Goal: Information Seeking & Learning: Learn about a topic

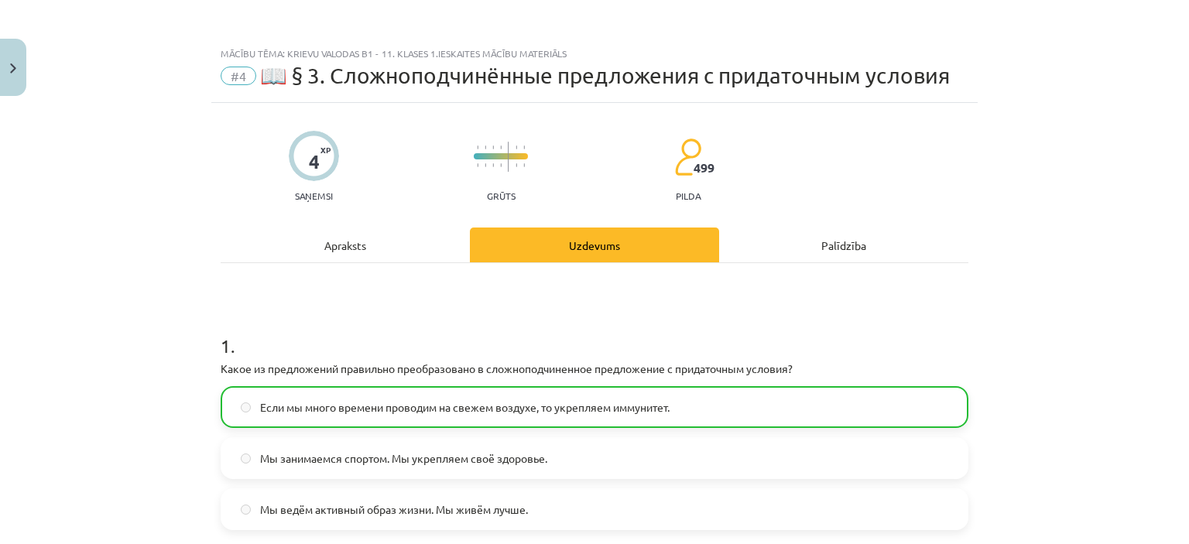
scroll to position [467, 0]
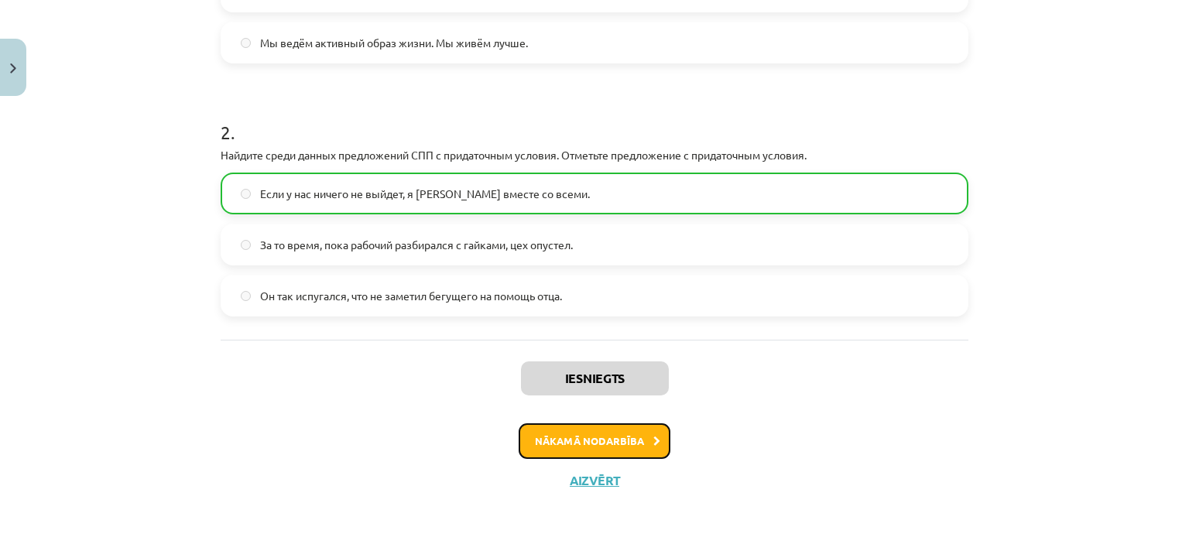
click at [616, 433] on button "Nākamā nodarbība" at bounding box center [595, 441] width 152 height 36
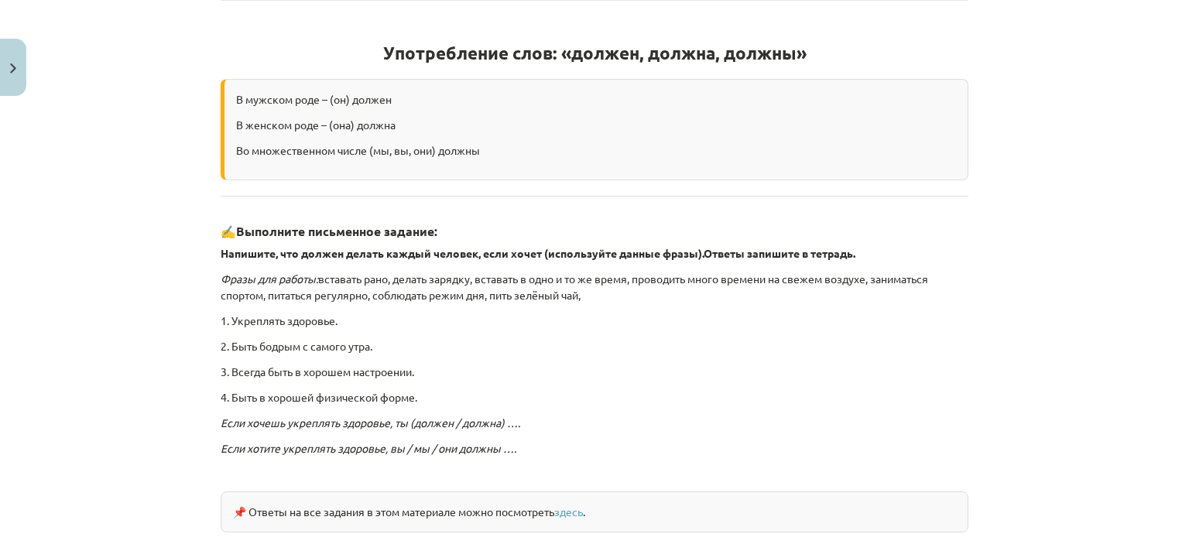
scroll to position [418, 0]
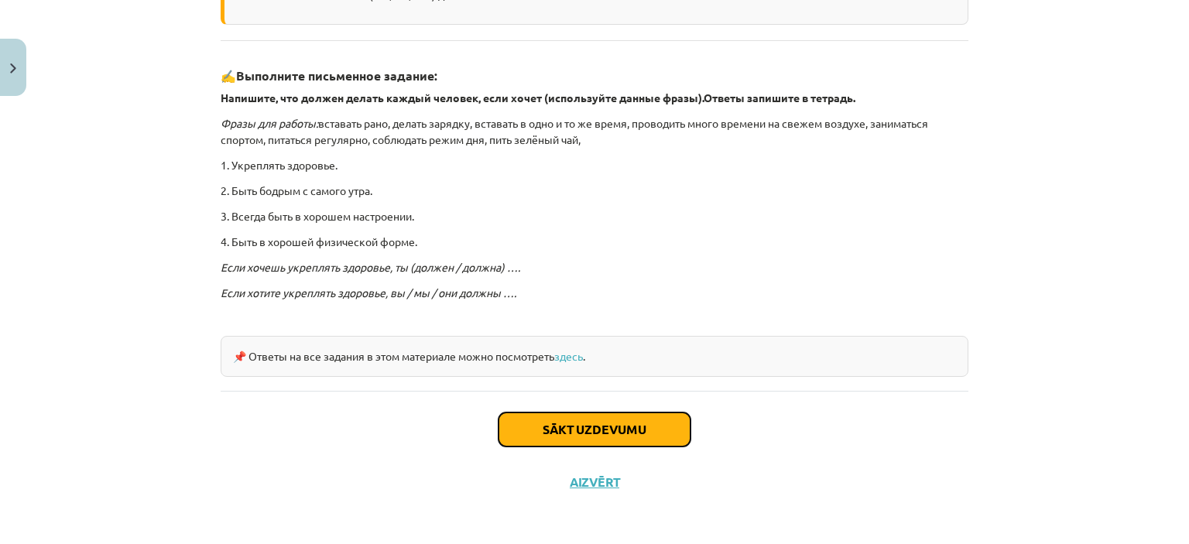
click at [616, 433] on button "Sākt uzdevumu" at bounding box center [595, 430] width 192 height 34
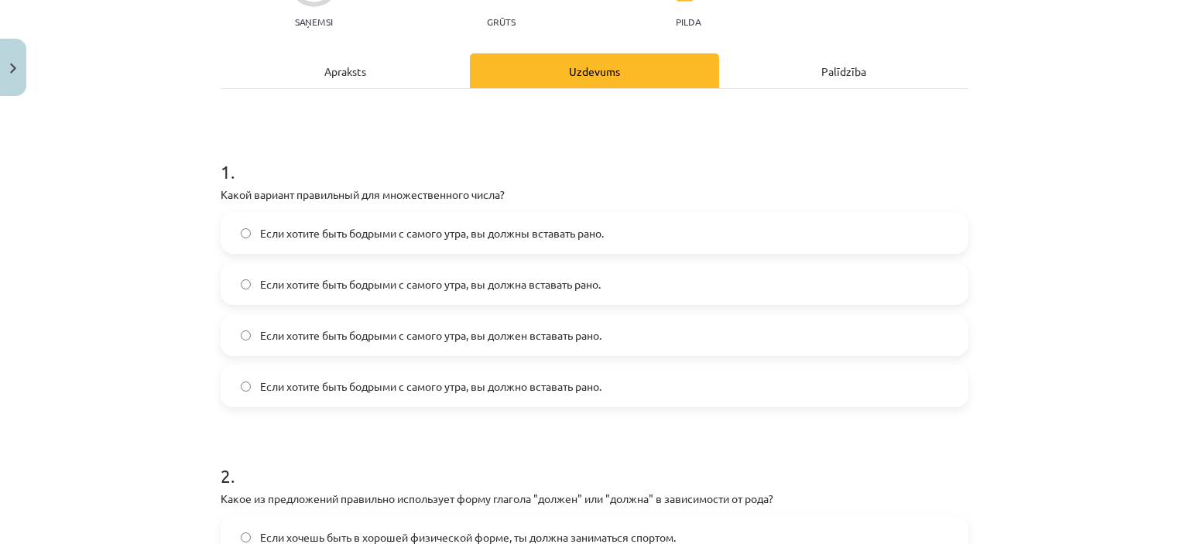
scroll to position [175, 0]
click at [582, 225] on span "Если хотите быть бодрыми с самого утра, вы должны вставать рано." at bounding box center [432, 233] width 344 height 16
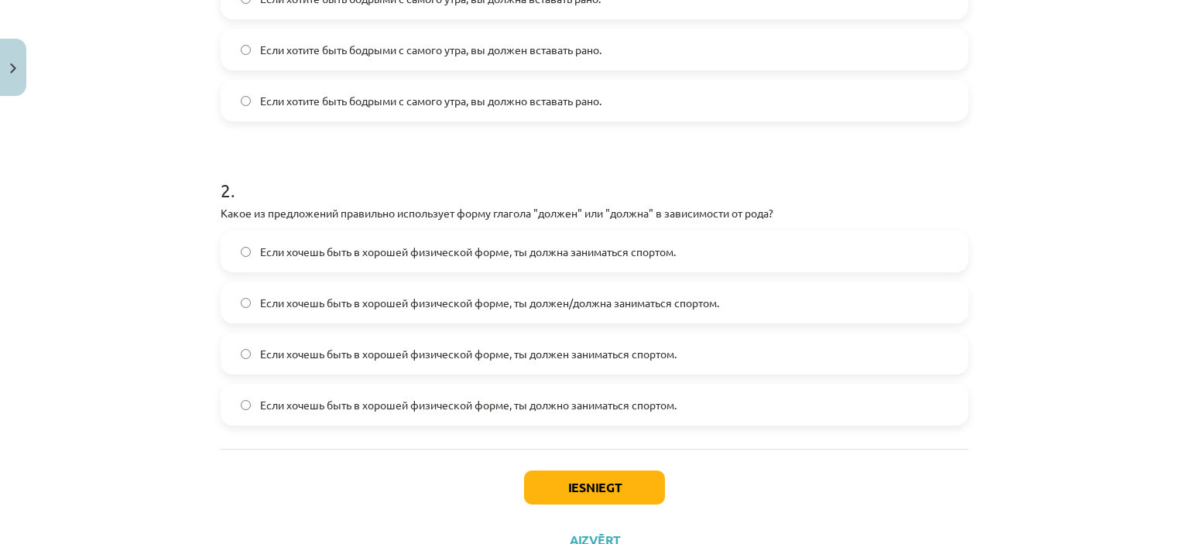
scroll to position [461, 0]
click at [689, 296] on span "Если хочешь быть в хорошей физической форме, ты должен/должна заниматься спорто…" at bounding box center [489, 302] width 459 height 16
click at [592, 492] on button "Iesniegt" at bounding box center [594, 487] width 141 height 34
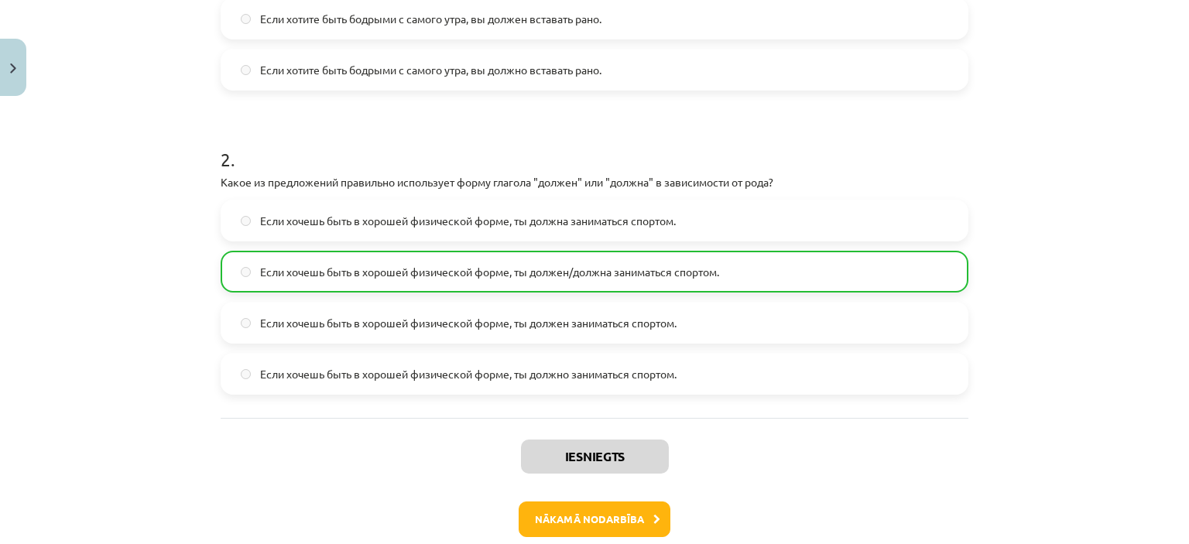
scroll to position [569, 0]
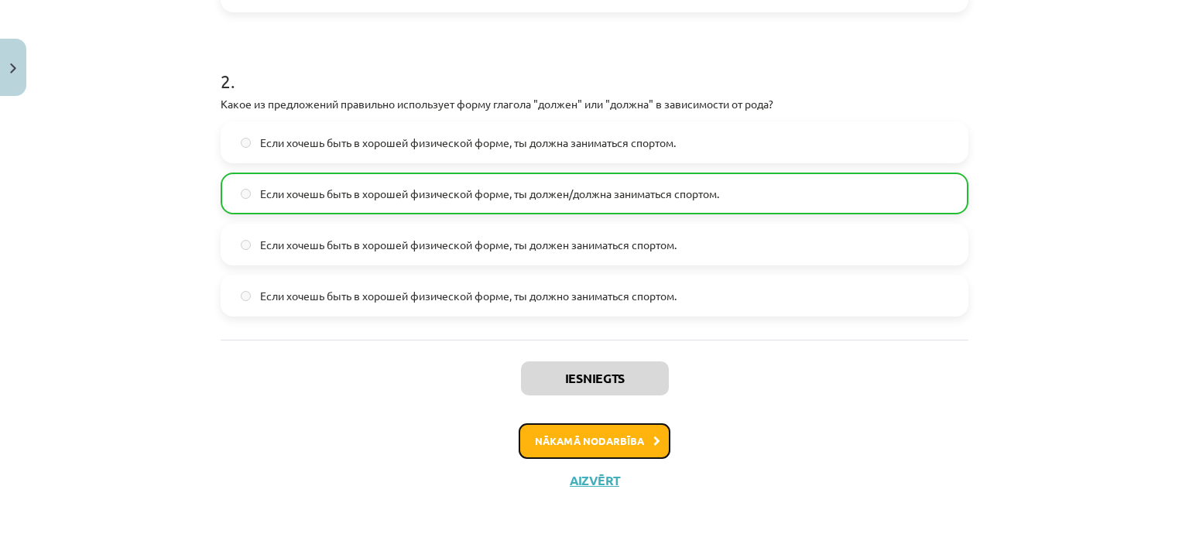
click at [567, 440] on button "Nākamā nodarbība" at bounding box center [595, 441] width 152 height 36
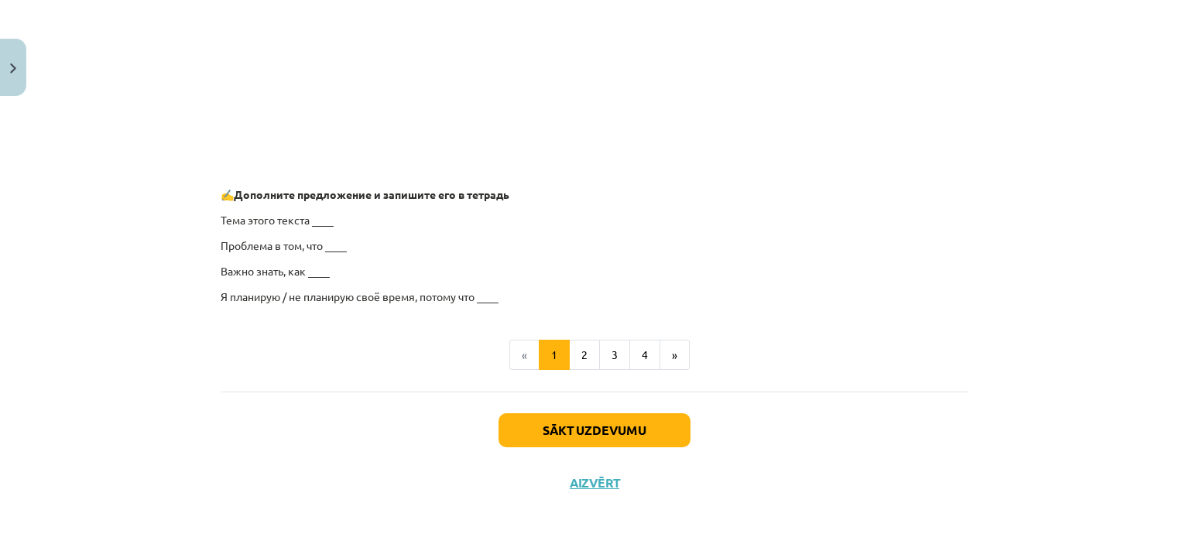
scroll to position [1239, 0]
click at [575, 430] on button "Sākt uzdevumu" at bounding box center [595, 430] width 192 height 34
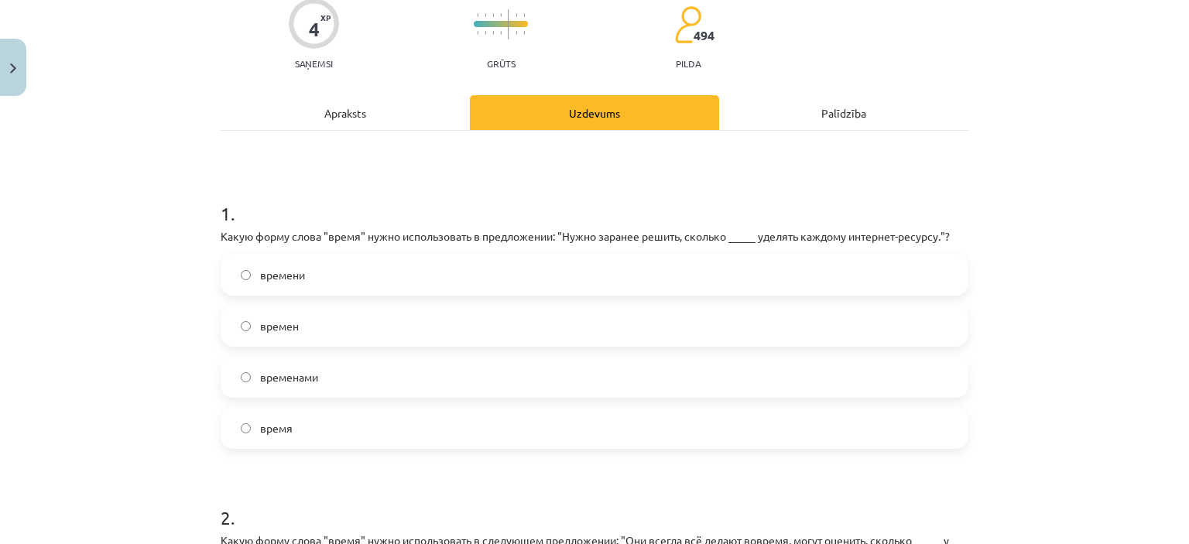
scroll to position [133, 0]
click at [594, 262] on label "времени" at bounding box center [594, 274] width 745 height 39
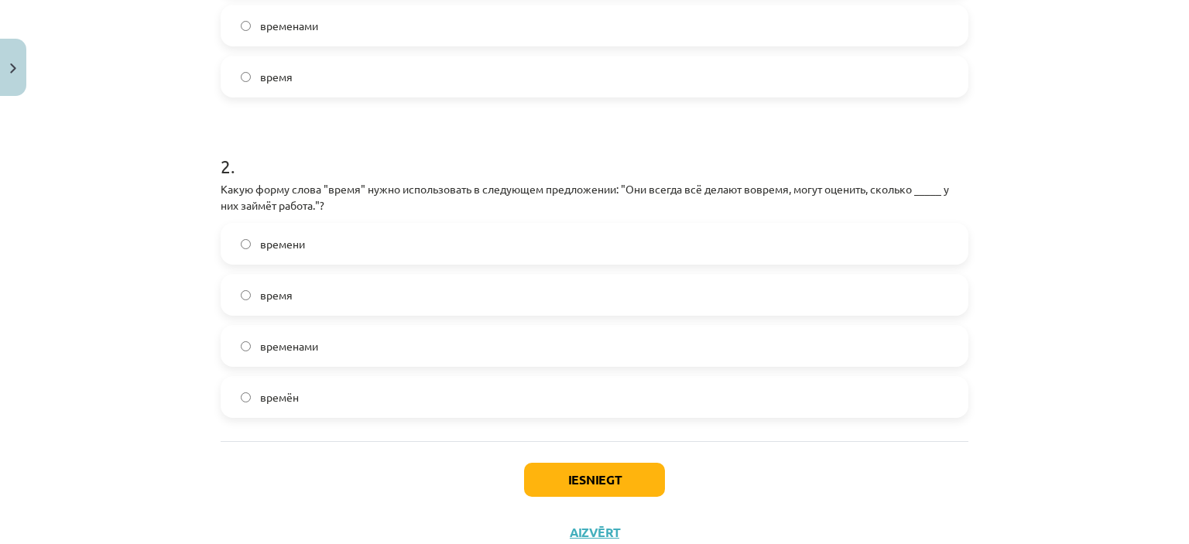
scroll to position [485, 0]
click at [607, 241] on label "времени" at bounding box center [594, 243] width 745 height 39
click at [577, 469] on button "Iesniegt" at bounding box center [594, 479] width 141 height 34
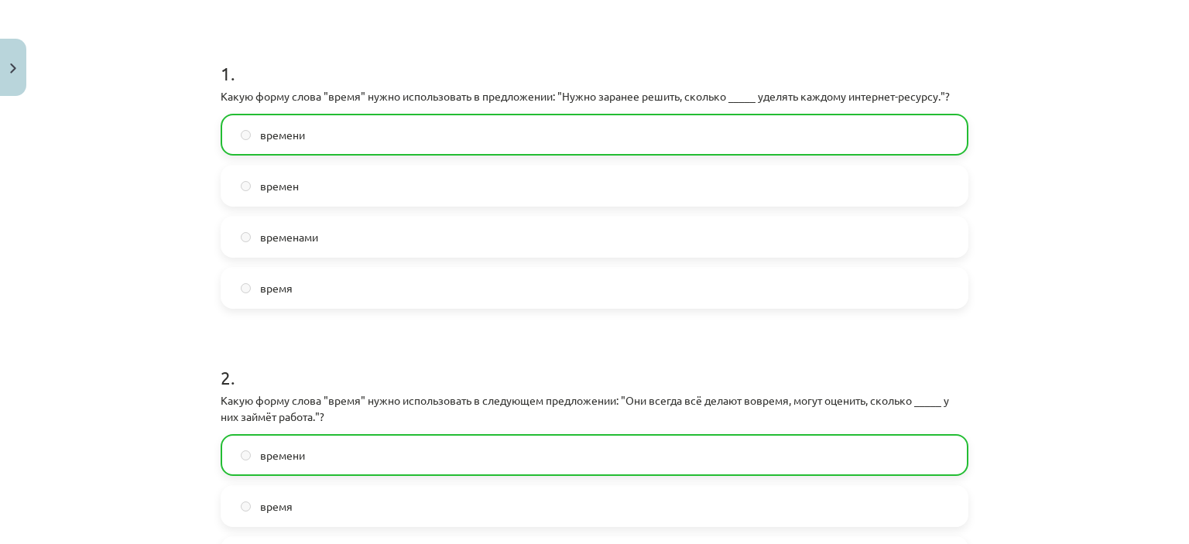
scroll to position [585, 0]
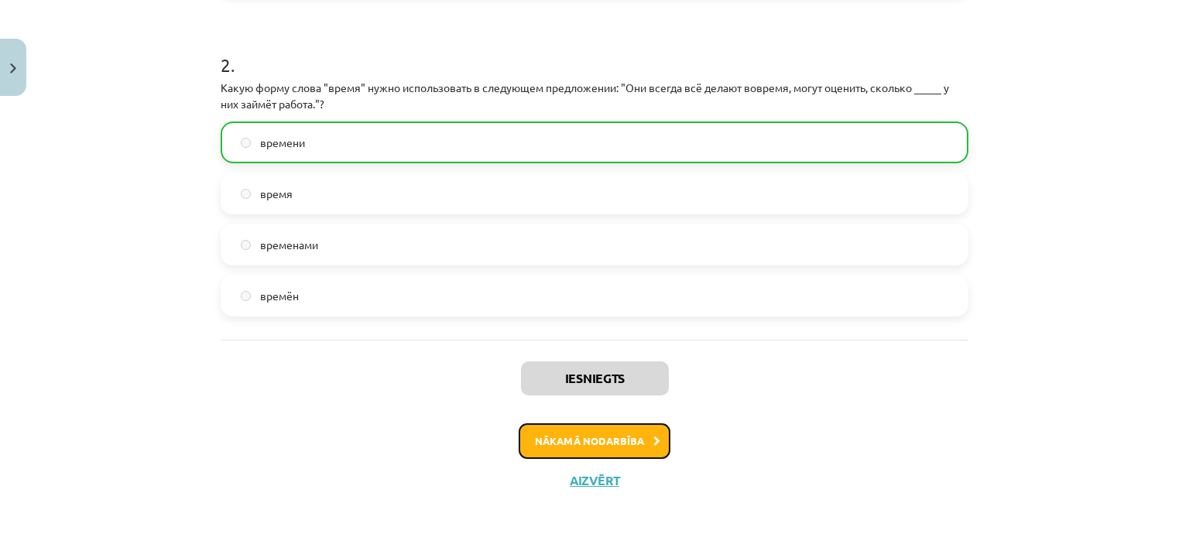
click at [554, 432] on button "Nākamā nodarbība" at bounding box center [595, 441] width 152 height 36
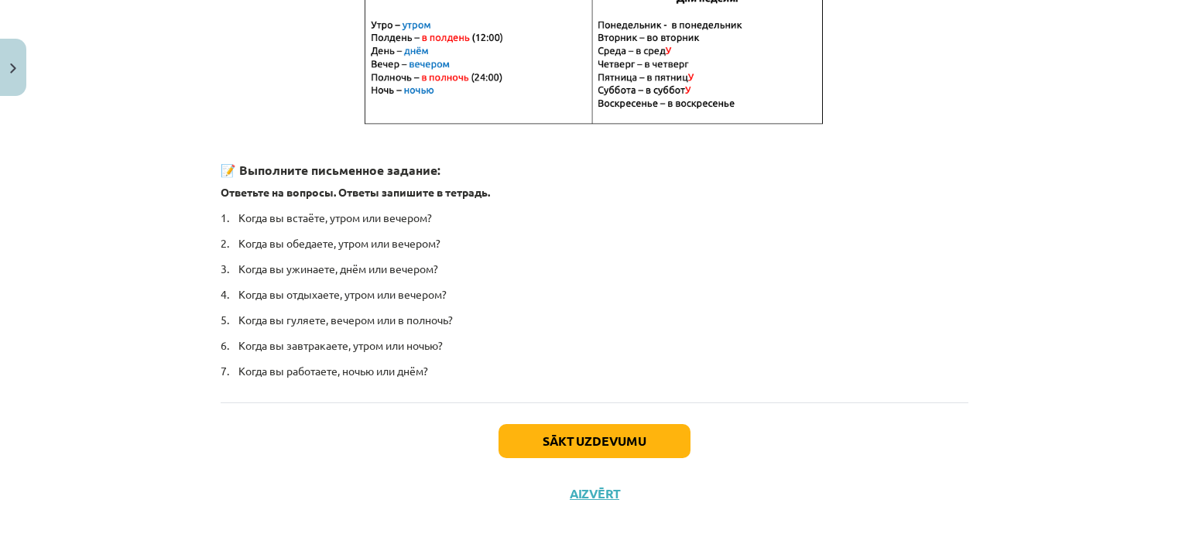
scroll to position [361, 0]
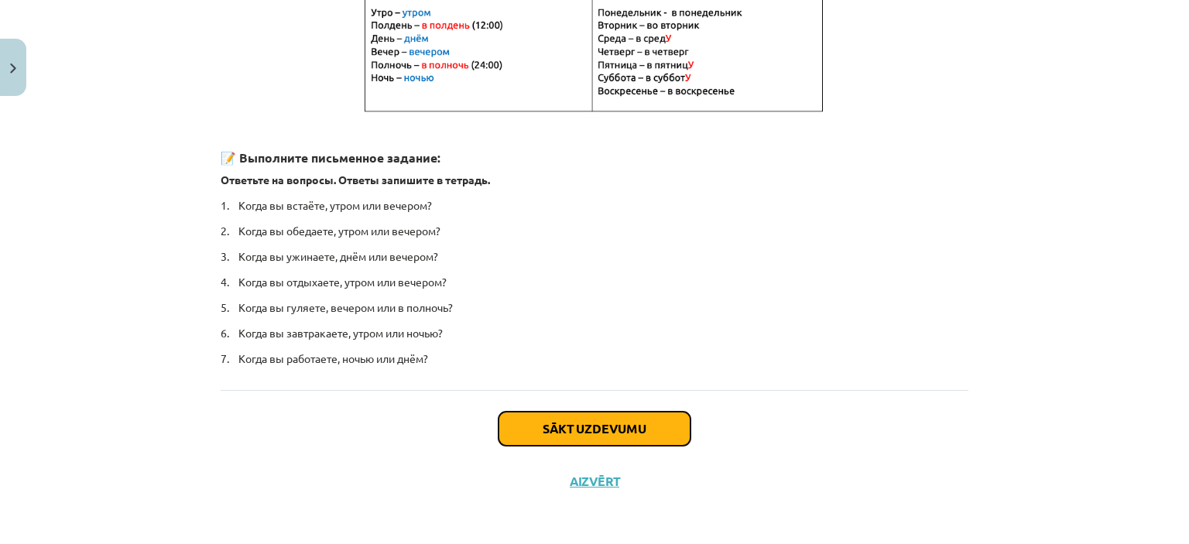
click at [554, 432] on button "Sākt uzdevumu" at bounding box center [595, 429] width 192 height 34
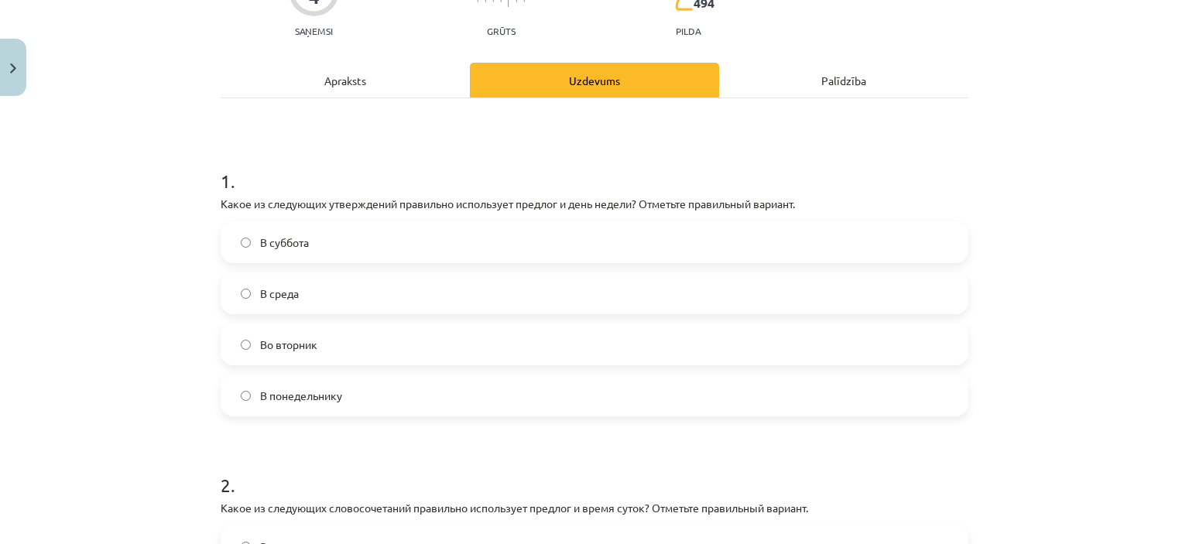
scroll to position [167, 0]
click at [582, 351] on label "Во вторник" at bounding box center [594, 342] width 745 height 39
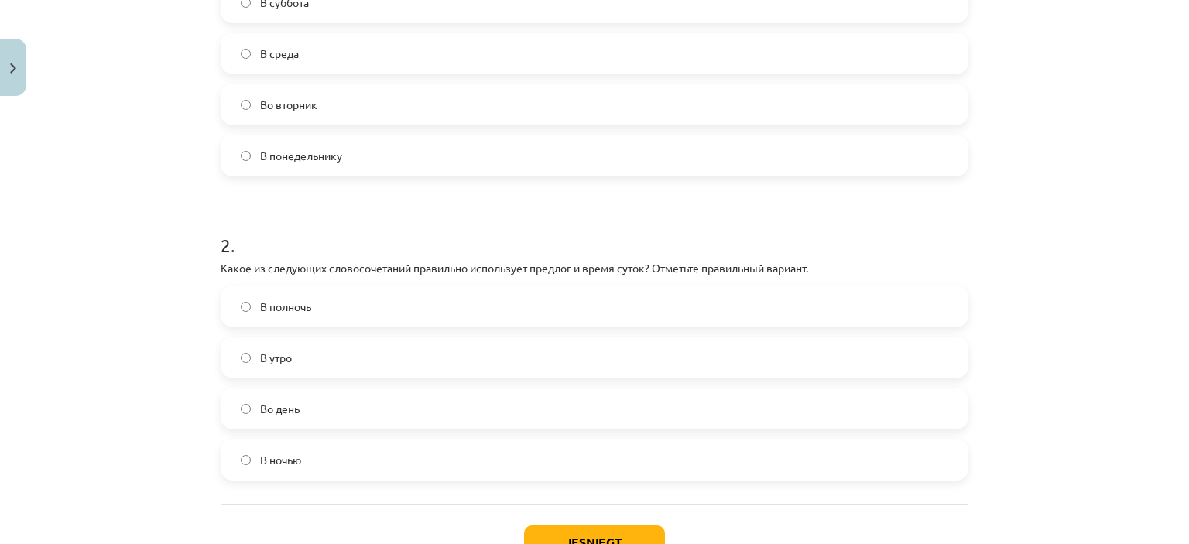
scroll to position [413, 0]
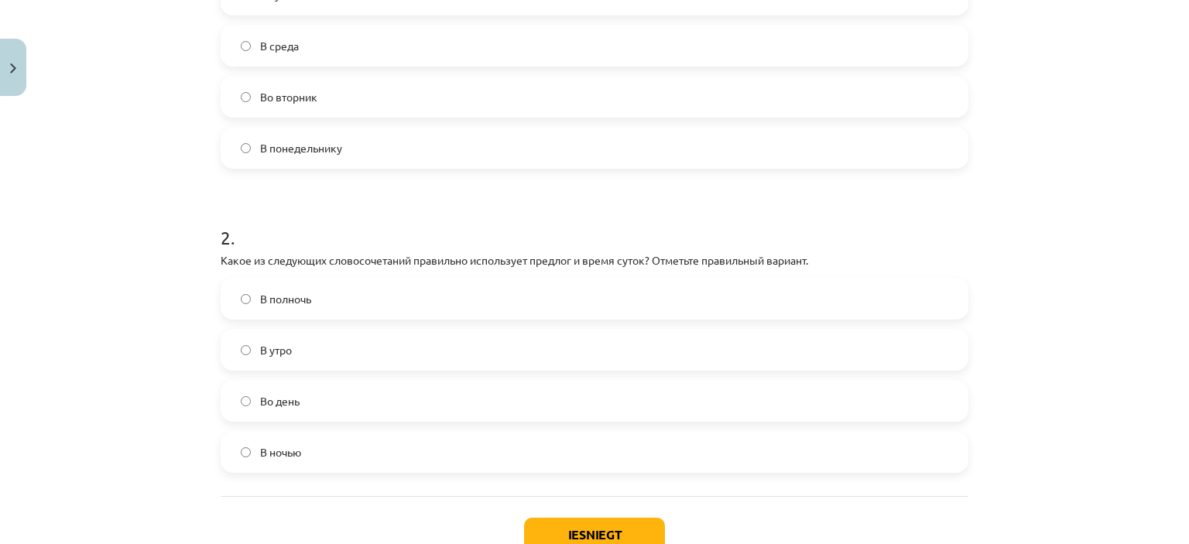
click at [618, 290] on label "В полночь" at bounding box center [594, 298] width 745 height 39
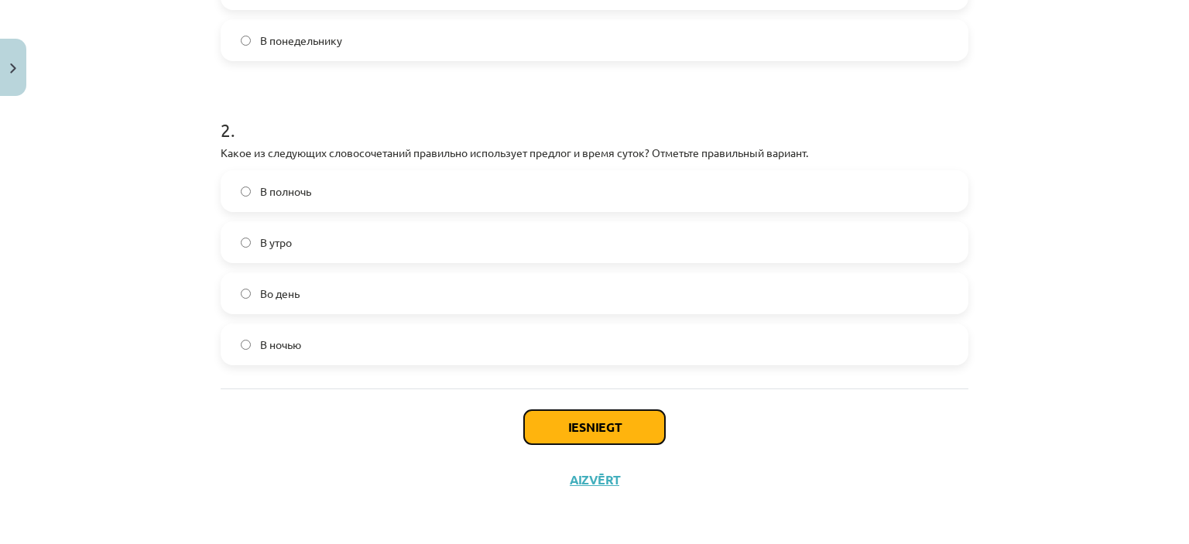
click at [561, 431] on button "Iesniegt" at bounding box center [594, 427] width 141 height 34
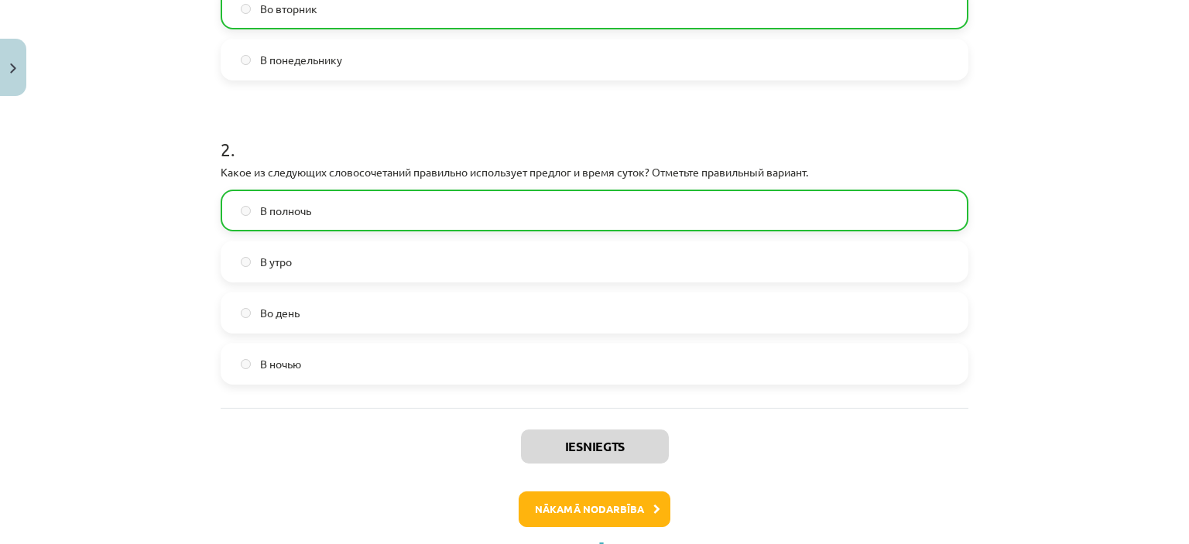
scroll to position [502, 0]
click at [558, 506] on button "Nākamā nodarbība" at bounding box center [595, 509] width 152 height 36
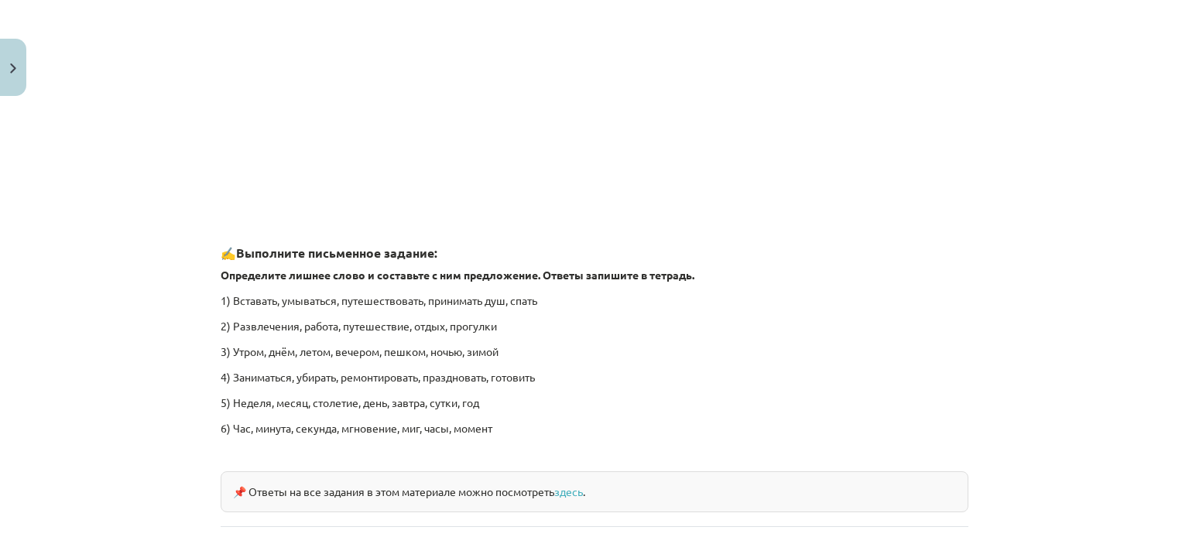
scroll to position [2345, 0]
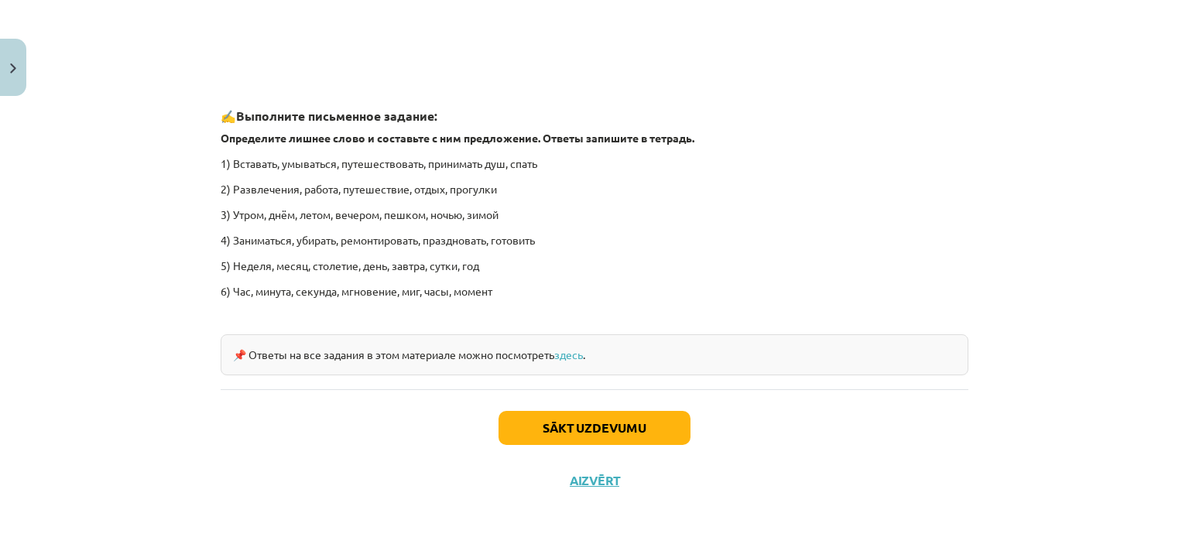
click at [606, 407] on div "Sākt uzdevumu Aizvērt" at bounding box center [595, 443] width 748 height 108
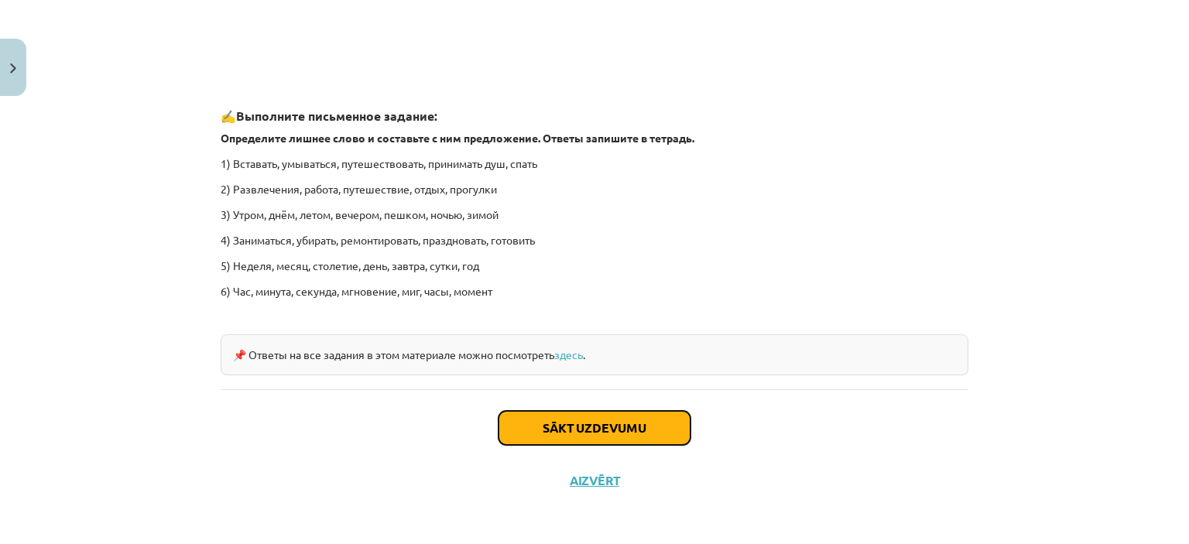
click at [605, 418] on button "Sākt uzdevumu" at bounding box center [595, 428] width 192 height 34
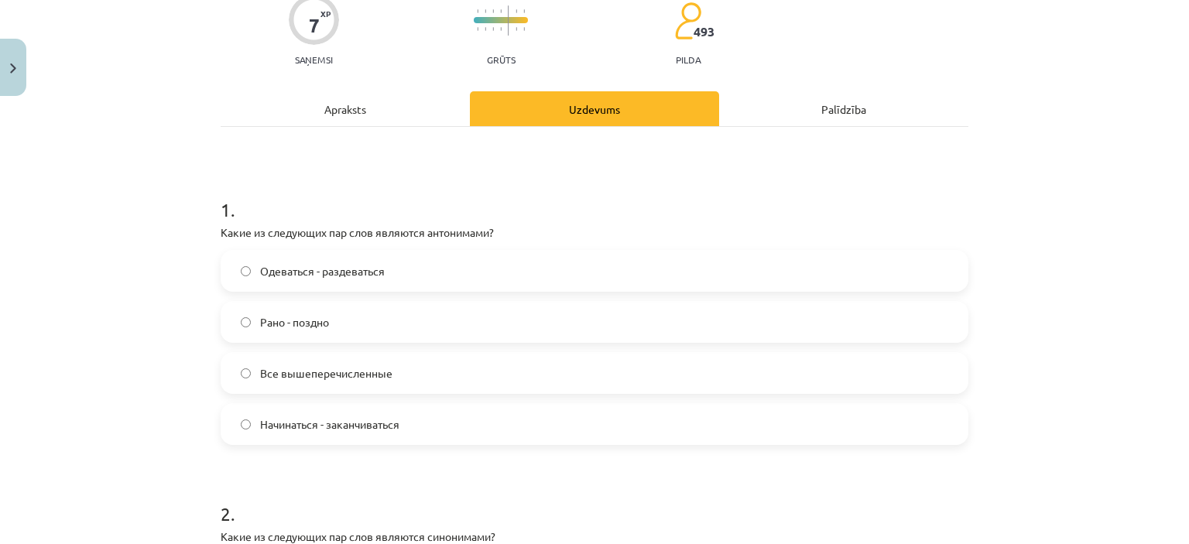
scroll to position [141, 0]
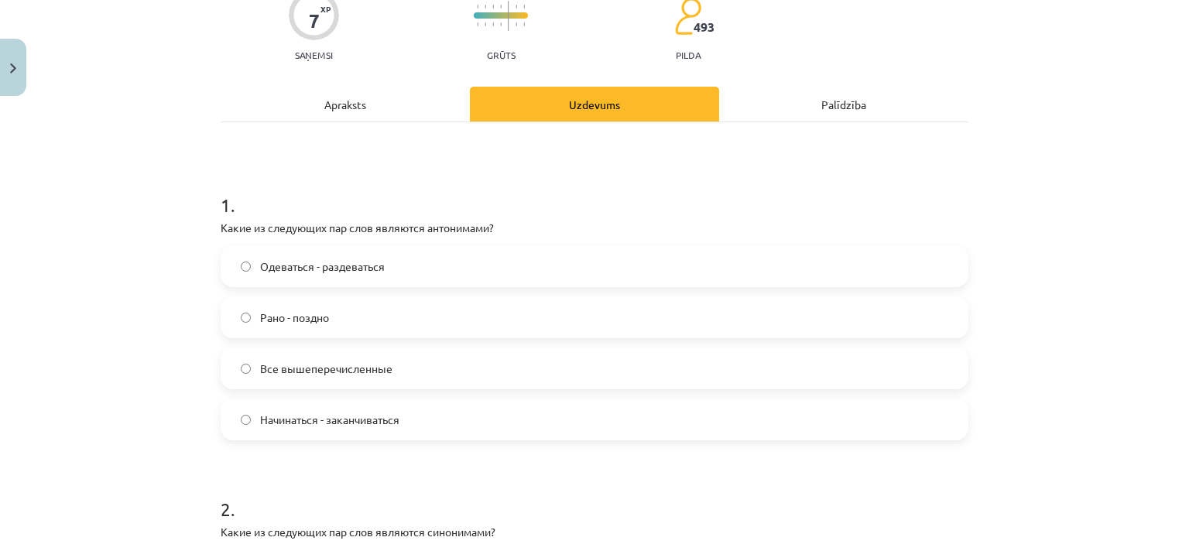
click at [526, 368] on label "Все вышеперечисленные" at bounding box center [594, 368] width 745 height 39
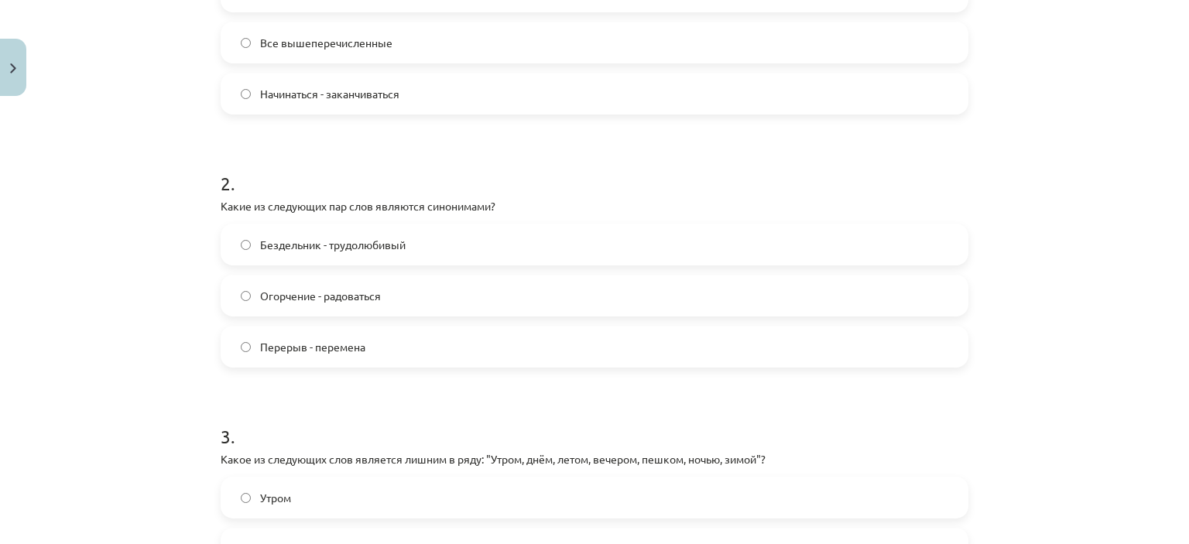
scroll to position [468, 0]
click at [557, 253] on label "Бездельник - трудолюбивый" at bounding box center [594, 244] width 745 height 39
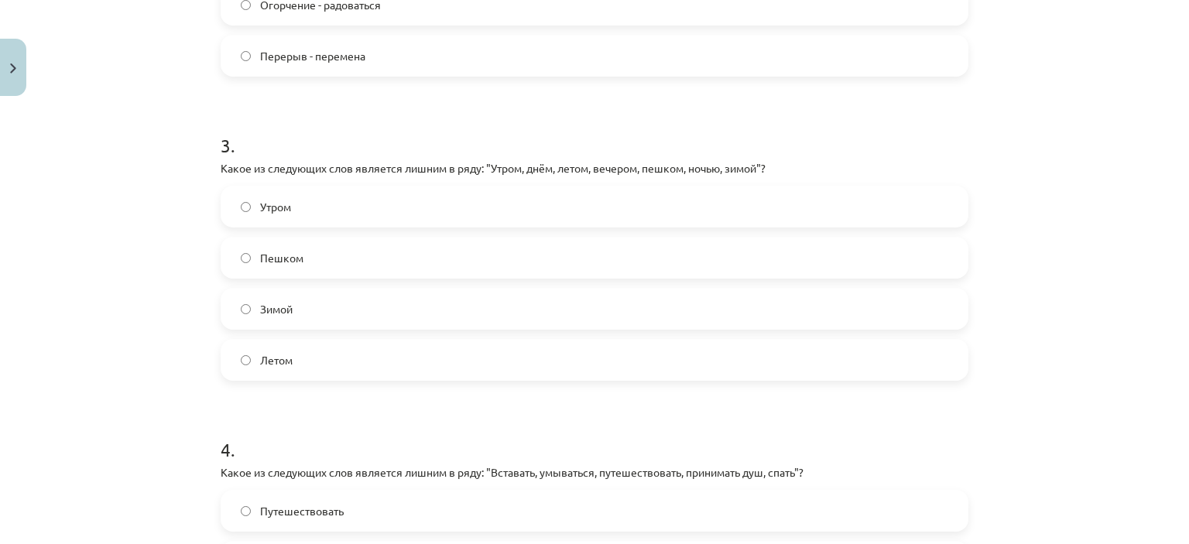
scroll to position [759, 0]
click at [587, 259] on label "Пешком" at bounding box center [594, 257] width 745 height 39
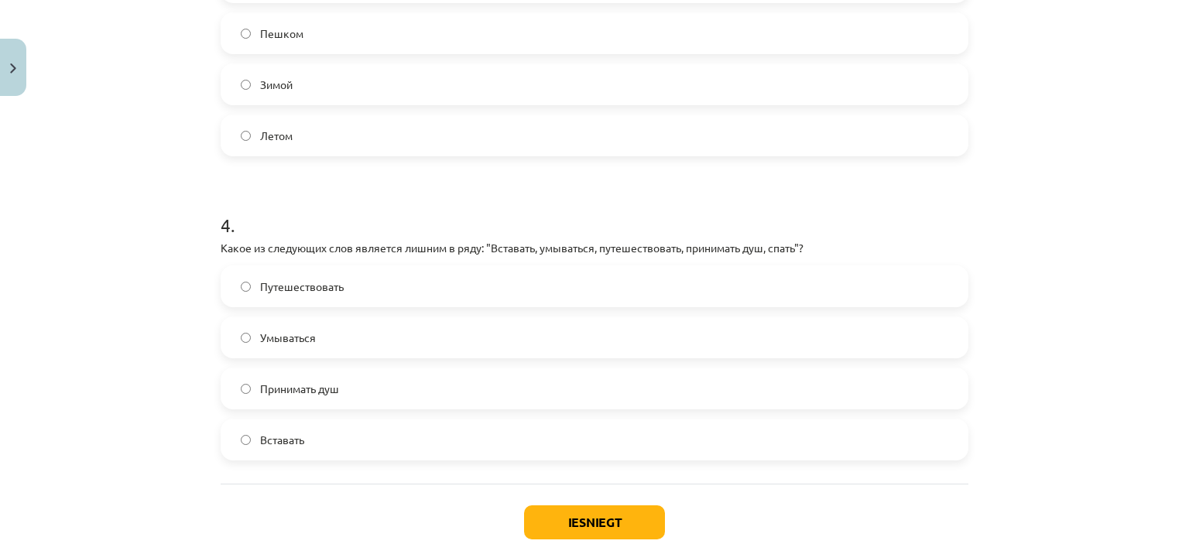
scroll to position [996, 0]
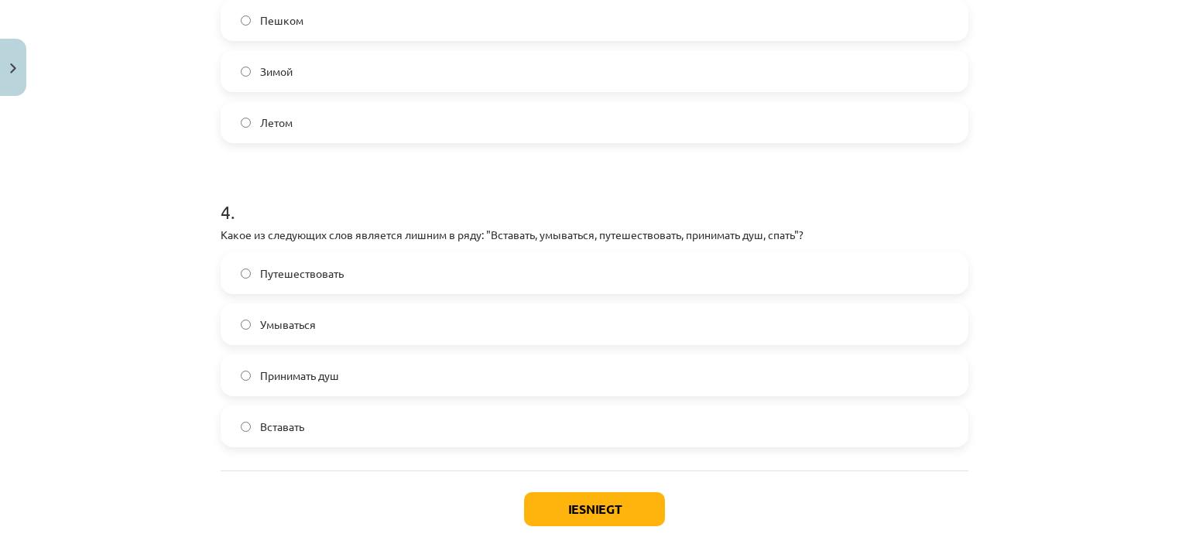
click at [587, 259] on label "Путешествовать" at bounding box center [594, 273] width 745 height 39
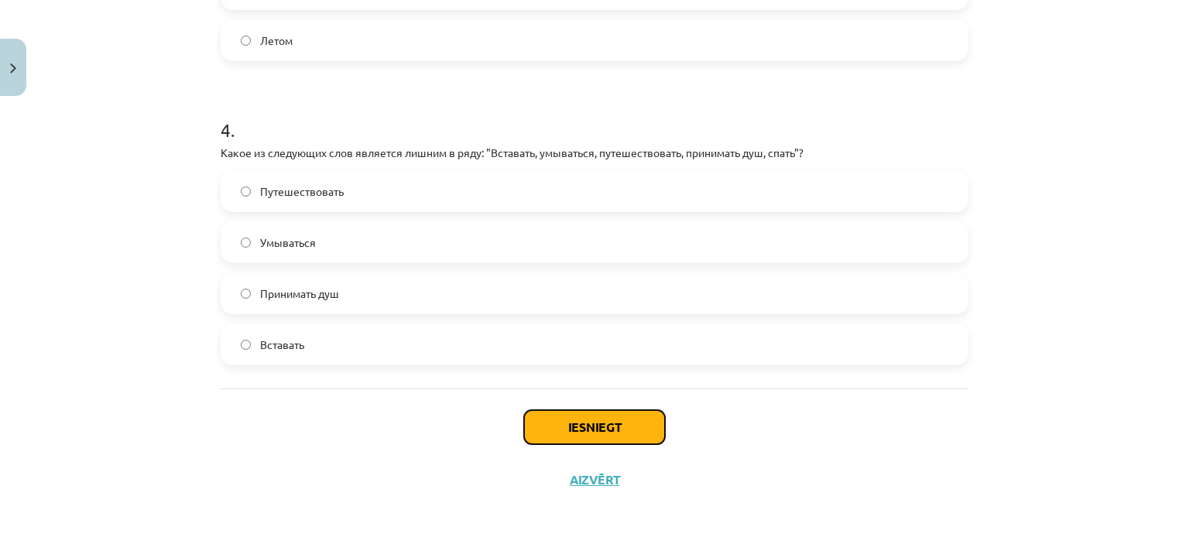
click at [570, 427] on button "Iesniegt" at bounding box center [594, 427] width 141 height 34
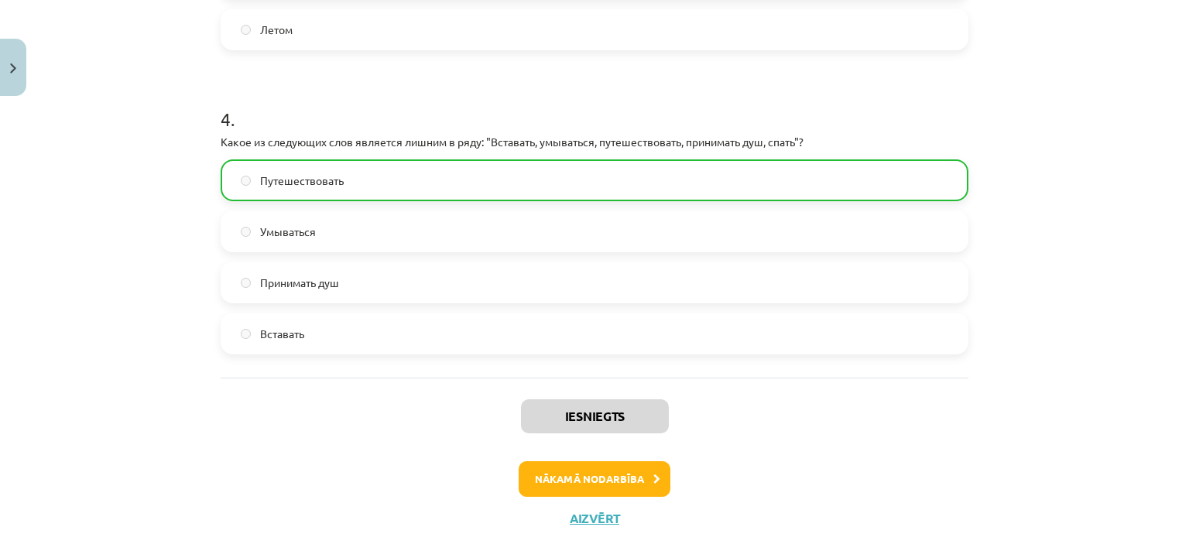
scroll to position [1126, 0]
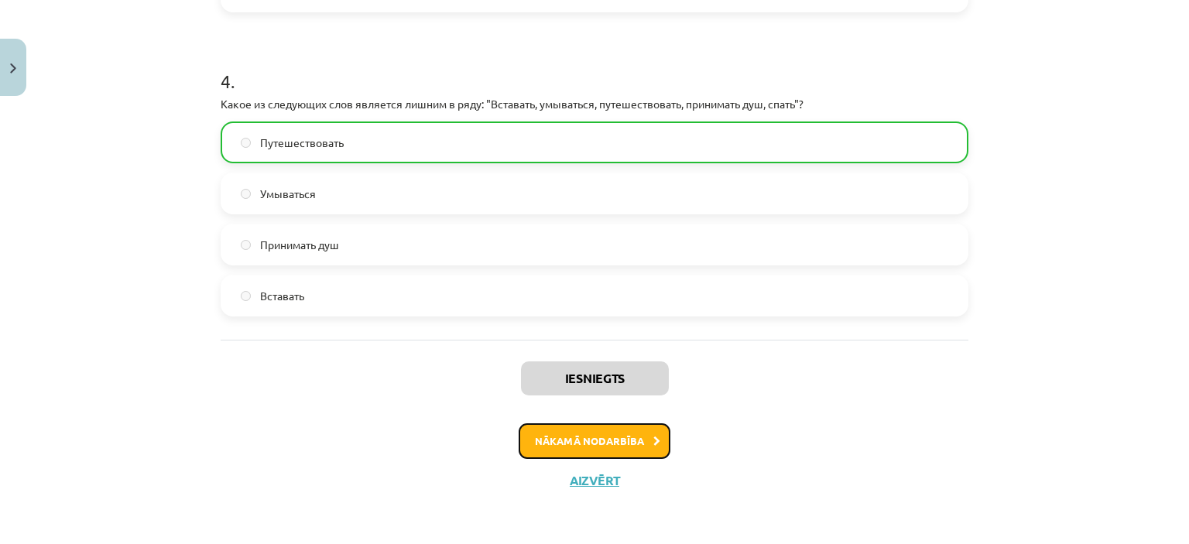
click at [576, 441] on button "Nākamā nodarbība" at bounding box center [595, 441] width 152 height 36
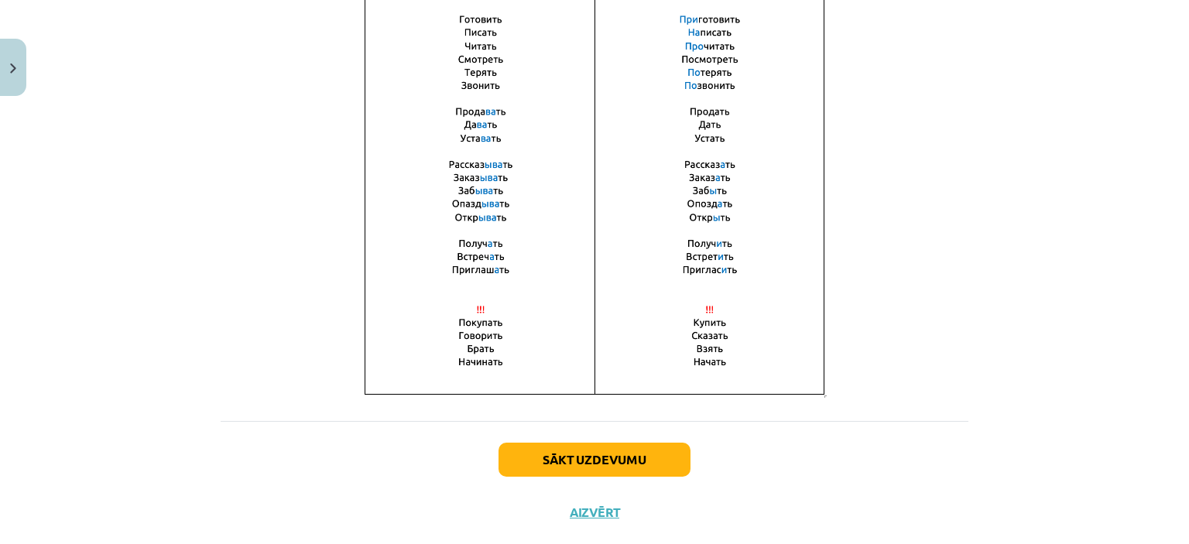
scroll to position [1118, 0]
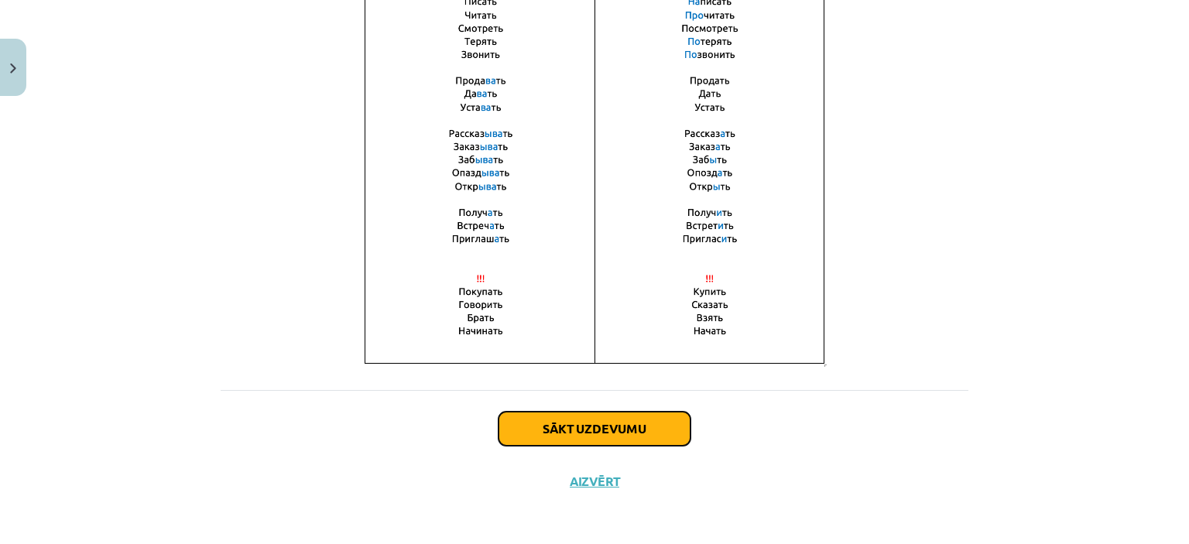
click at [574, 428] on button "Sākt uzdevumu" at bounding box center [595, 429] width 192 height 34
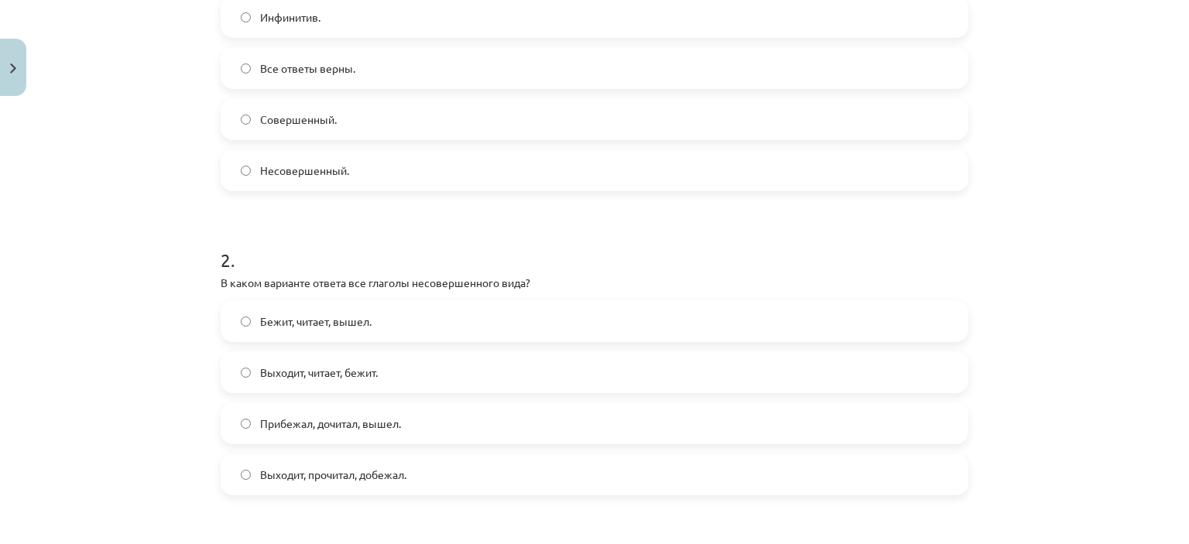
scroll to position [389, 0]
click at [626, 131] on label "Совершенный." at bounding box center [594, 120] width 745 height 39
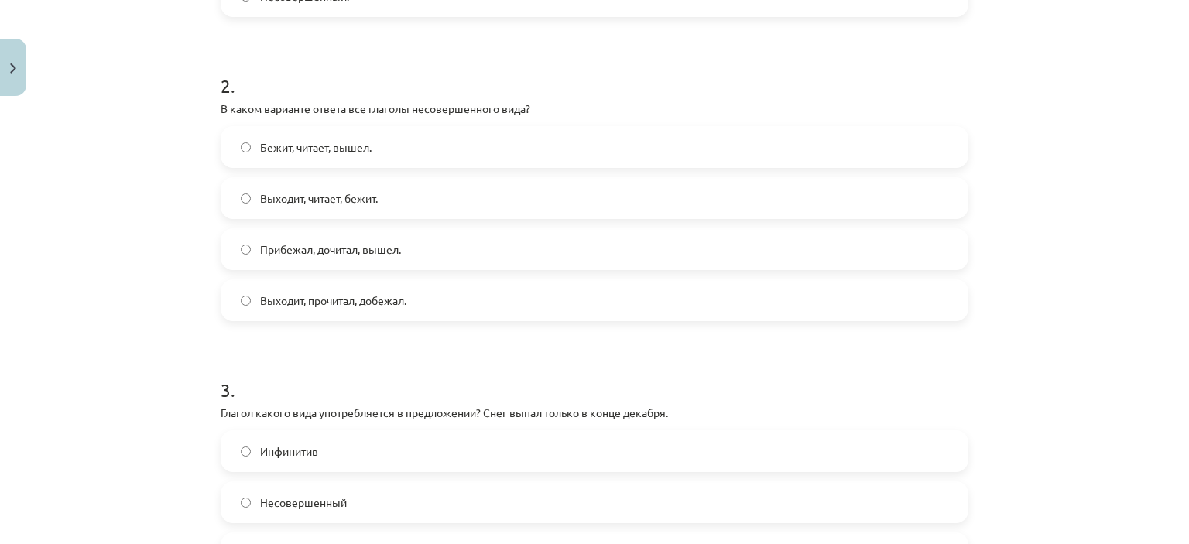
scroll to position [564, 0]
click at [465, 204] on label "Выходит, читает, бежит." at bounding box center [594, 199] width 745 height 39
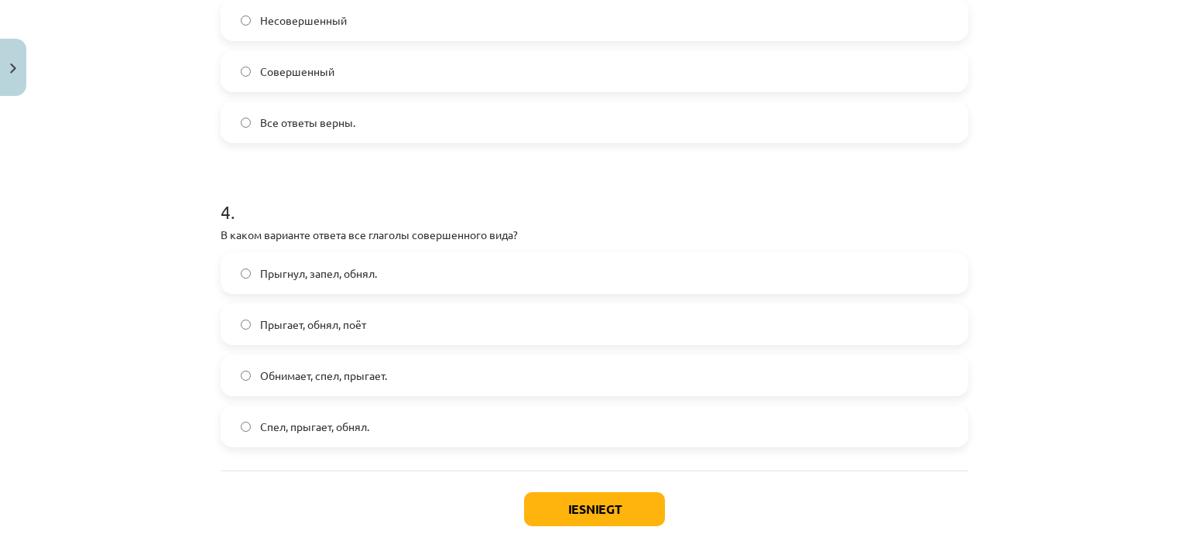
scroll to position [1047, 0]
drag, startPoint x: 425, startPoint y: 493, endPoint x: 538, endPoint y: 331, distance: 198.0
click at [653, 179] on h1 "4 ." at bounding box center [595, 197] width 748 height 48
click at [677, 79] on label "Совершенный" at bounding box center [594, 70] width 745 height 39
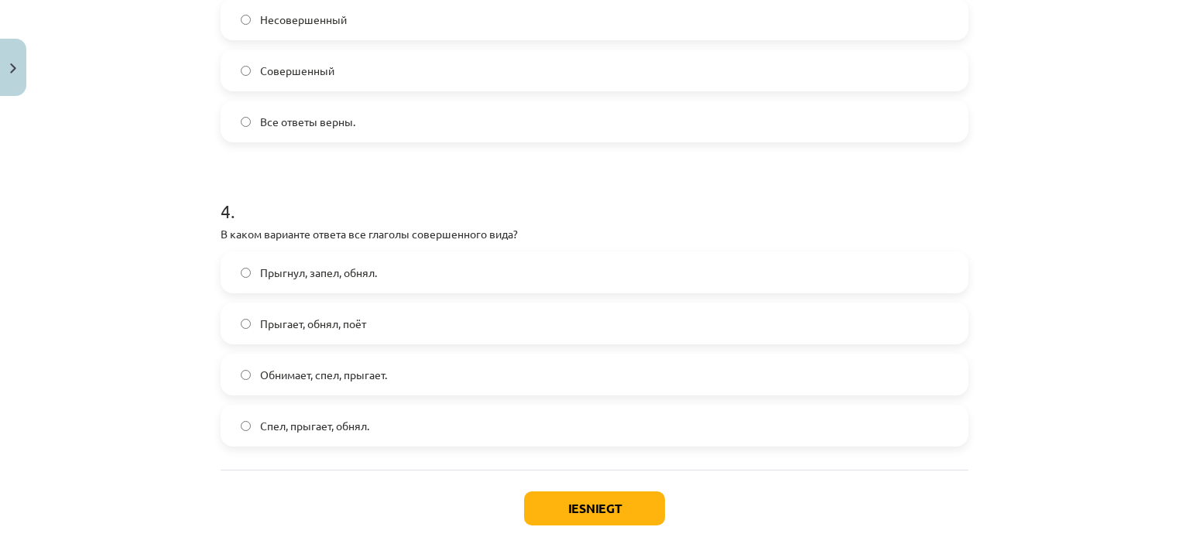
click at [429, 383] on label "Обнимает, спел, прыгает." at bounding box center [594, 374] width 745 height 39
click at [520, 269] on label "Прыгнул, запел, обнял." at bounding box center [594, 272] width 745 height 39
click at [559, 509] on button "Iesniegt" at bounding box center [594, 509] width 141 height 34
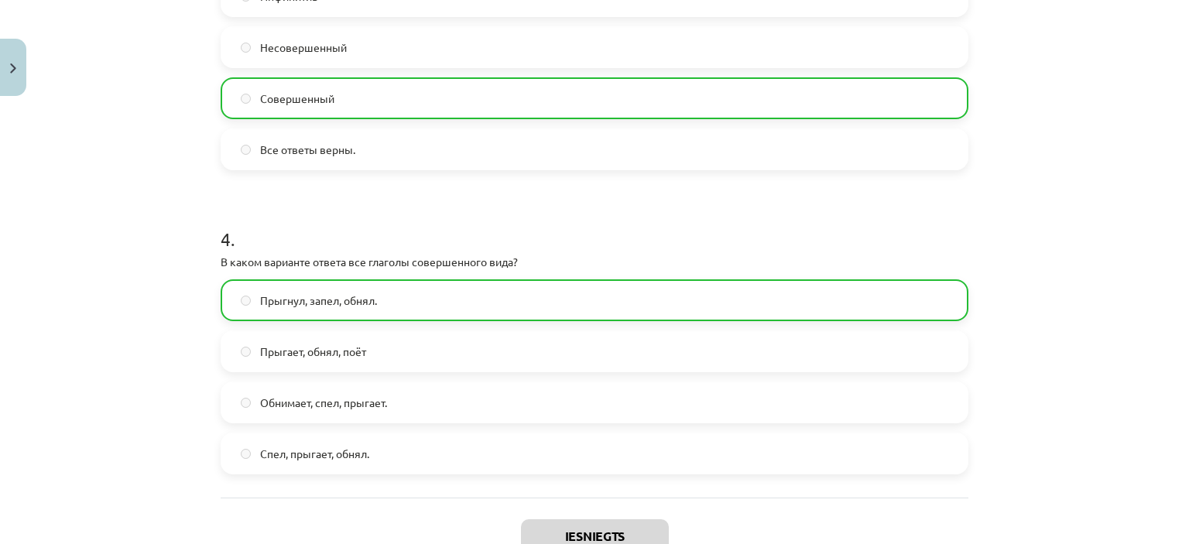
scroll to position [1177, 0]
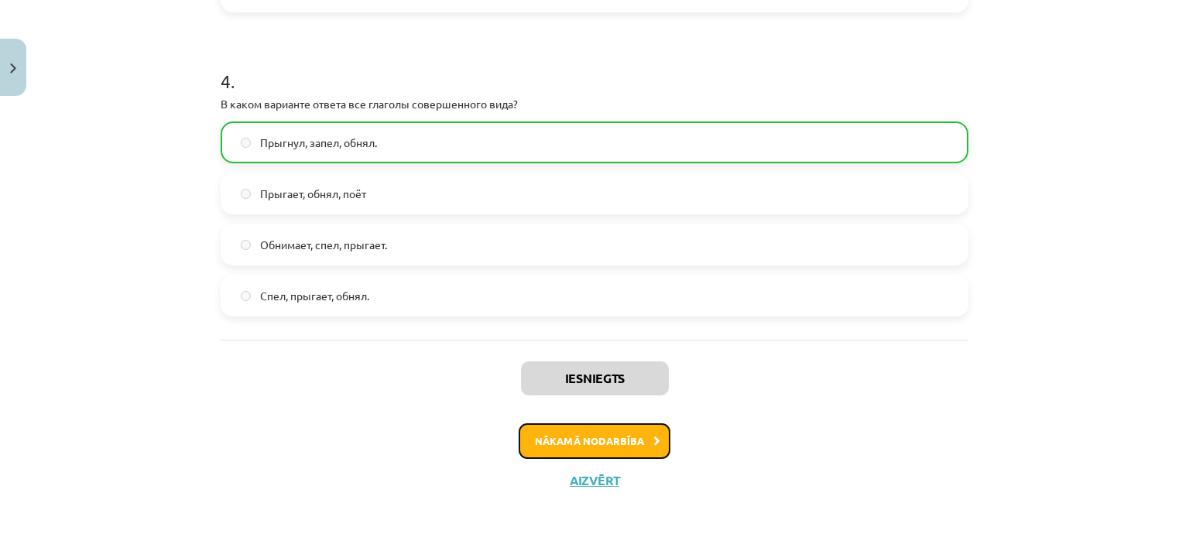
click at [554, 441] on button "Nākamā nodarbība" at bounding box center [595, 441] width 152 height 36
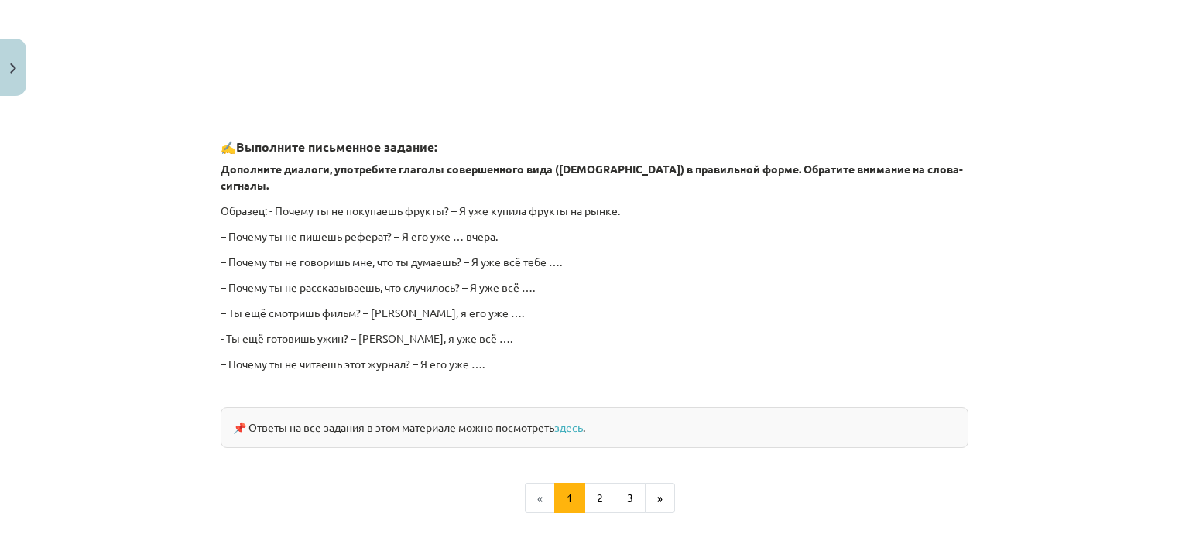
scroll to position [1407, 0]
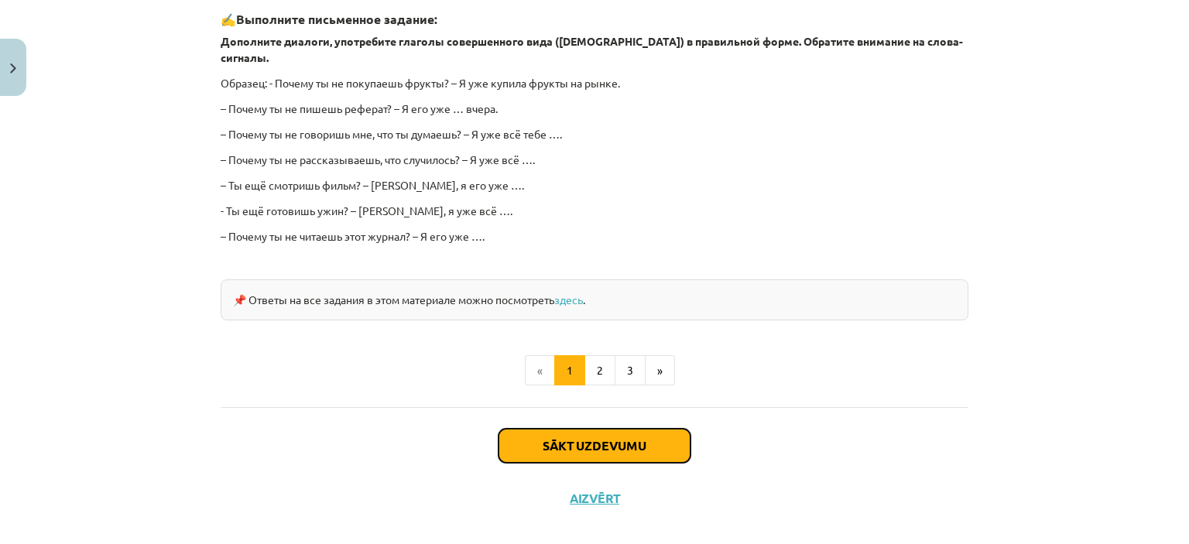
click at [607, 437] on button "Sākt uzdevumu" at bounding box center [595, 446] width 192 height 34
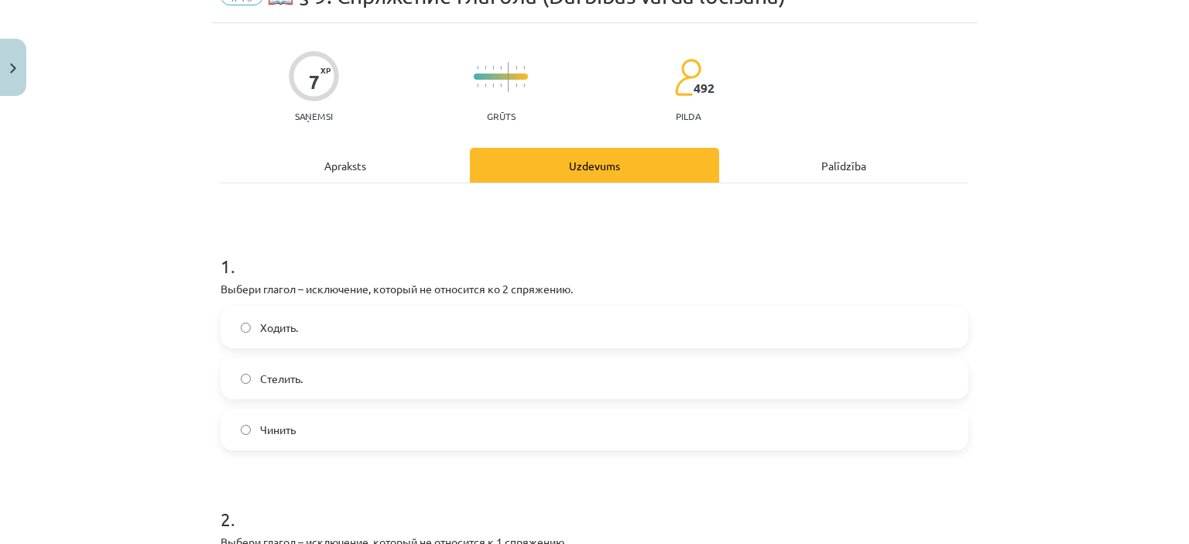
scroll to position [81, 0]
click at [641, 367] on label "Стелить." at bounding box center [594, 377] width 745 height 39
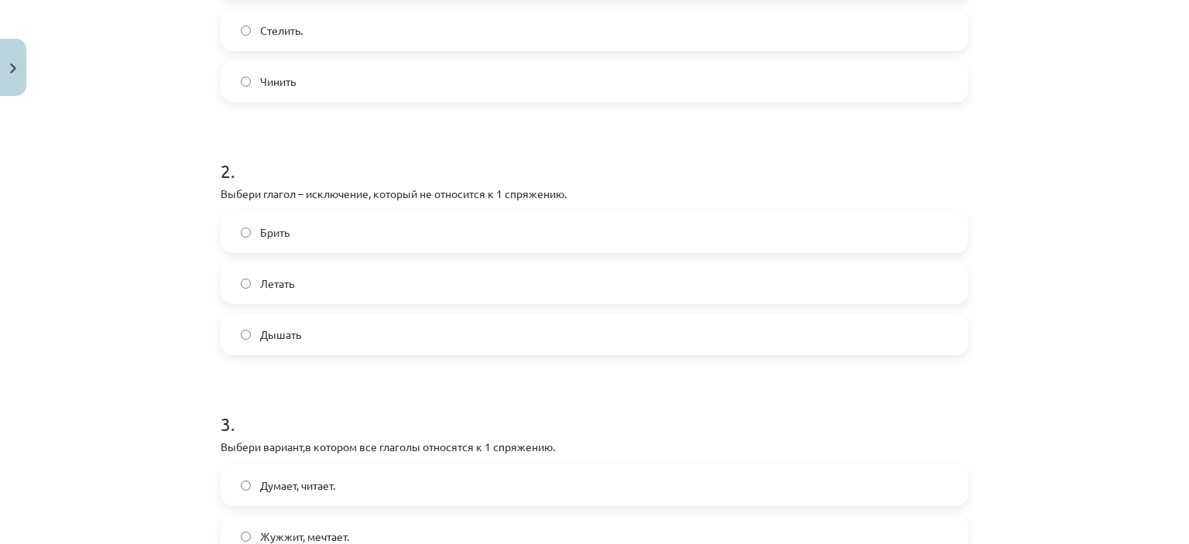
scroll to position [430, 0]
click at [600, 334] on label "Дышать" at bounding box center [594, 333] width 745 height 39
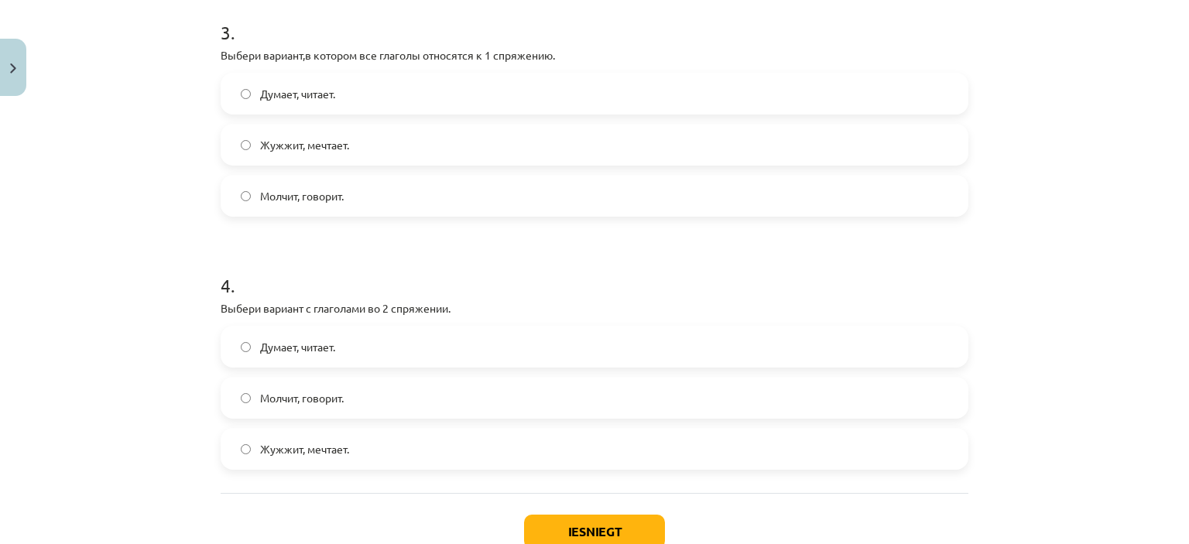
scroll to position [814, 0]
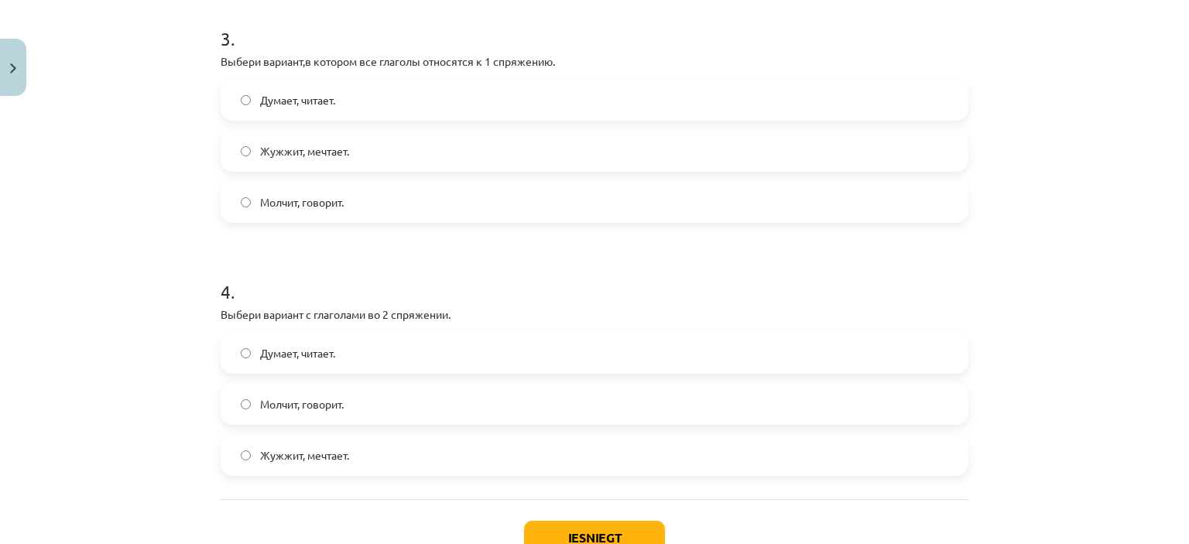
click at [611, 400] on label "Молчит, говорит." at bounding box center [594, 404] width 745 height 39
click at [581, 461] on label "Жужжит, мечтает." at bounding box center [594, 455] width 745 height 39
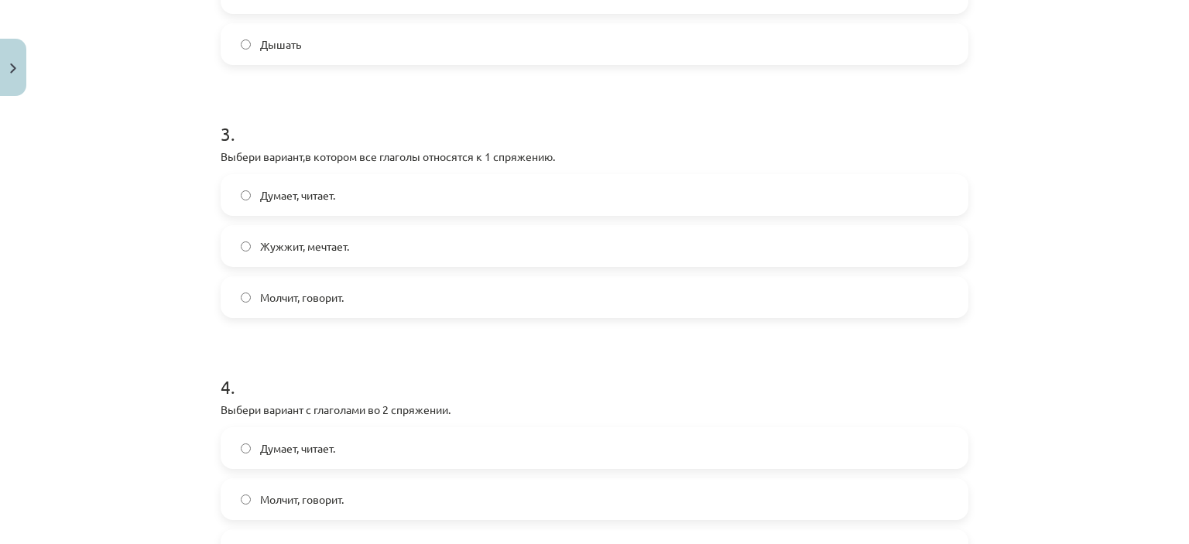
scroll to position [718, 0]
click at [564, 177] on label "Думает, читает." at bounding box center [594, 196] width 745 height 39
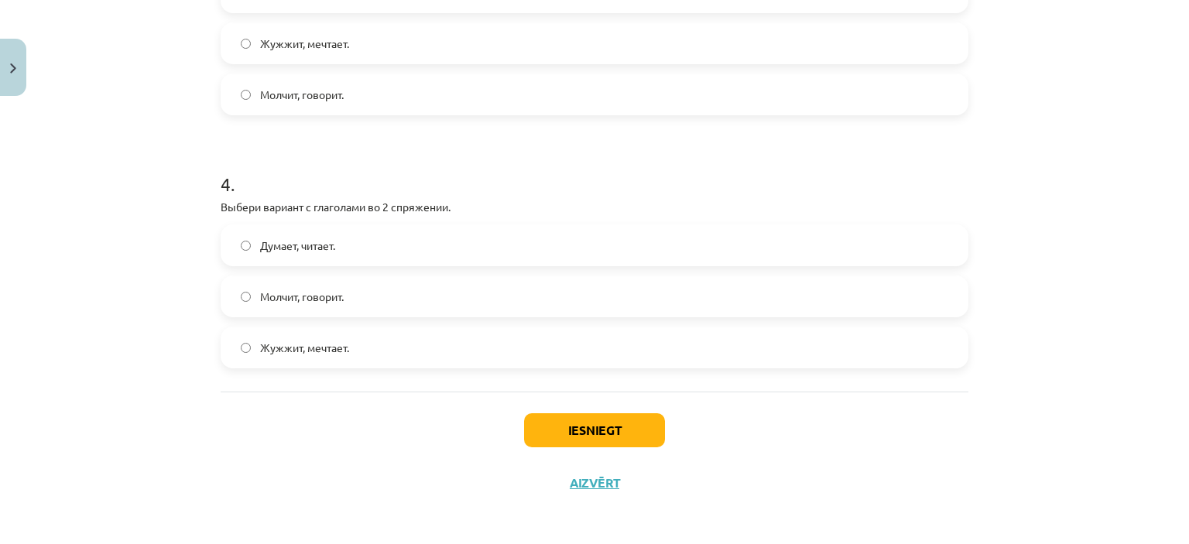
scroll to position [924, 0]
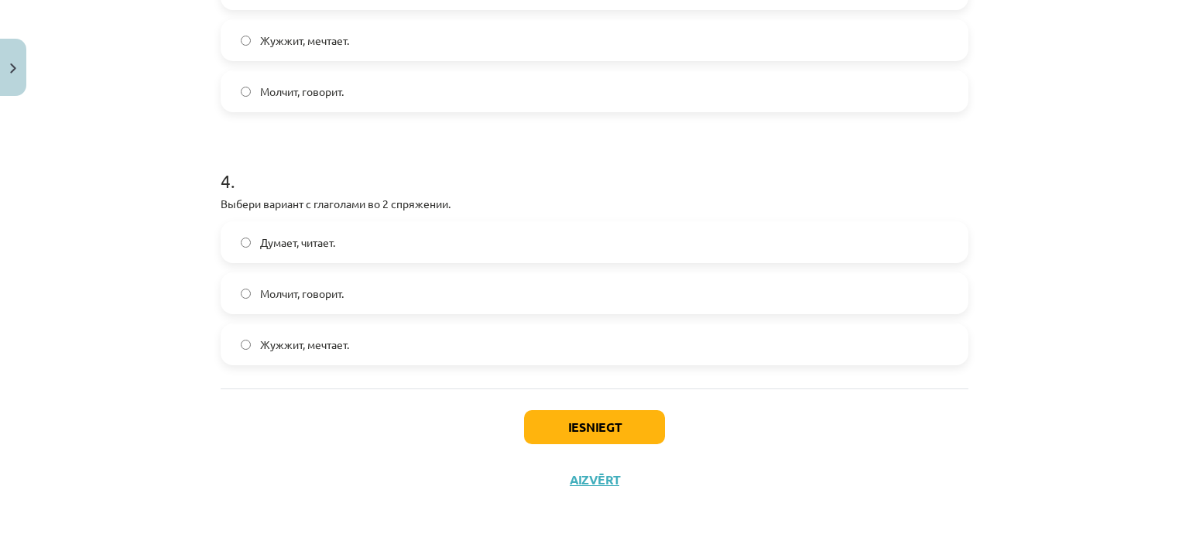
click at [503, 298] on label "Молчит, говорит." at bounding box center [594, 293] width 745 height 39
click at [604, 423] on button "Iesniegt" at bounding box center [594, 427] width 141 height 34
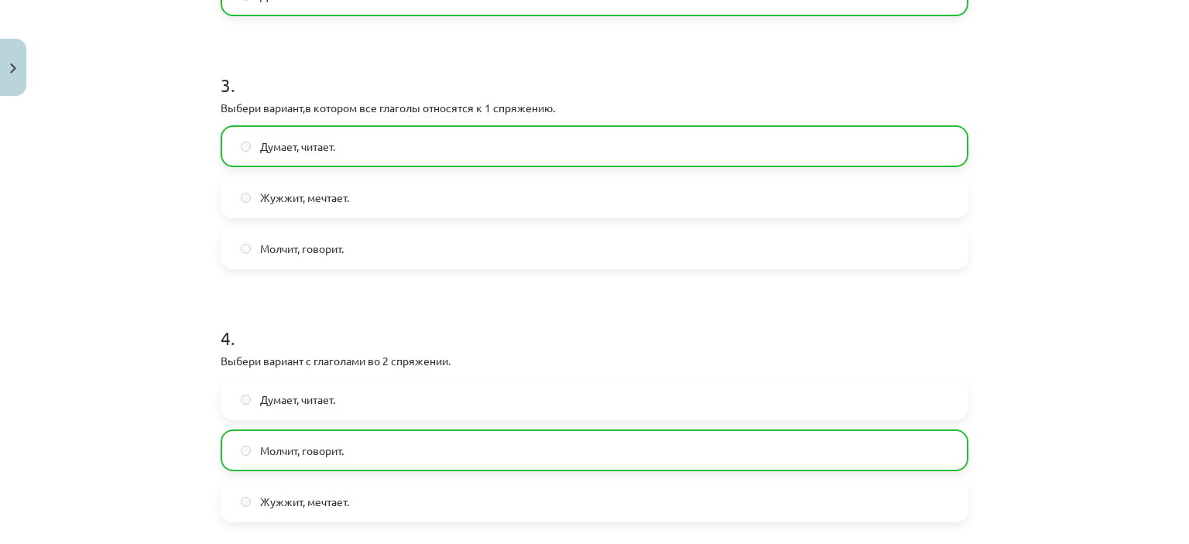
scroll to position [973, 0]
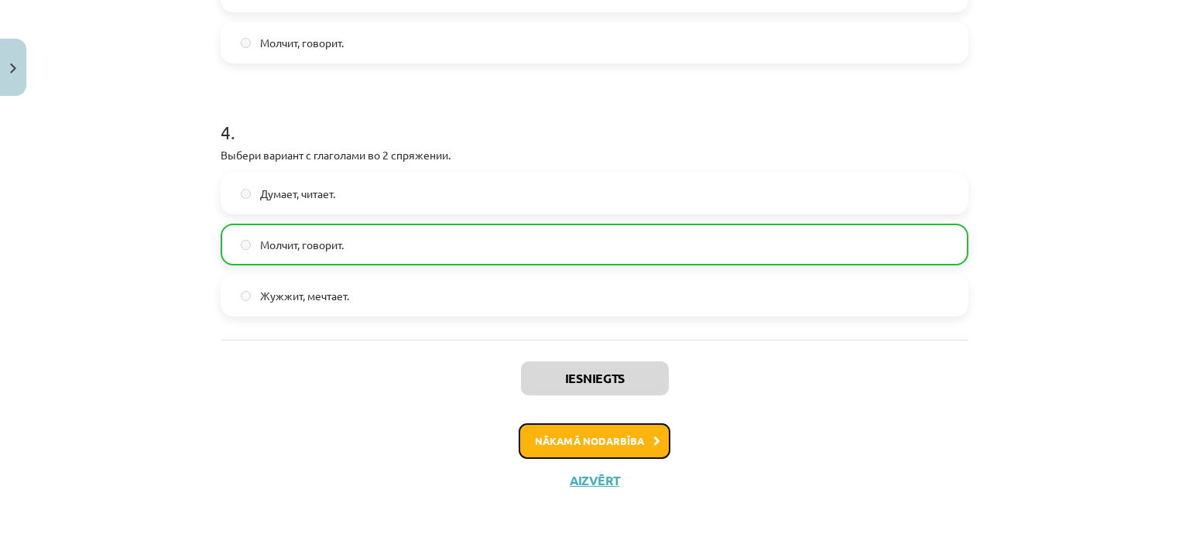
click at [567, 443] on button "Nākamā nodarbība" at bounding box center [595, 441] width 152 height 36
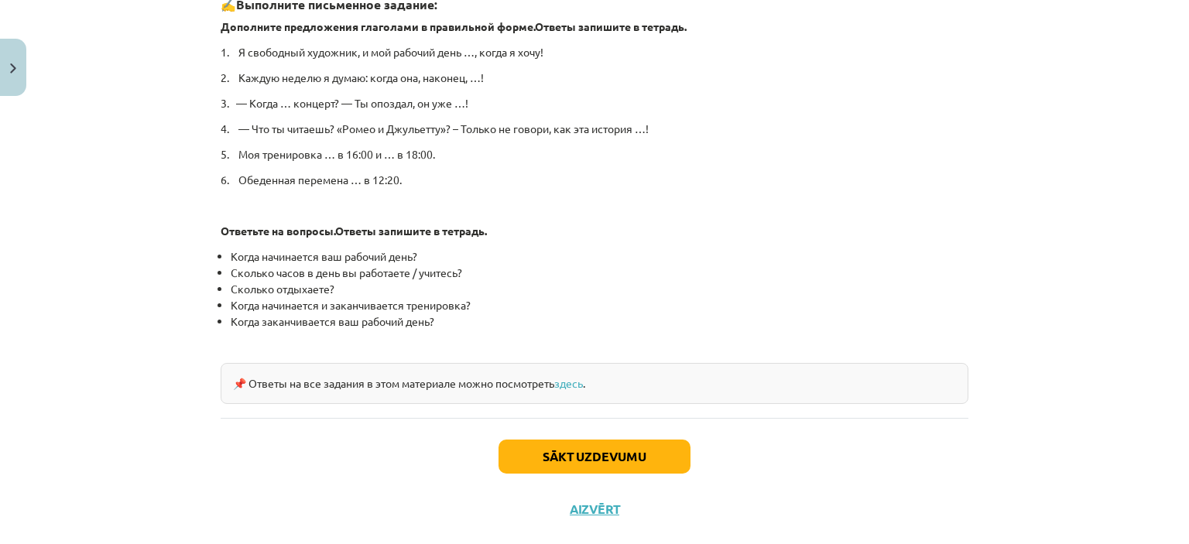
scroll to position [830, 0]
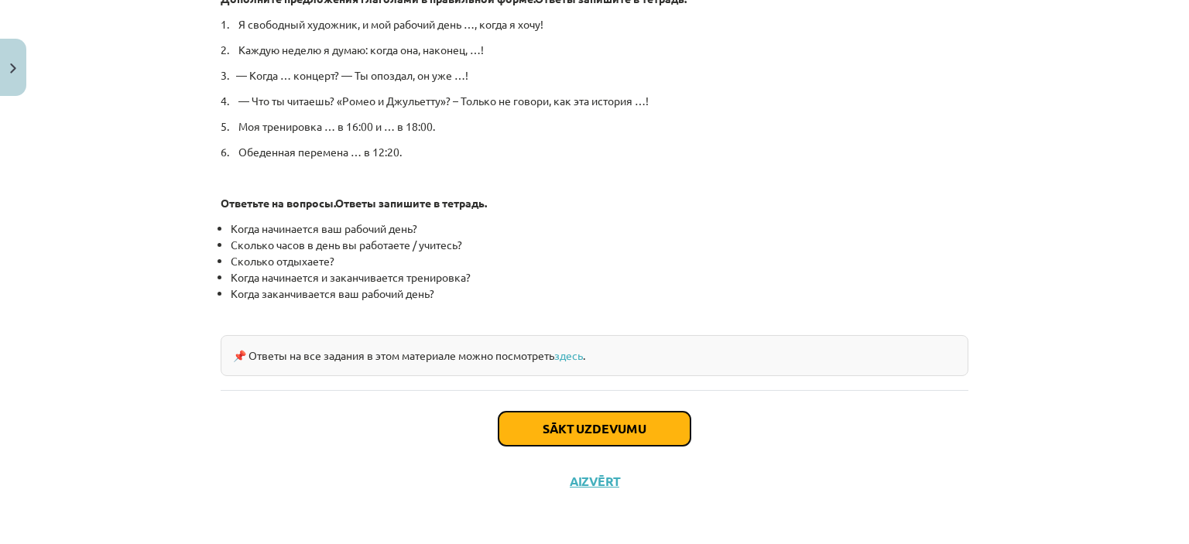
click at [575, 420] on button "Sākt uzdevumu" at bounding box center [595, 429] width 192 height 34
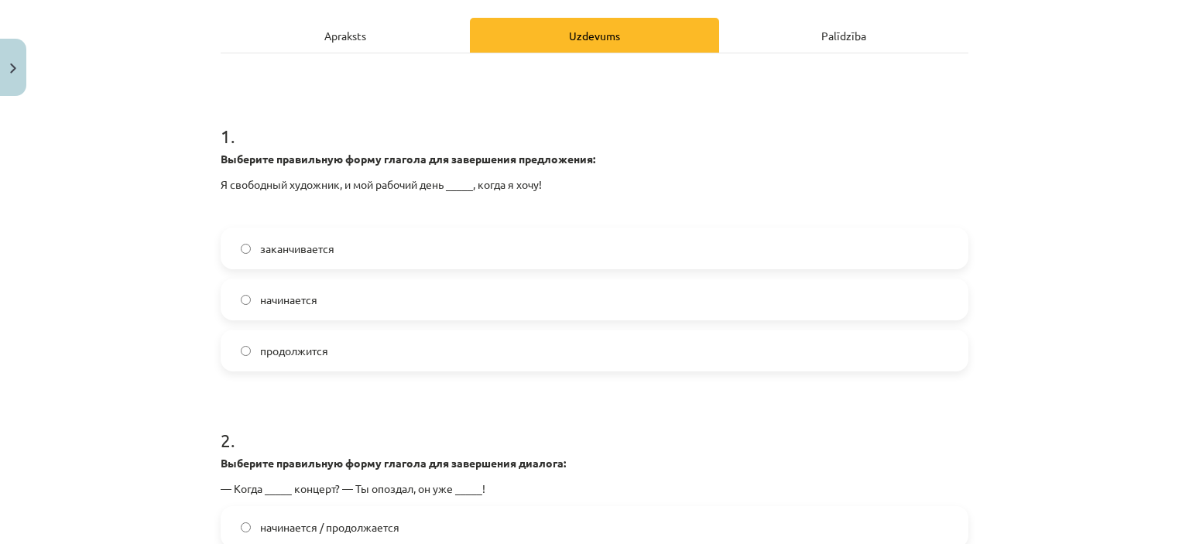
scroll to position [218, 0]
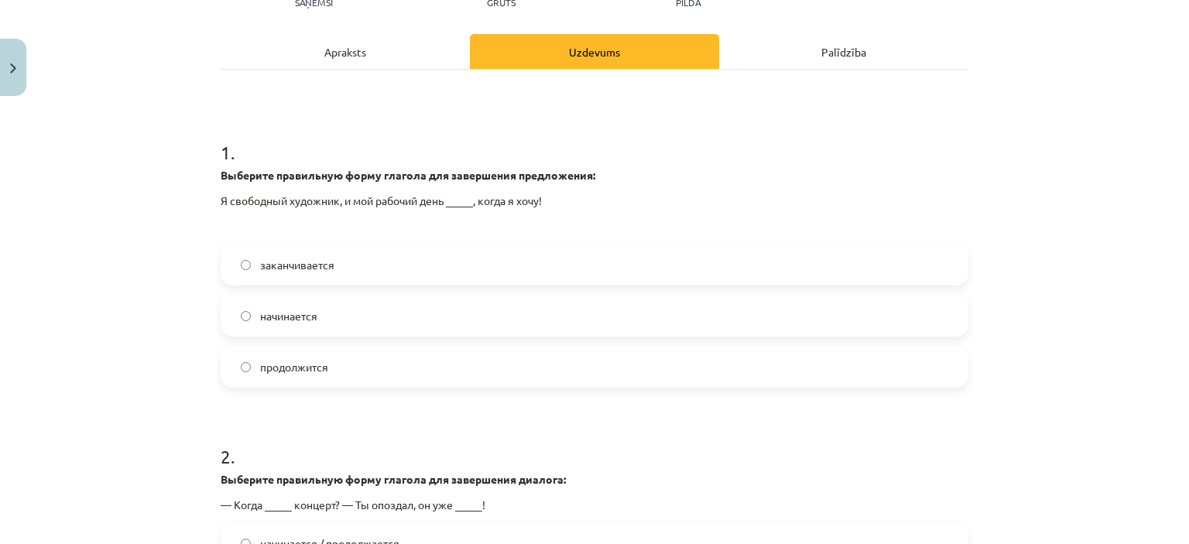
click at [447, 315] on label "начинается" at bounding box center [594, 315] width 745 height 39
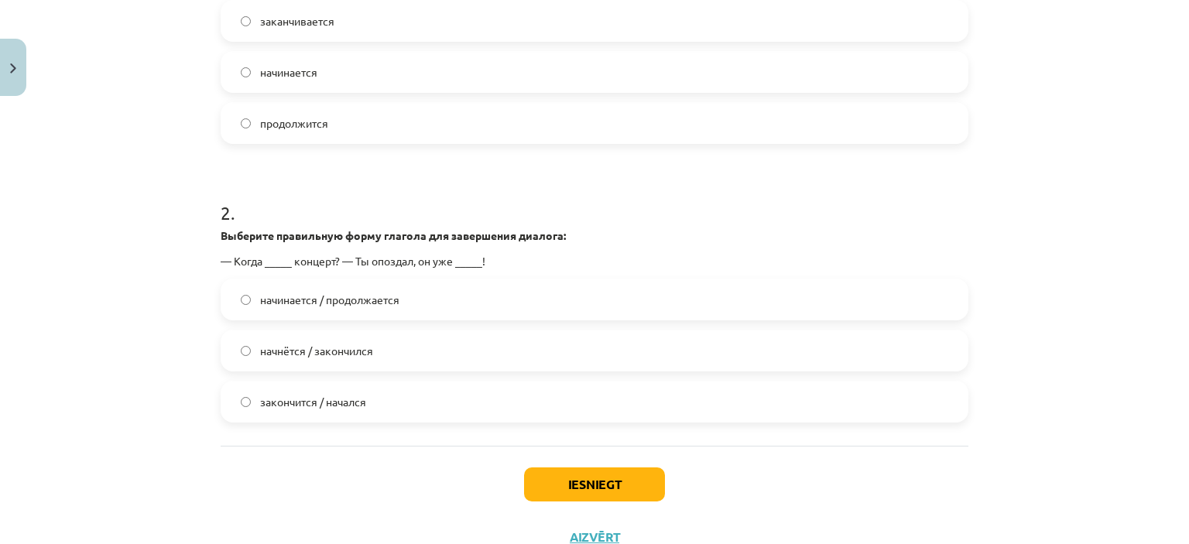
scroll to position [466, 0]
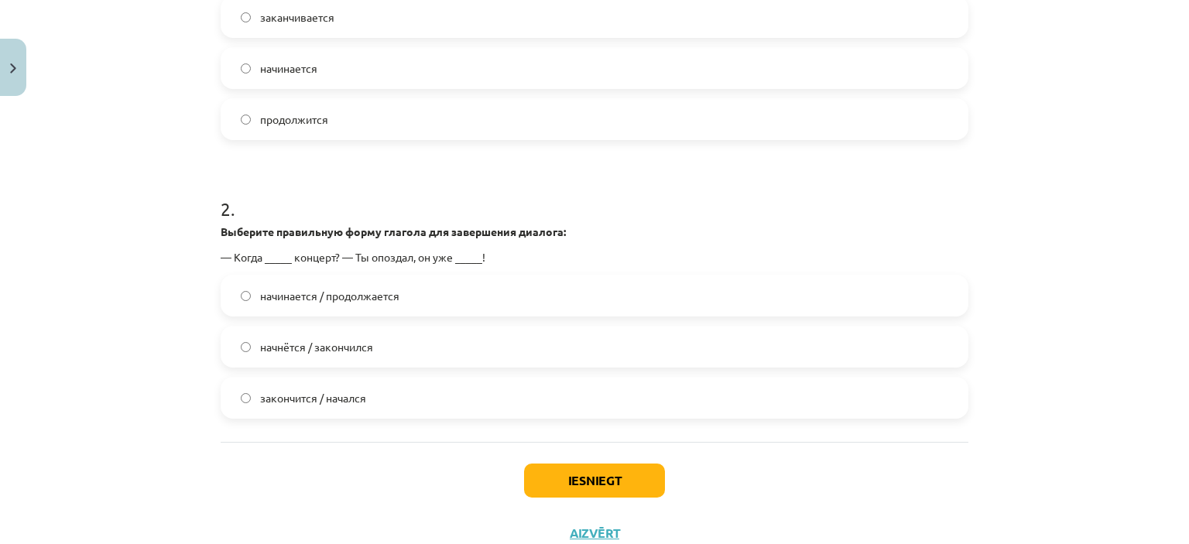
click at [424, 346] on label "начнётся / закончился" at bounding box center [594, 346] width 745 height 39
click at [575, 477] on button "Iesniegt" at bounding box center [594, 481] width 141 height 34
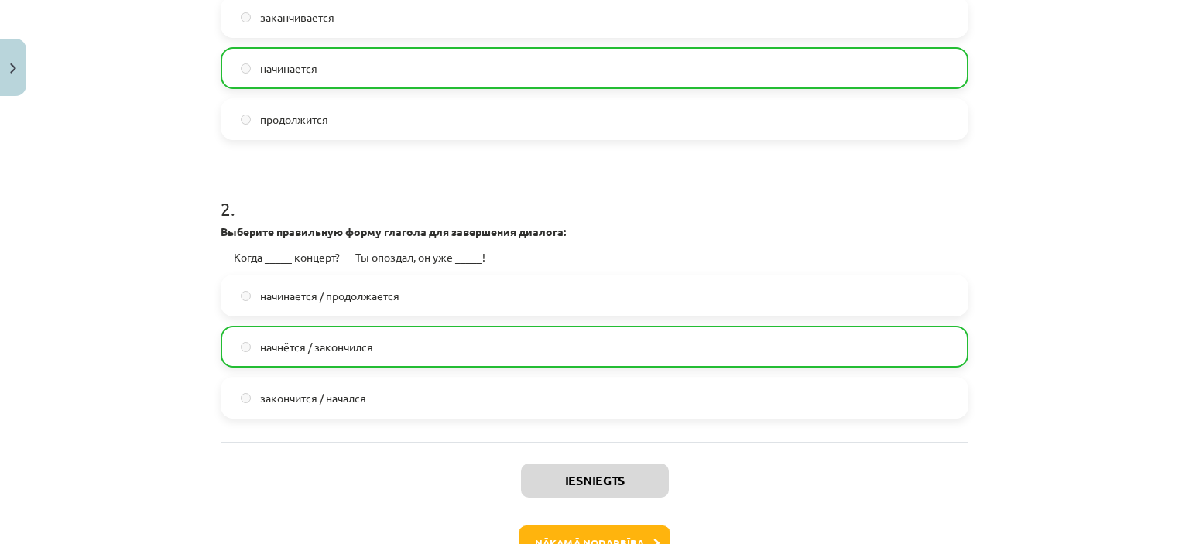
scroll to position [568, 0]
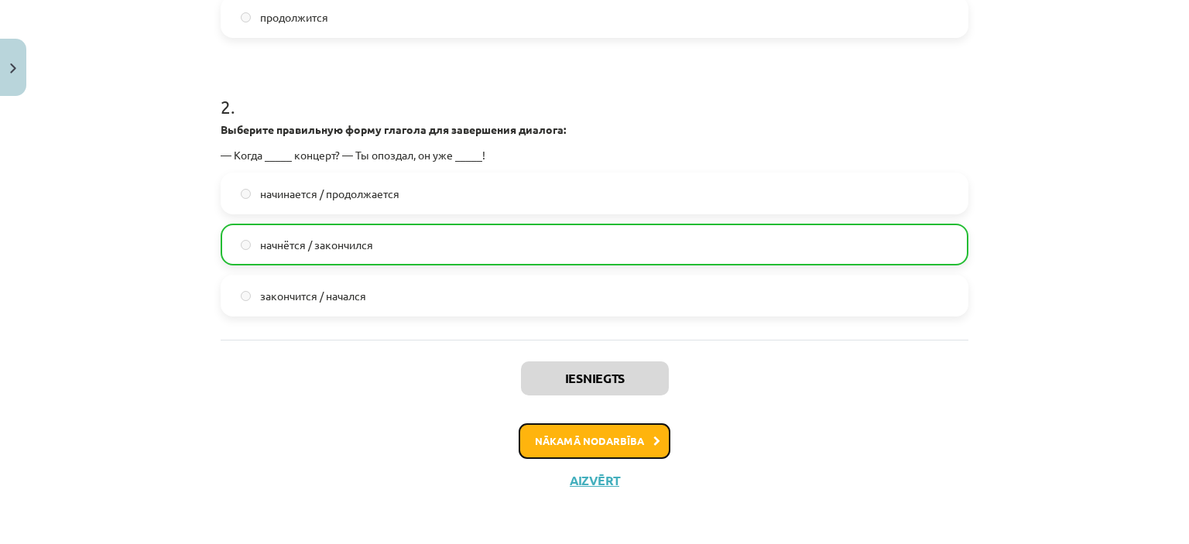
click at [590, 434] on button "Nākamā nodarbība" at bounding box center [595, 441] width 152 height 36
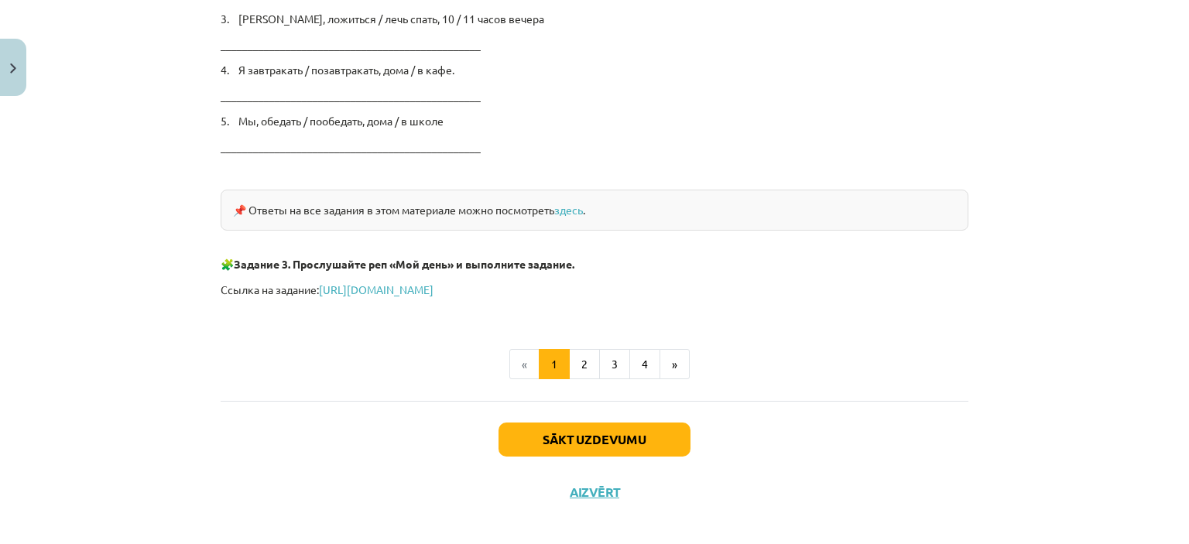
scroll to position [2648, 0]
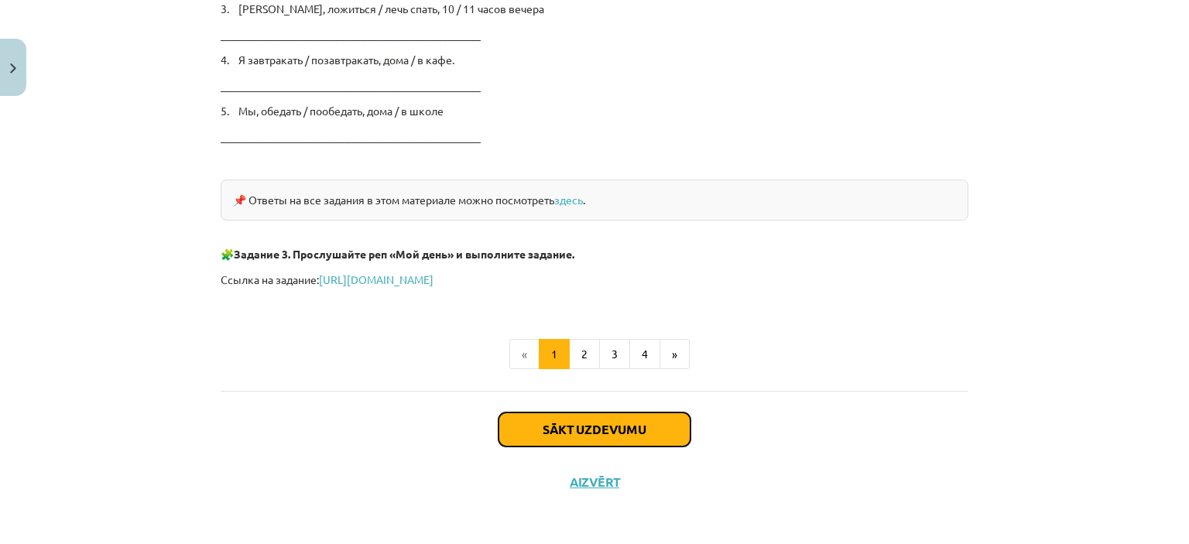
click at [618, 425] on button "Sākt uzdevumu" at bounding box center [595, 430] width 192 height 34
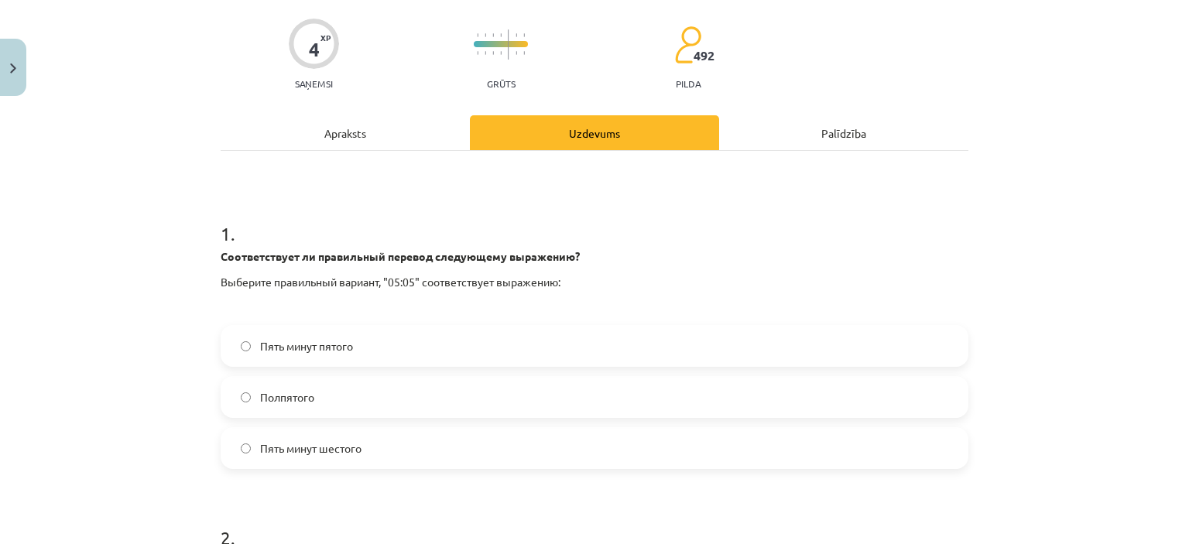
scroll to position [119, 0]
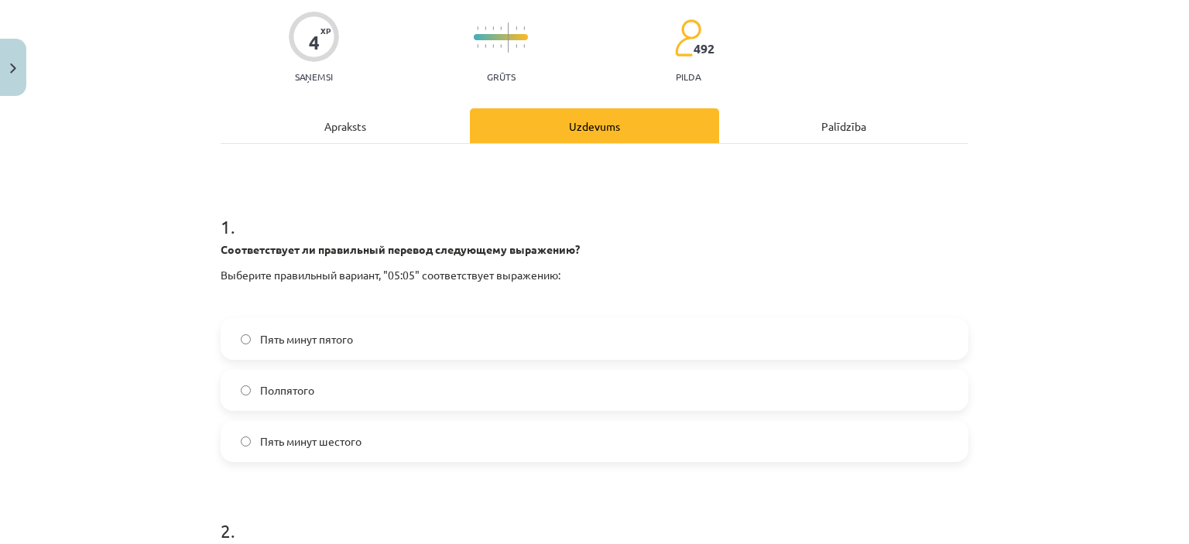
click at [582, 427] on label "Пять минут шестого" at bounding box center [594, 441] width 745 height 39
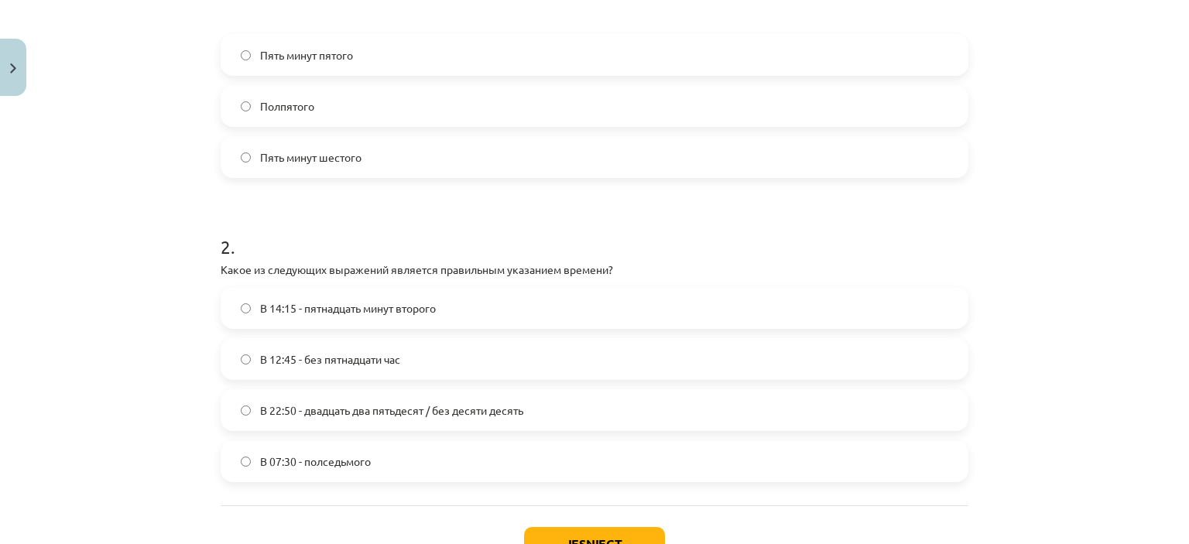
scroll to position [404, 0]
click at [560, 357] on label "В 12:45 - без пятнадцати час" at bounding box center [594, 358] width 745 height 39
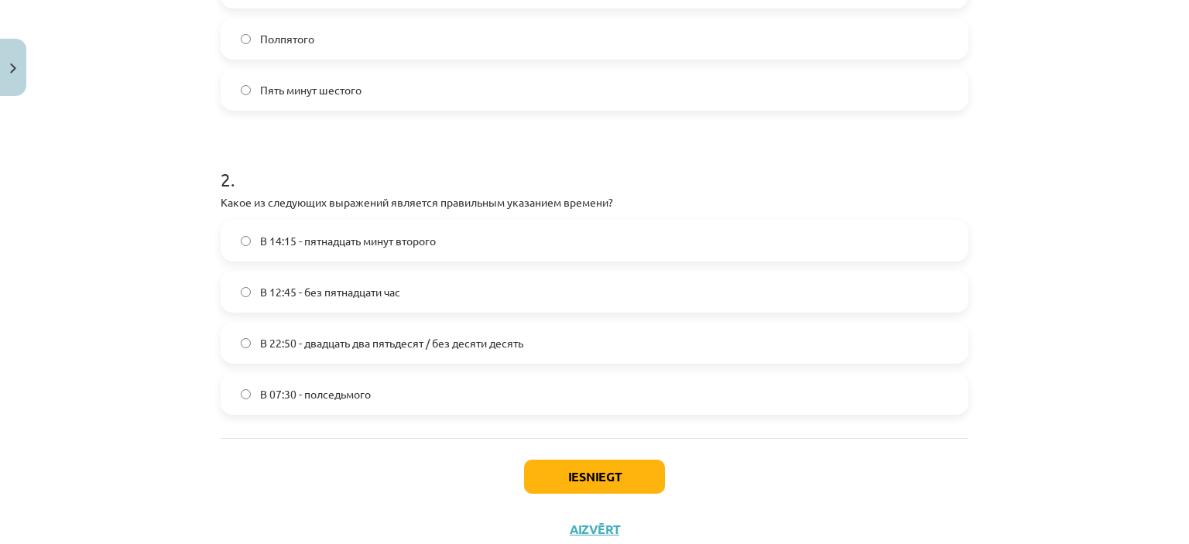
scroll to position [471, 0]
click at [563, 479] on button "Iesniegt" at bounding box center [594, 476] width 141 height 34
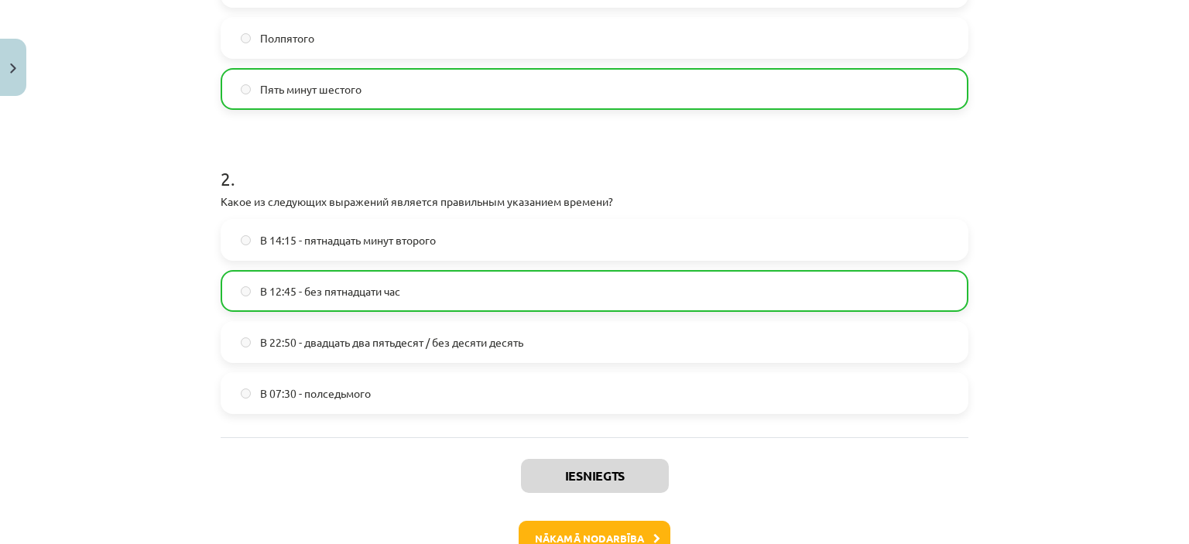
scroll to position [569, 0]
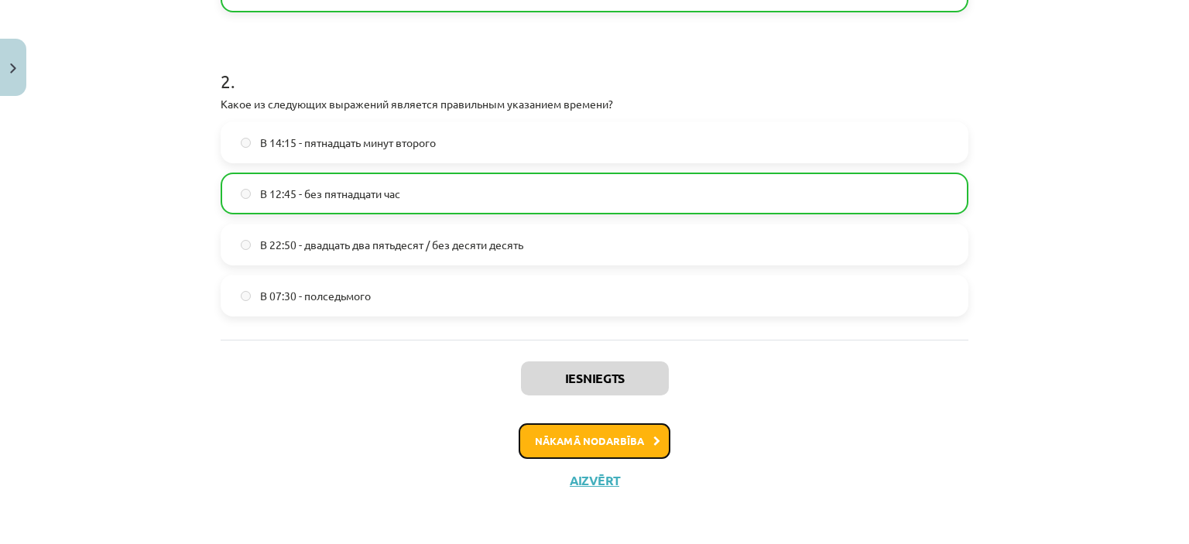
click at [594, 445] on button "Nākamā nodarbība" at bounding box center [595, 441] width 152 height 36
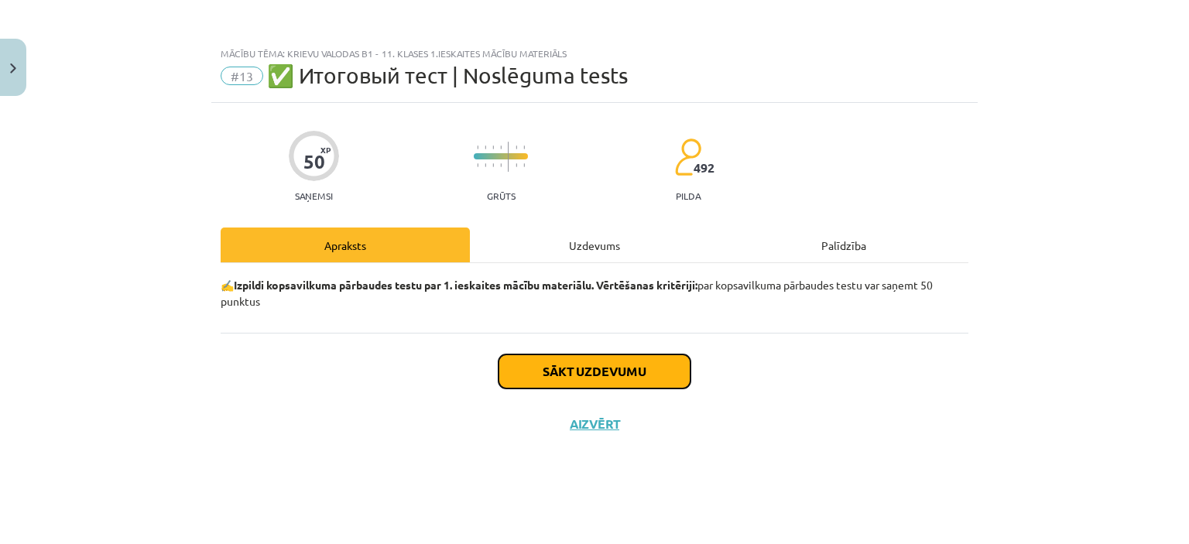
click at [606, 374] on button "Sākt uzdevumu" at bounding box center [595, 372] width 192 height 34
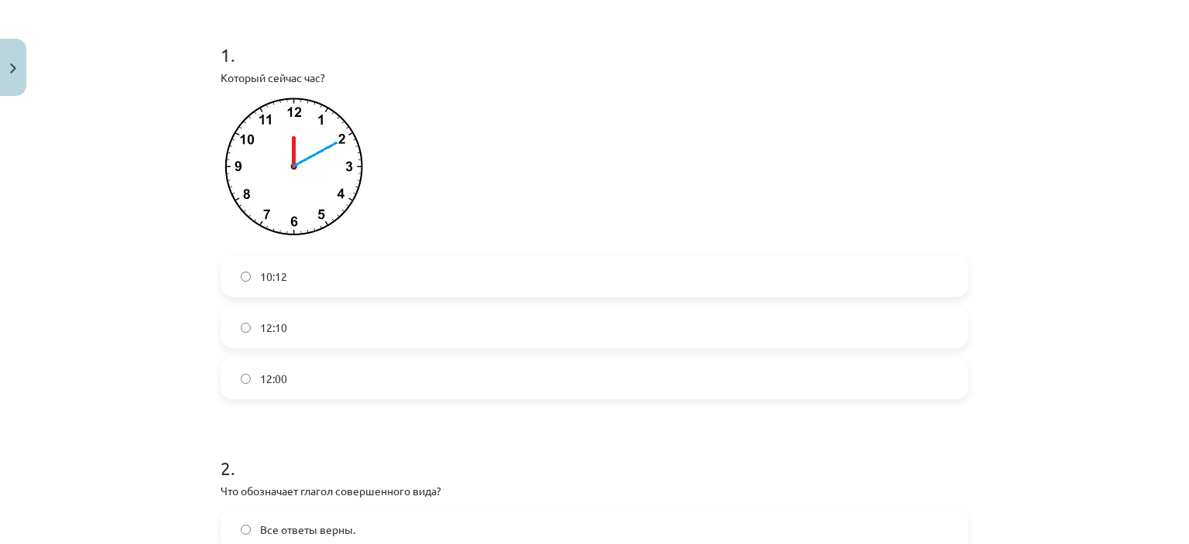
scroll to position [300, 0]
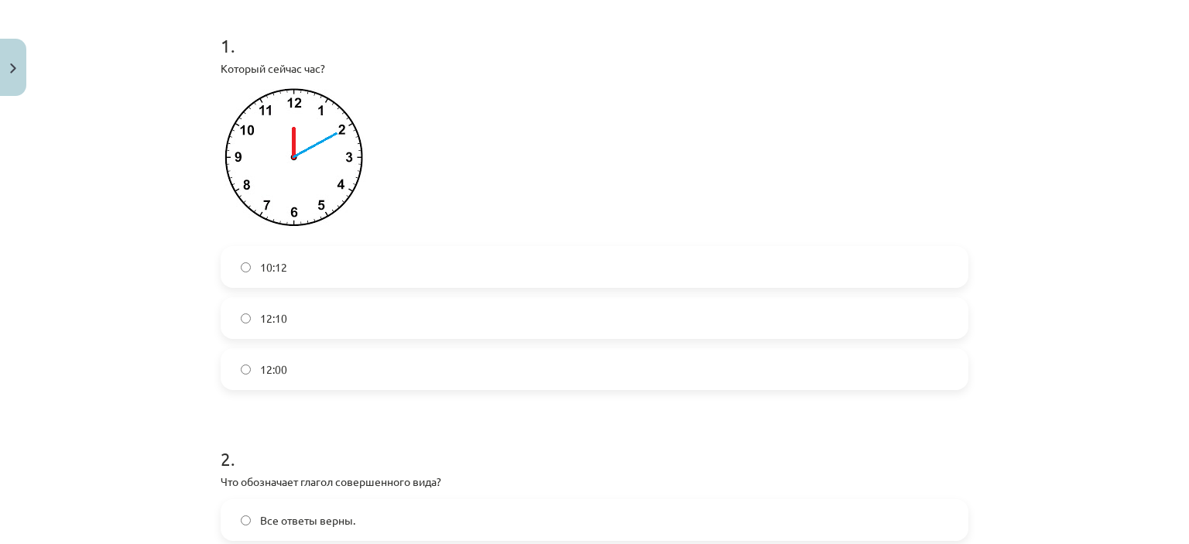
click at [521, 330] on label "12:10" at bounding box center [594, 318] width 745 height 39
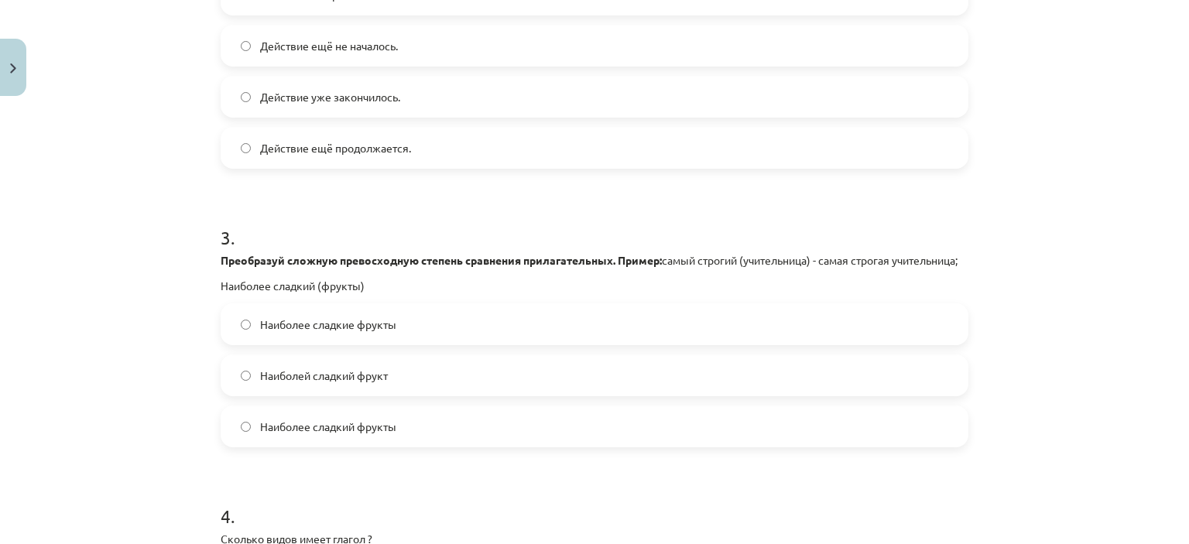
scroll to position [826, 0]
click at [454, 336] on label "Наиболее сладкие фрукты" at bounding box center [594, 324] width 745 height 39
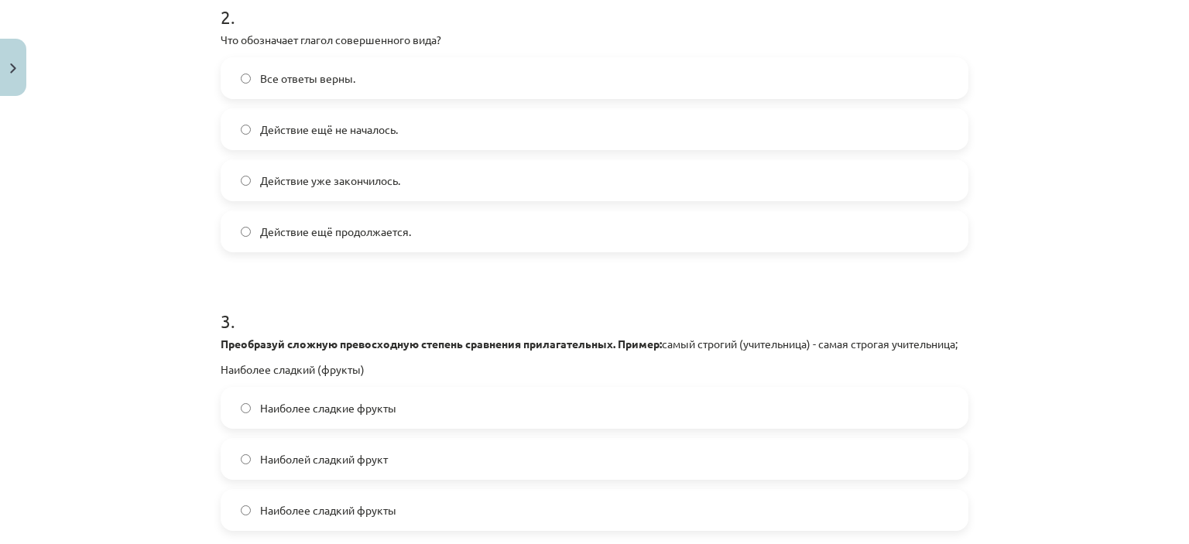
scroll to position [684, 0]
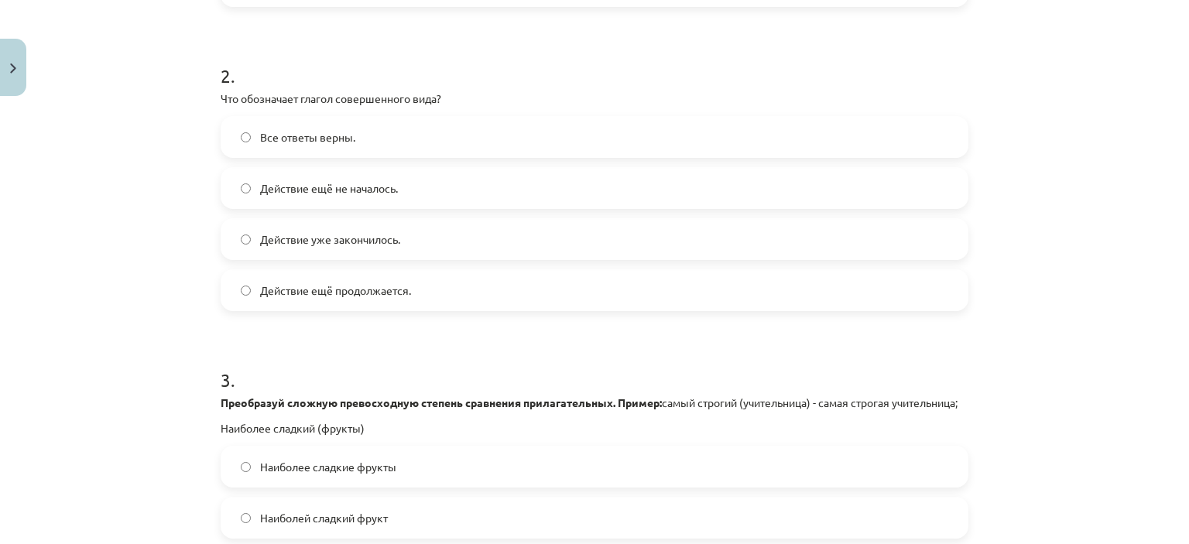
click at [435, 241] on label "Действие уже закончилось." at bounding box center [594, 239] width 745 height 39
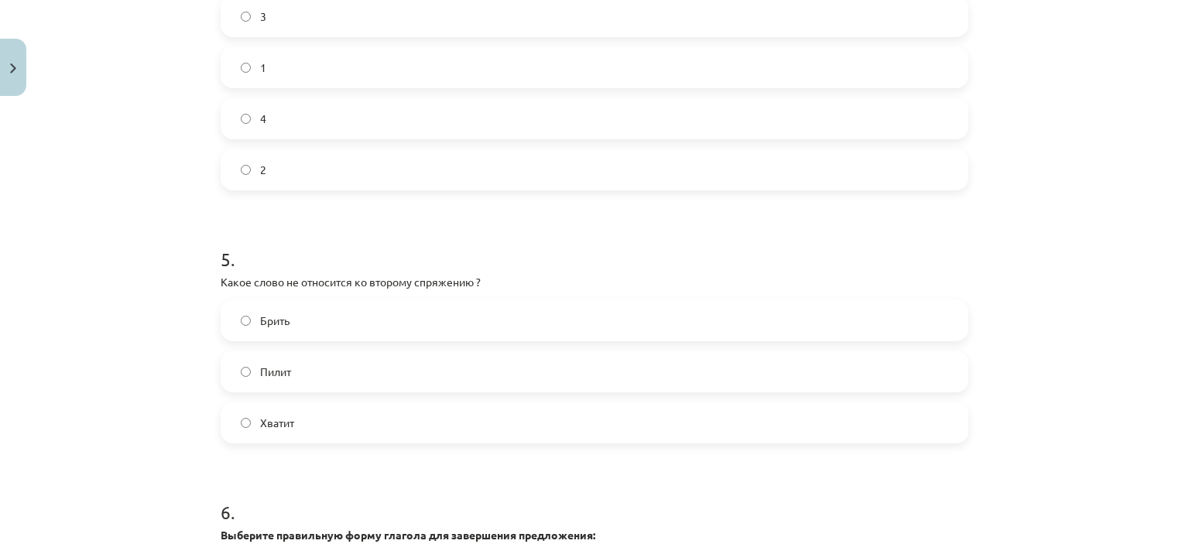
scroll to position [1387, 0]
click at [499, 190] on label "2" at bounding box center [594, 170] width 745 height 39
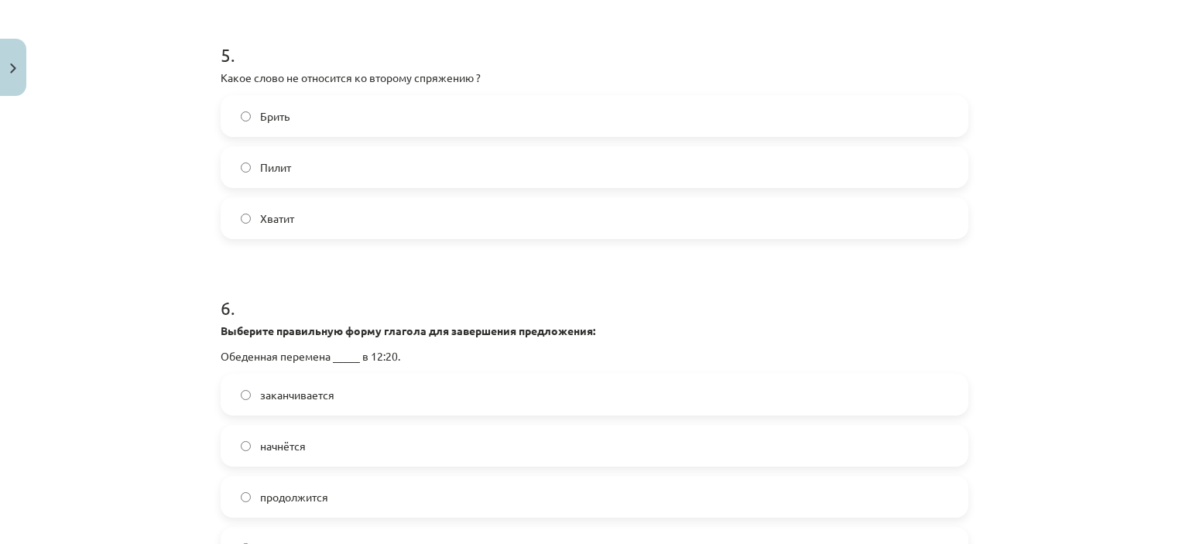
scroll to position [1582, 0]
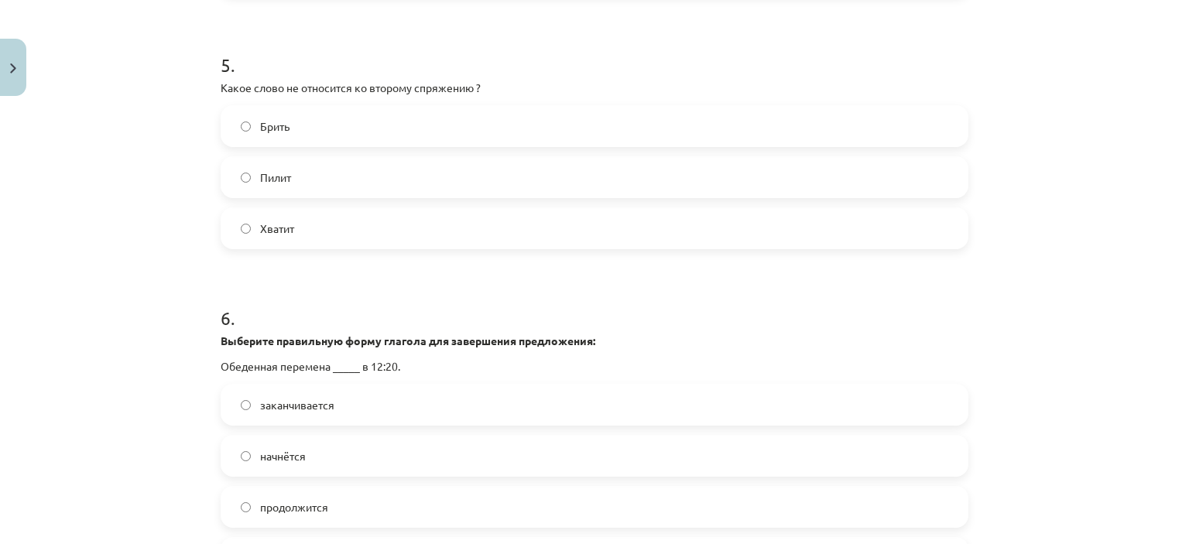
click at [430, 132] on label "Брить" at bounding box center [594, 126] width 745 height 39
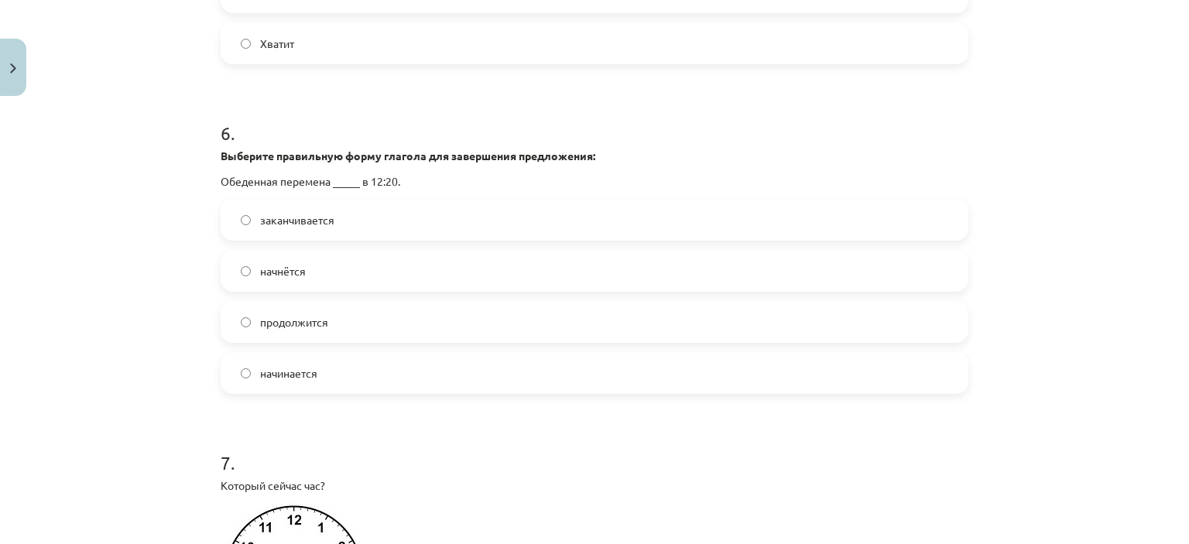
scroll to position [1767, 0]
click at [427, 234] on label "заканчивается" at bounding box center [594, 219] width 745 height 39
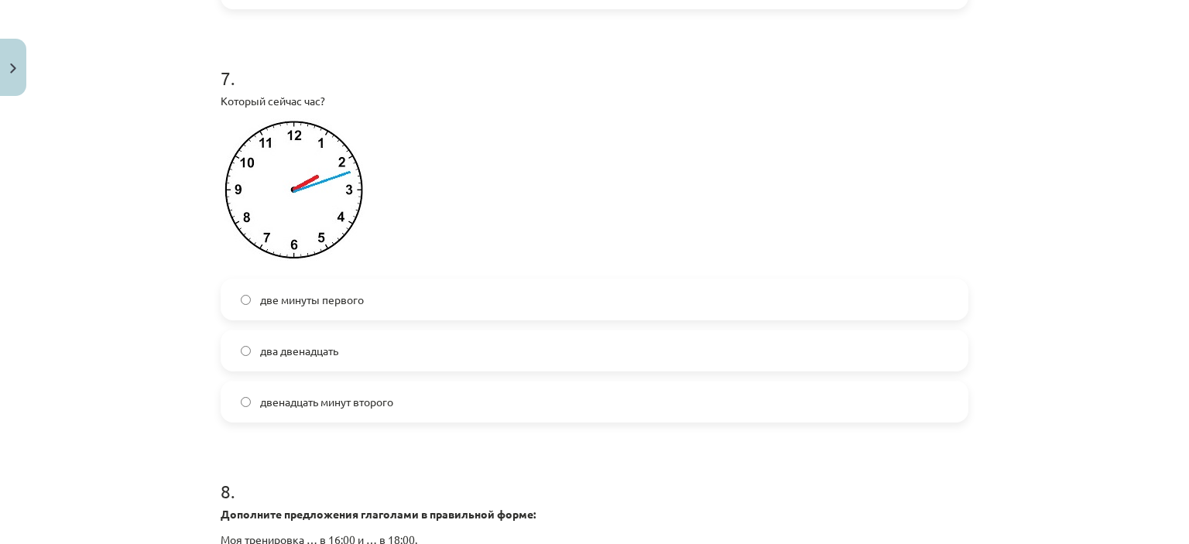
scroll to position [2152, 0]
click at [420, 416] on label "двенадцать минут второго" at bounding box center [594, 401] width 745 height 39
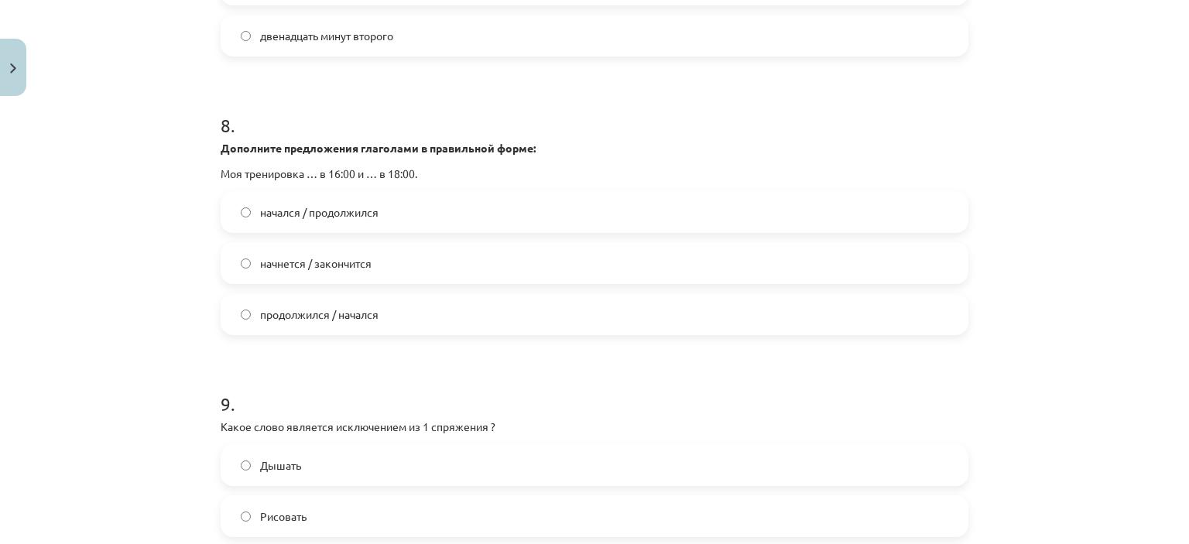
scroll to position [2518, 0]
click at [460, 283] on label "начнется / закончится" at bounding box center [594, 263] width 745 height 39
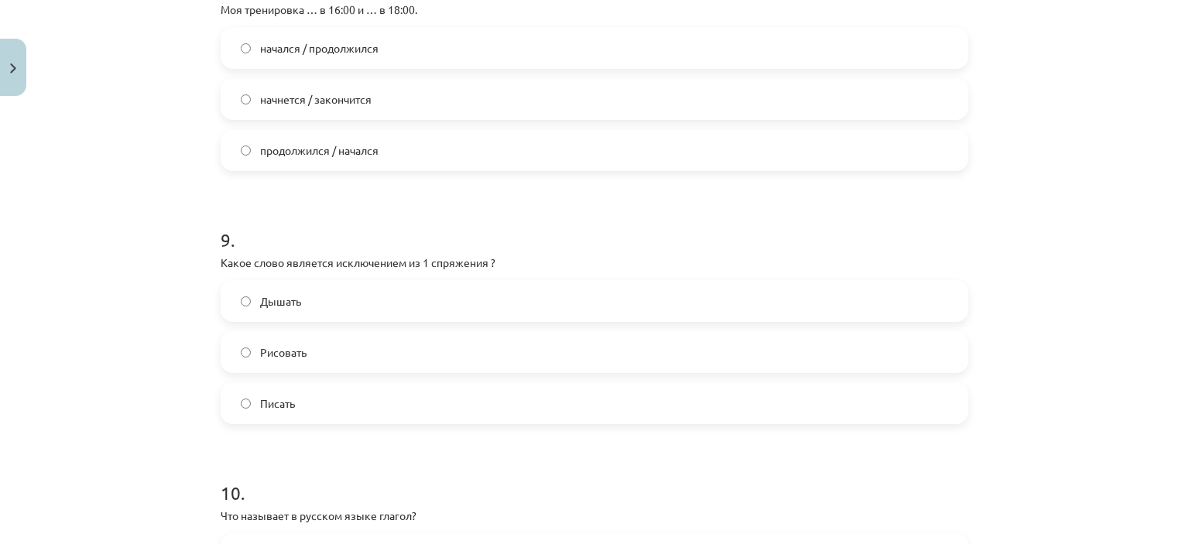
scroll to position [2685, 0]
click at [541, 315] on label "Дышать" at bounding box center [594, 298] width 745 height 39
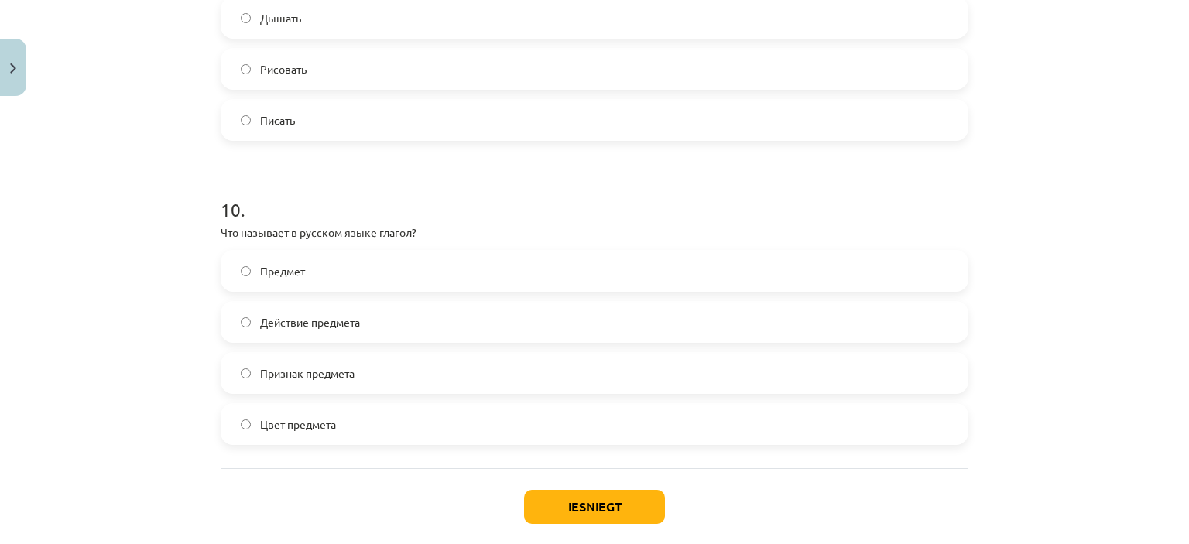
scroll to position [2963, 0]
click at [512, 342] on label "Действие предмета" at bounding box center [594, 323] width 745 height 39
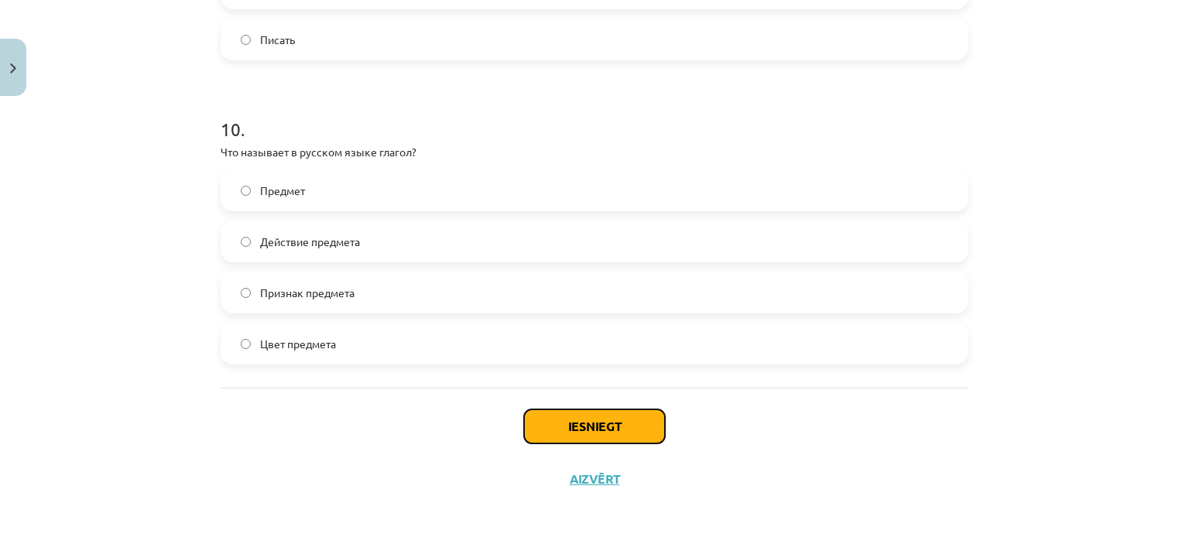
click at [597, 421] on button "Iesniegt" at bounding box center [594, 427] width 141 height 34
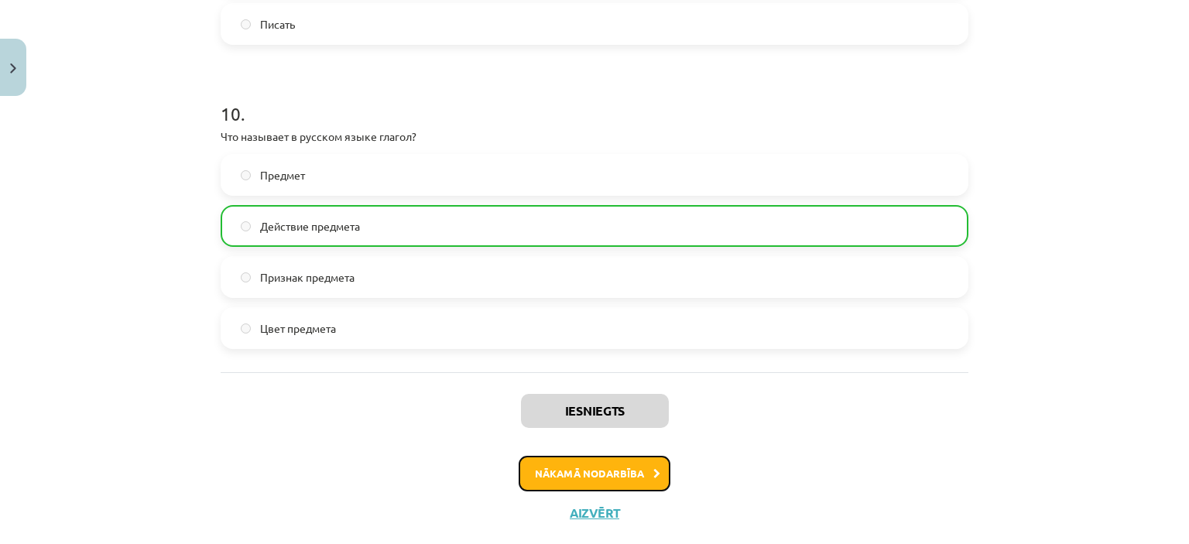
click at [581, 483] on button "Nākamā nodarbība" at bounding box center [595, 474] width 152 height 36
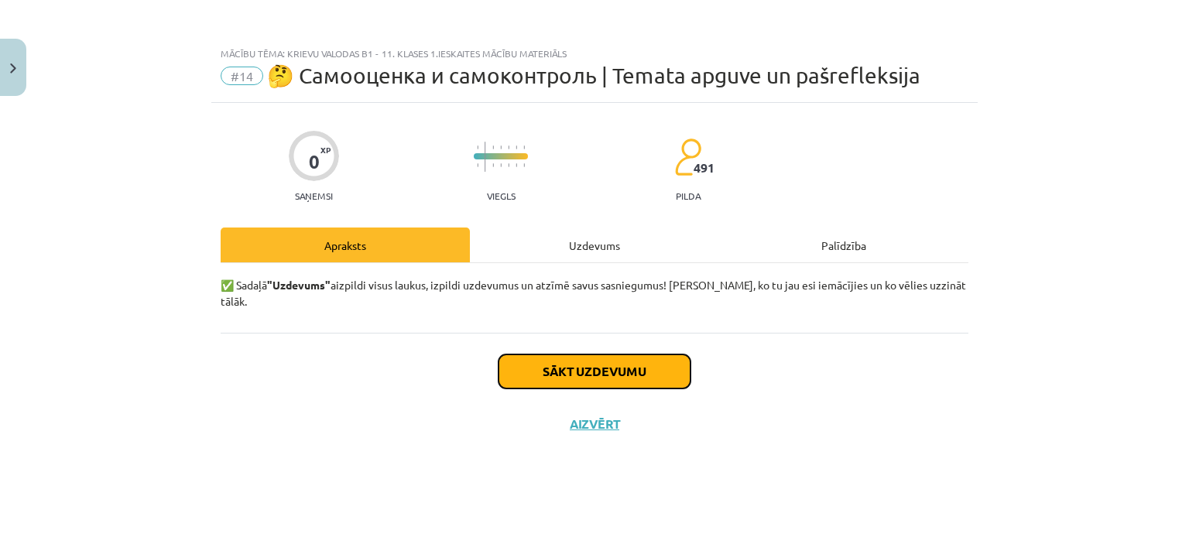
click at [639, 355] on button "Sākt uzdevumu" at bounding box center [595, 372] width 192 height 34
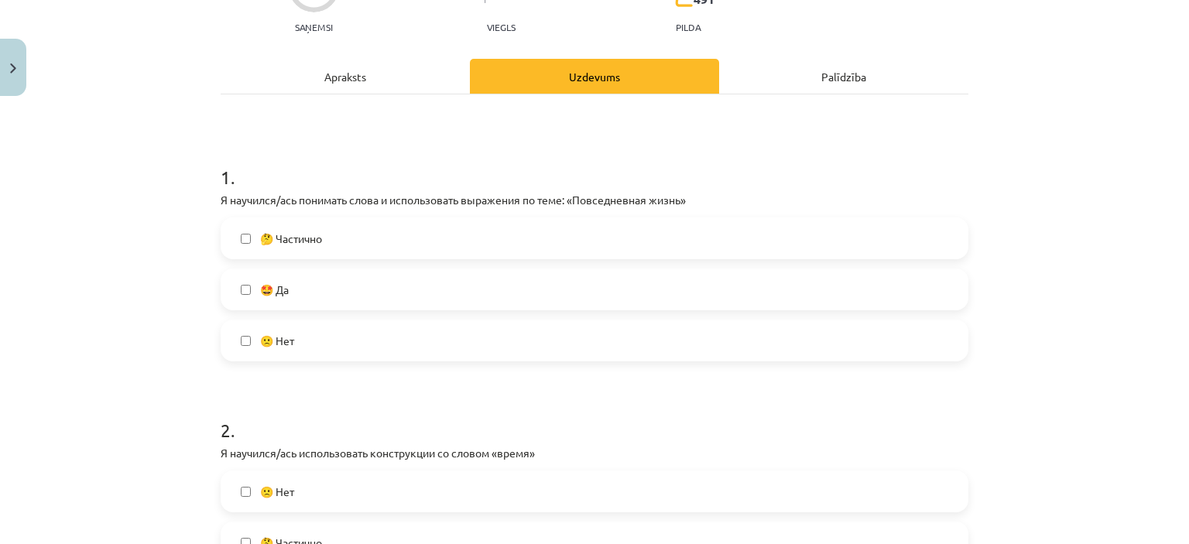
scroll to position [170, 0]
click at [509, 276] on label "🤩 Да" at bounding box center [594, 288] width 745 height 39
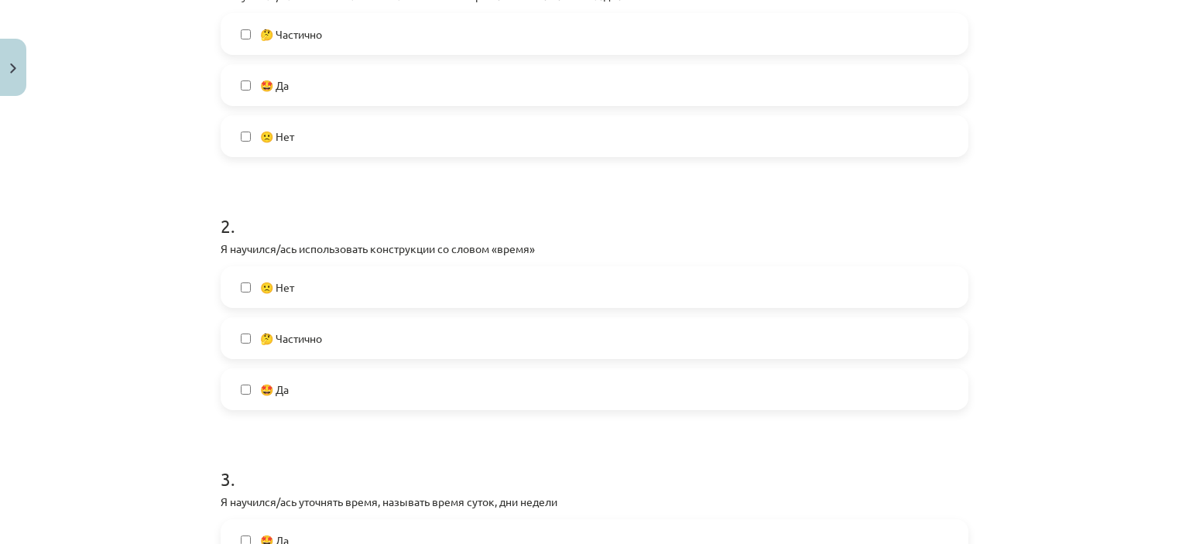
scroll to position [374, 0]
click at [365, 379] on label "🤩 Да" at bounding box center [594, 388] width 745 height 39
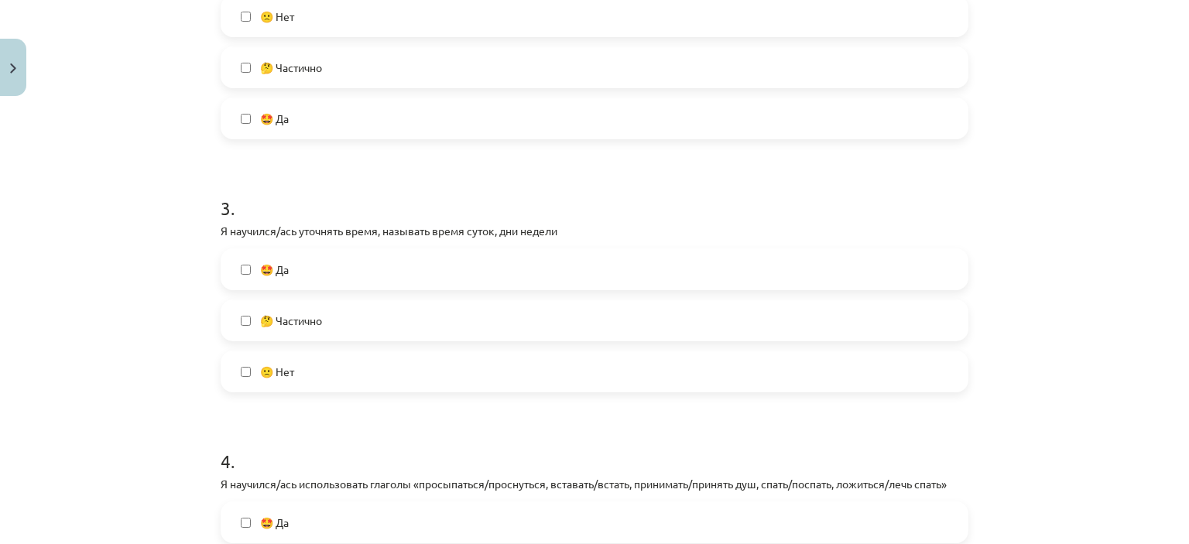
scroll to position [646, 0]
click at [437, 264] on label "🤩 Да" at bounding box center [594, 268] width 745 height 39
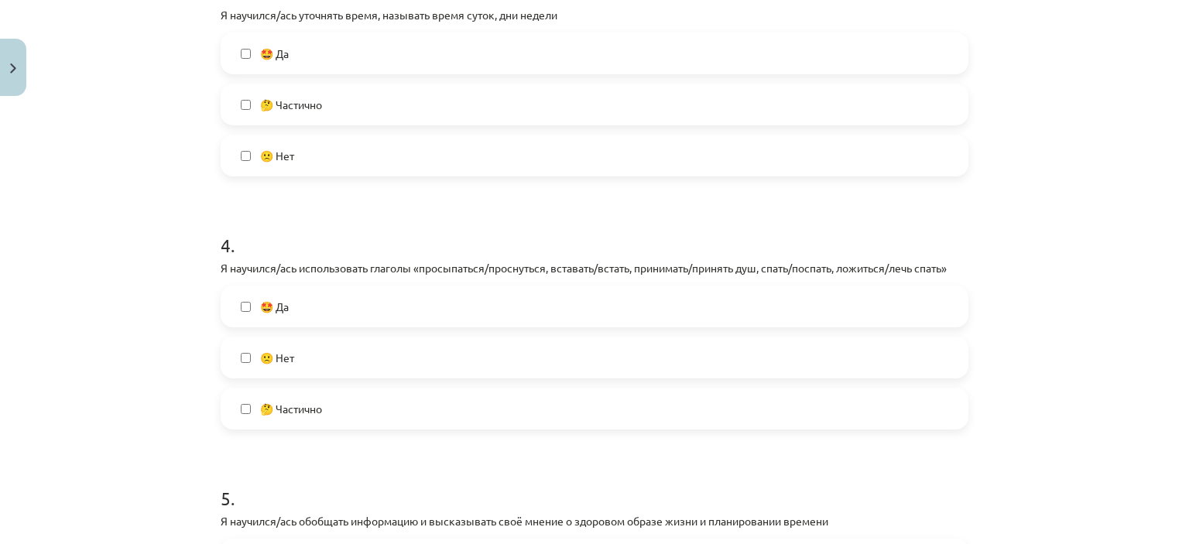
scroll to position [865, 0]
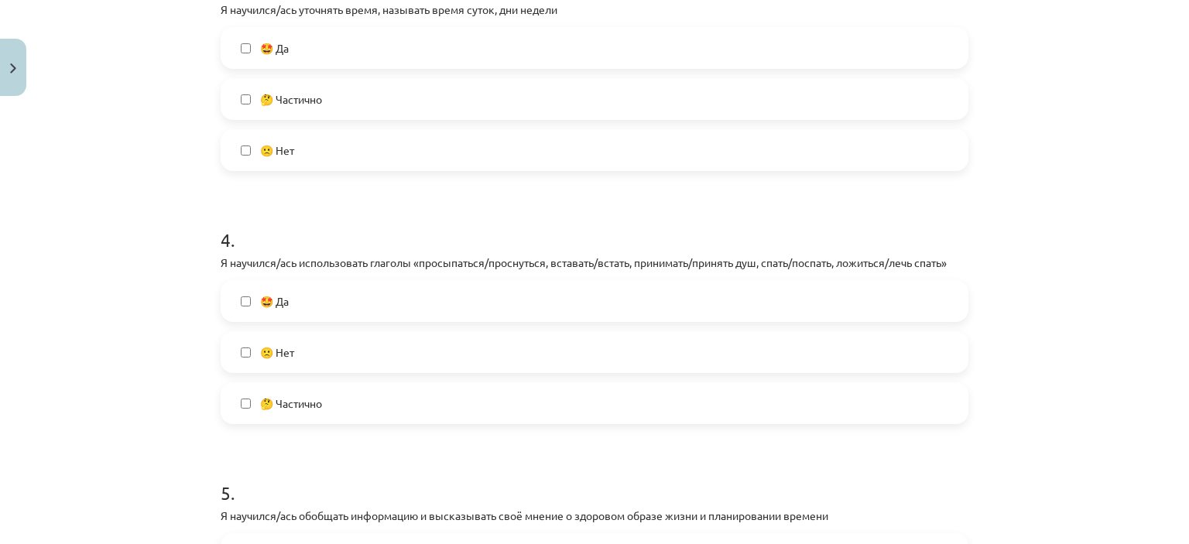
click at [421, 307] on label "🤩 Да" at bounding box center [594, 301] width 745 height 39
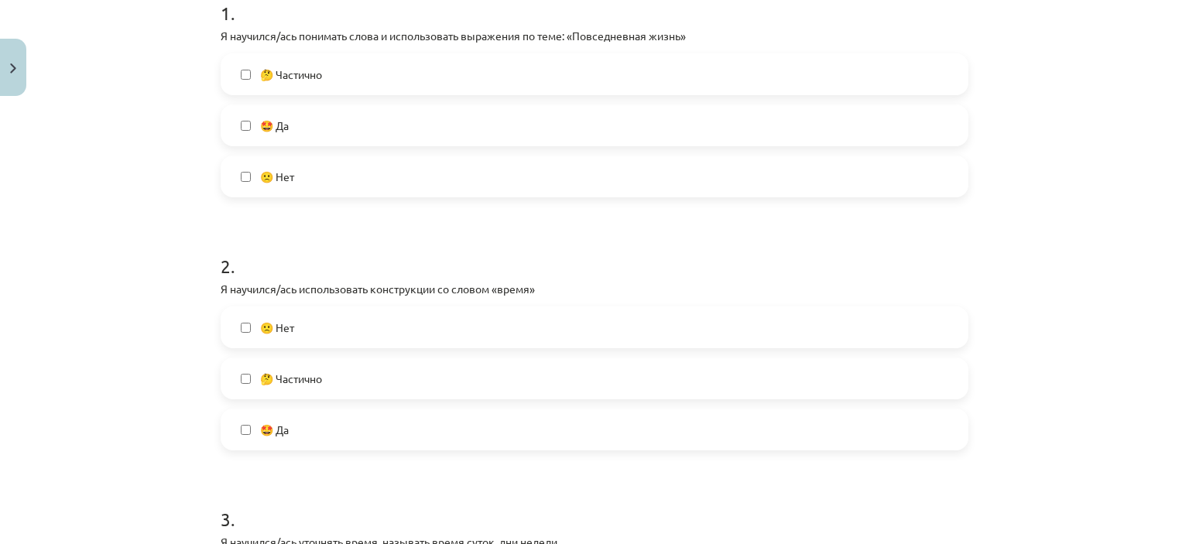
scroll to position [291, 0]
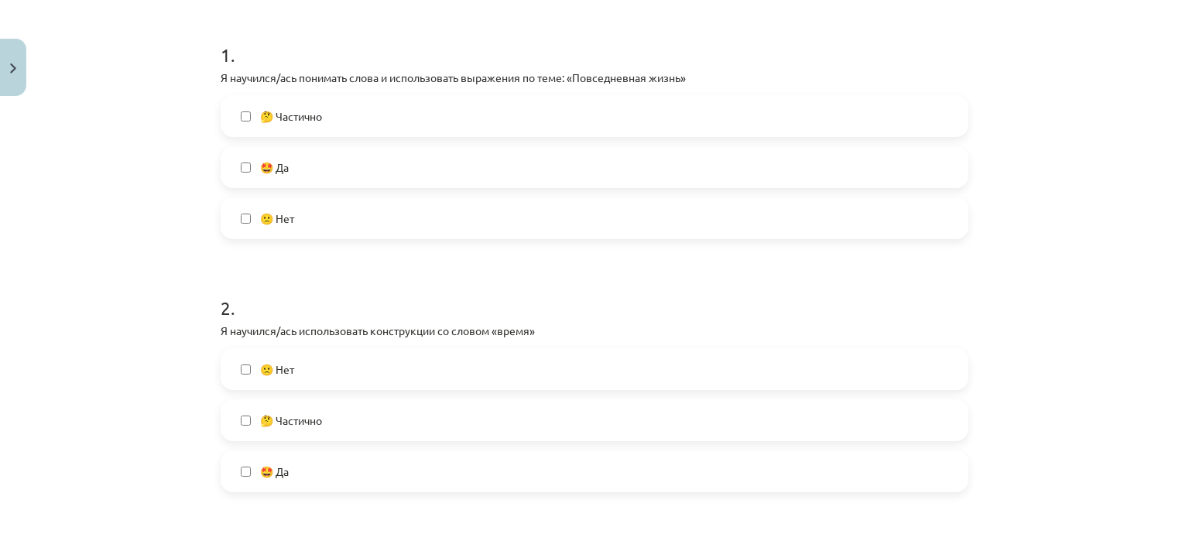
click at [522, 115] on label "🤔 Частично" at bounding box center [594, 116] width 745 height 39
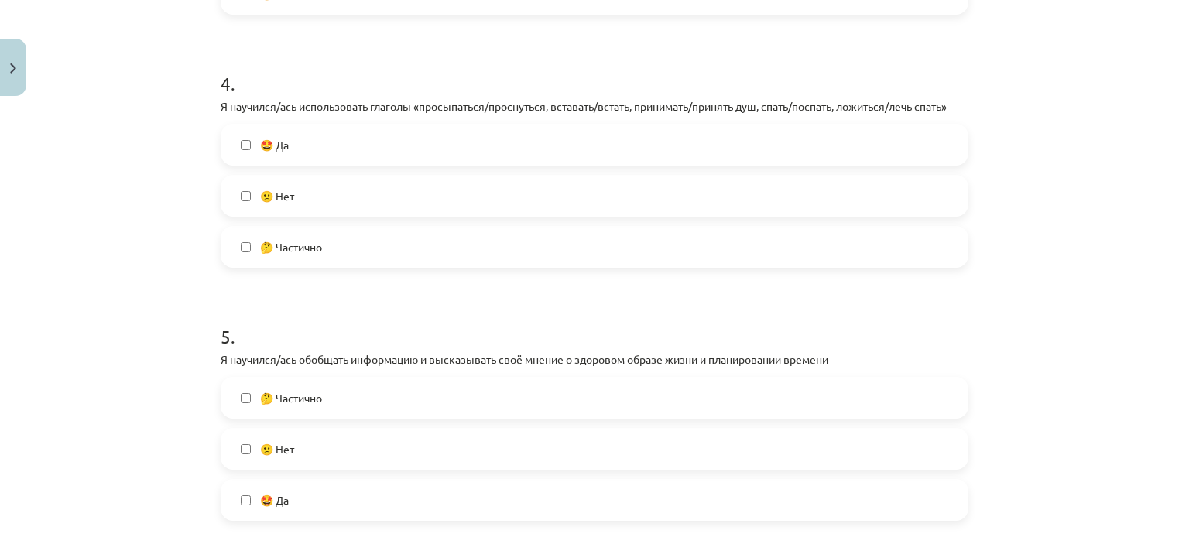
scroll to position [1136, 0]
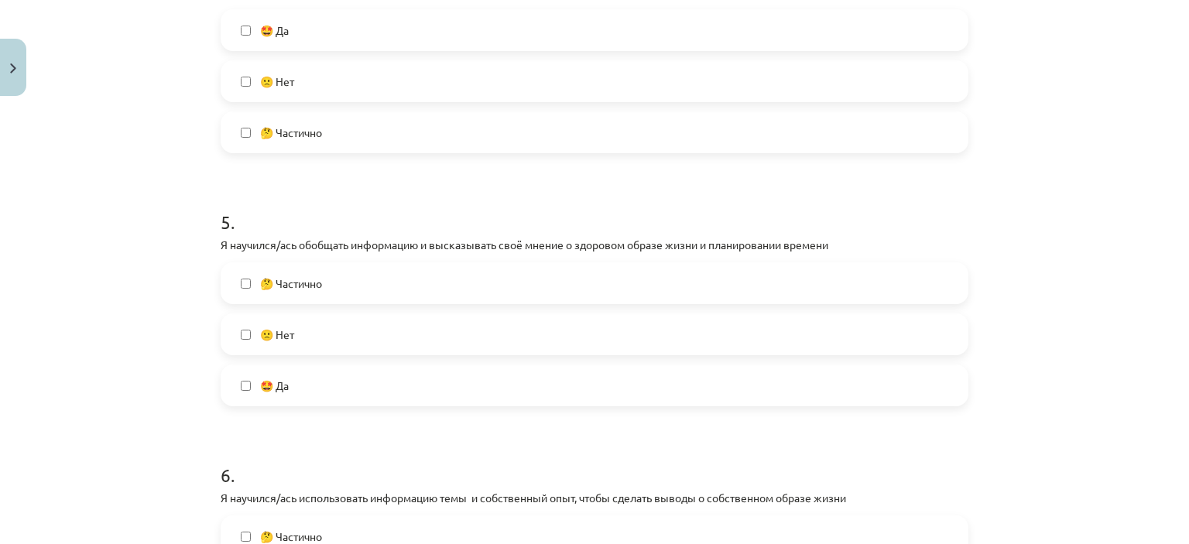
click at [406, 390] on label "🤩 Да" at bounding box center [594, 385] width 745 height 39
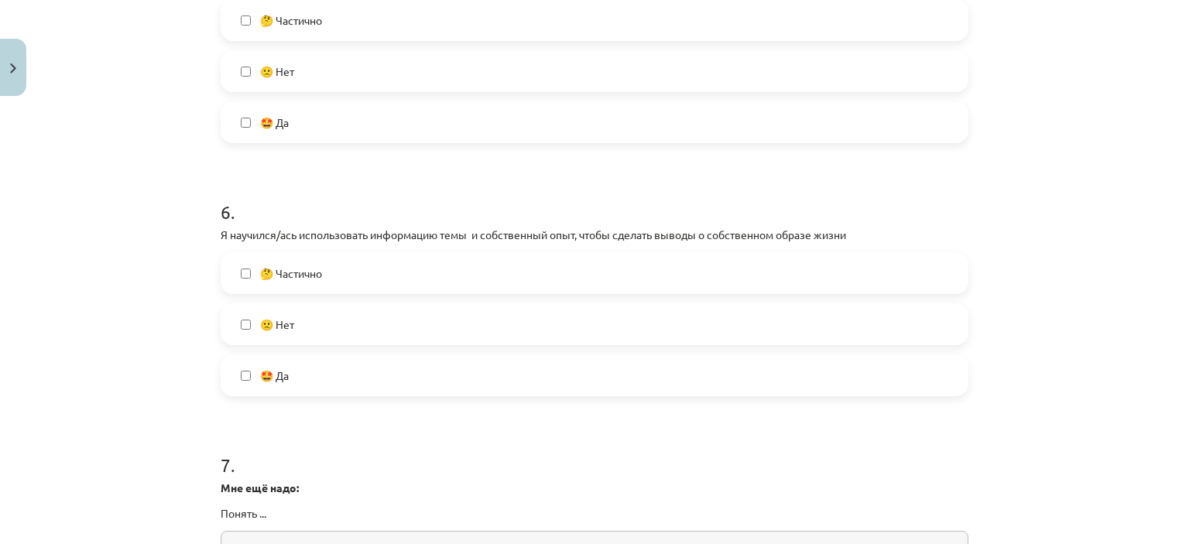
scroll to position [1400, 0]
click at [406, 390] on label "🤩 Да" at bounding box center [594, 375] width 745 height 39
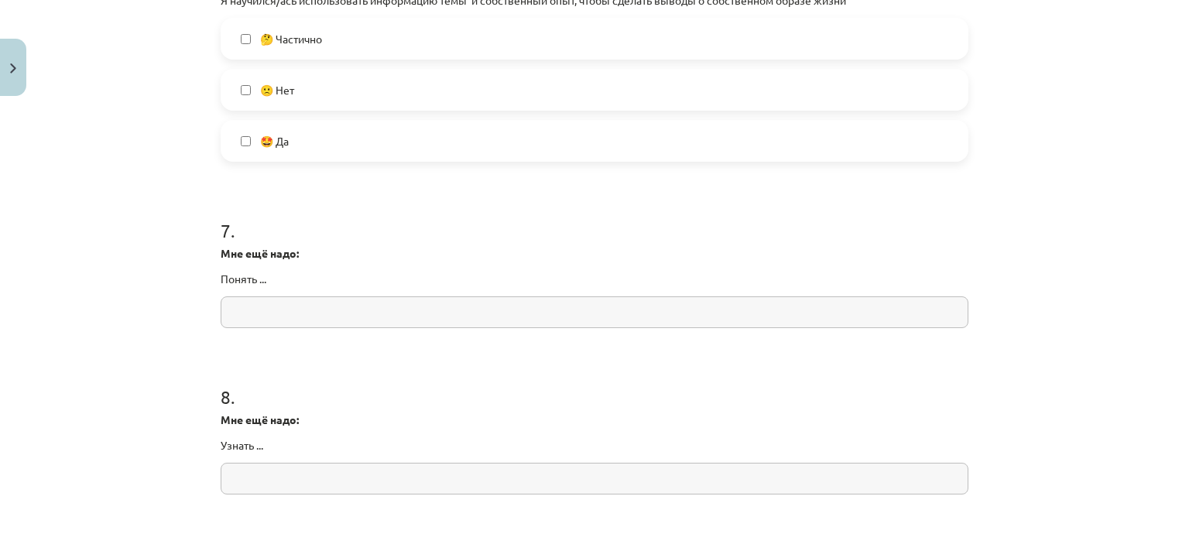
scroll to position [1632, 0]
click at [466, 303] on input "text" at bounding box center [595, 315] width 748 height 32
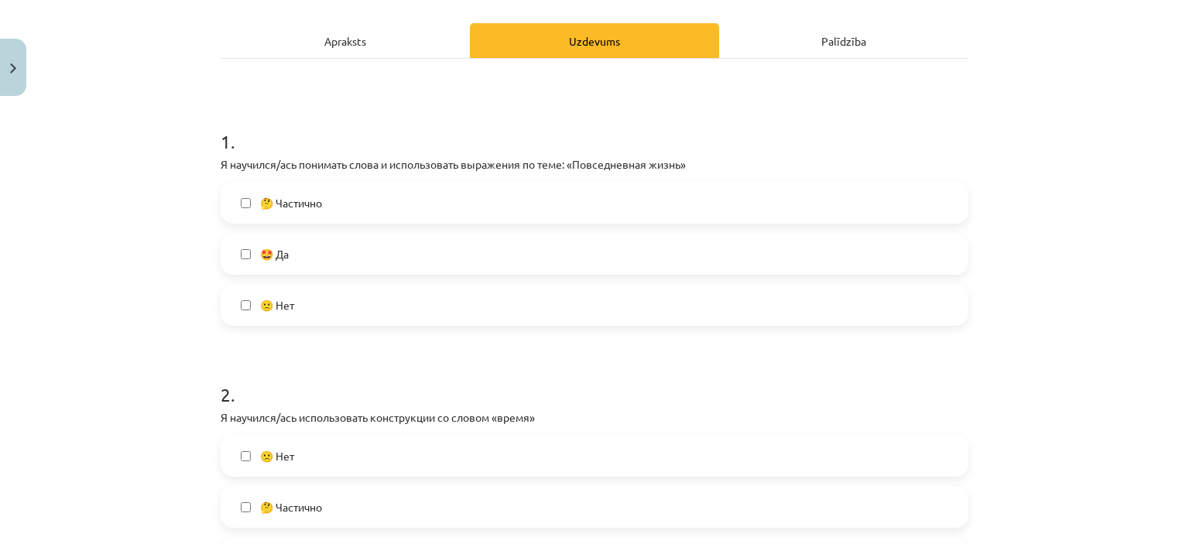
scroll to position [204, 0]
click at [471, 258] on label "🤩 Да" at bounding box center [594, 254] width 745 height 39
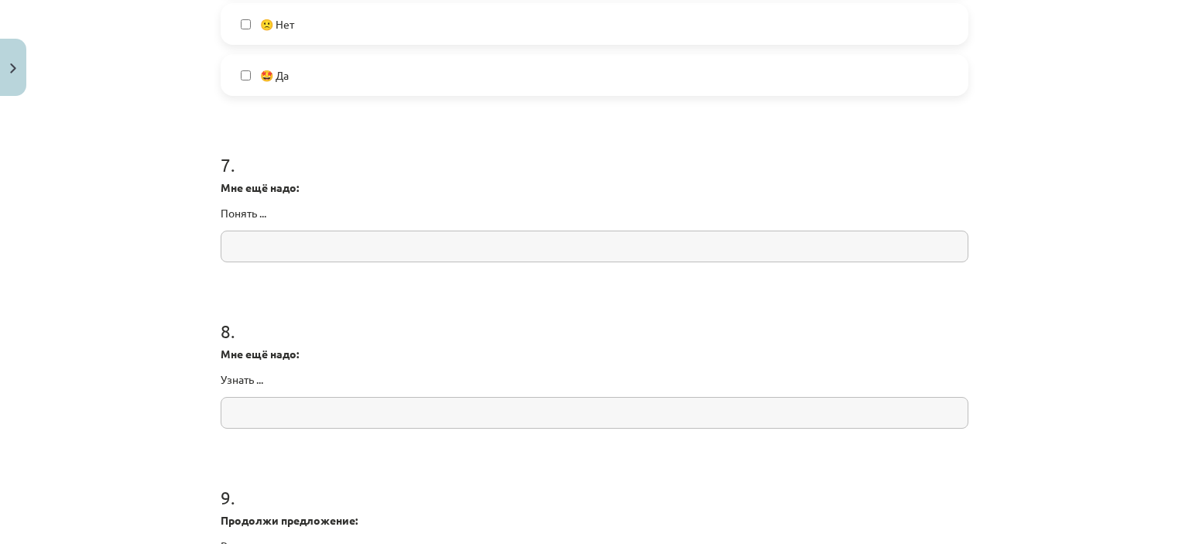
scroll to position [1700, 0]
click at [488, 250] on input "text" at bounding box center [595, 247] width 748 height 32
type input "**********"
click at [473, 422] on input "text" at bounding box center [595, 413] width 748 height 32
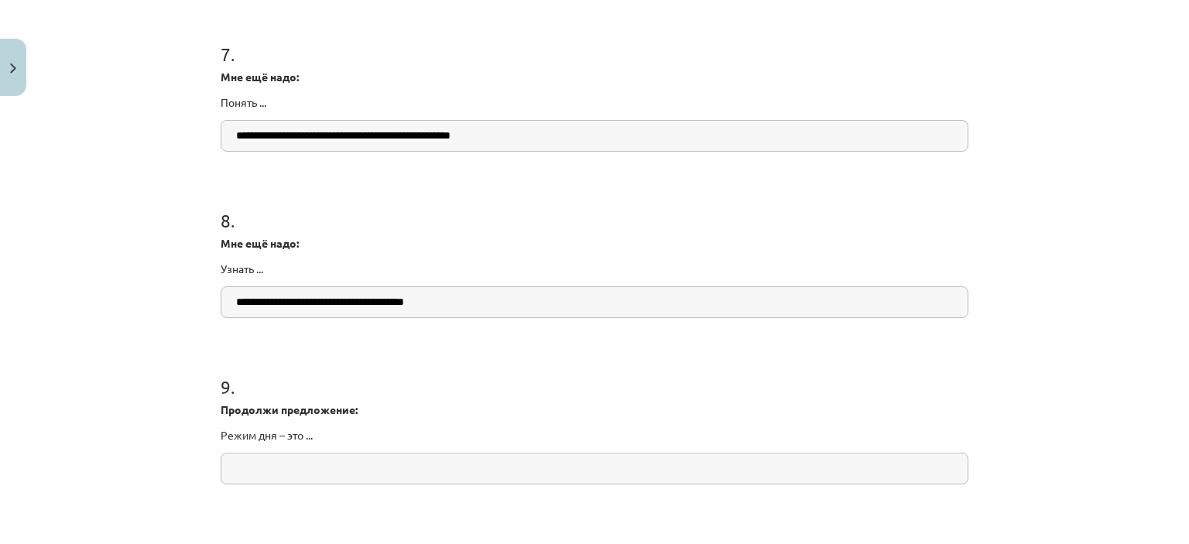
scroll to position [1808, 0]
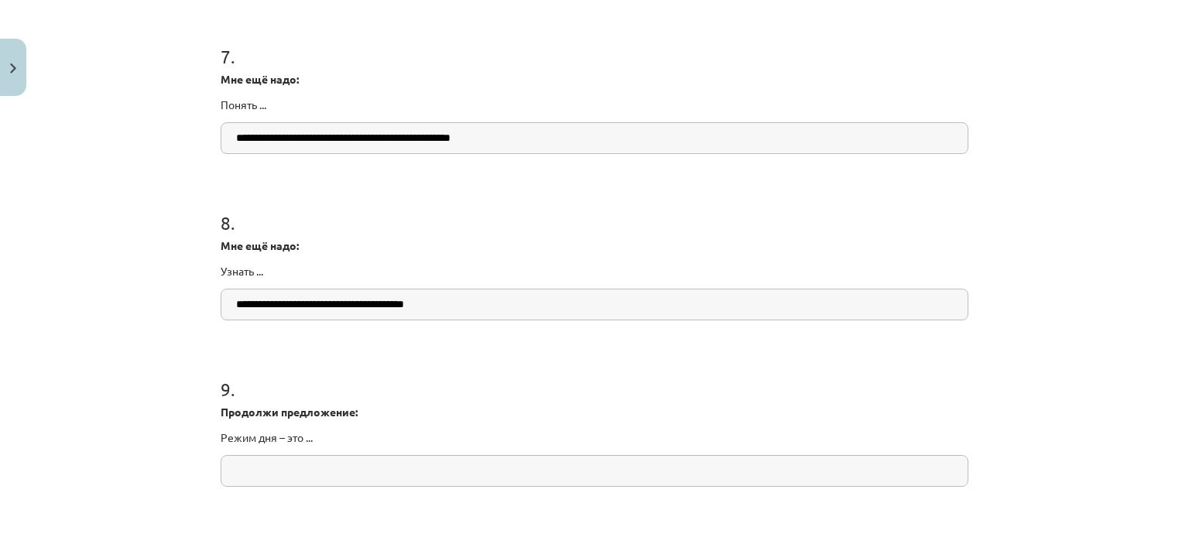
type input "**********"
click at [612, 142] on input "**********" at bounding box center [595, 138] width 748 height 32
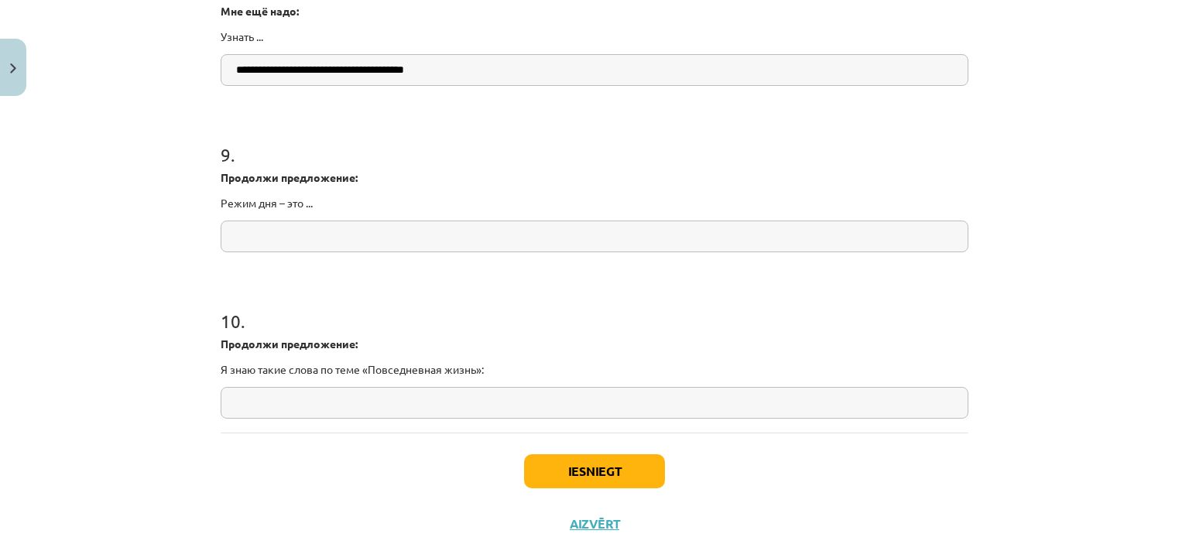
scroll to position [2056, 0]
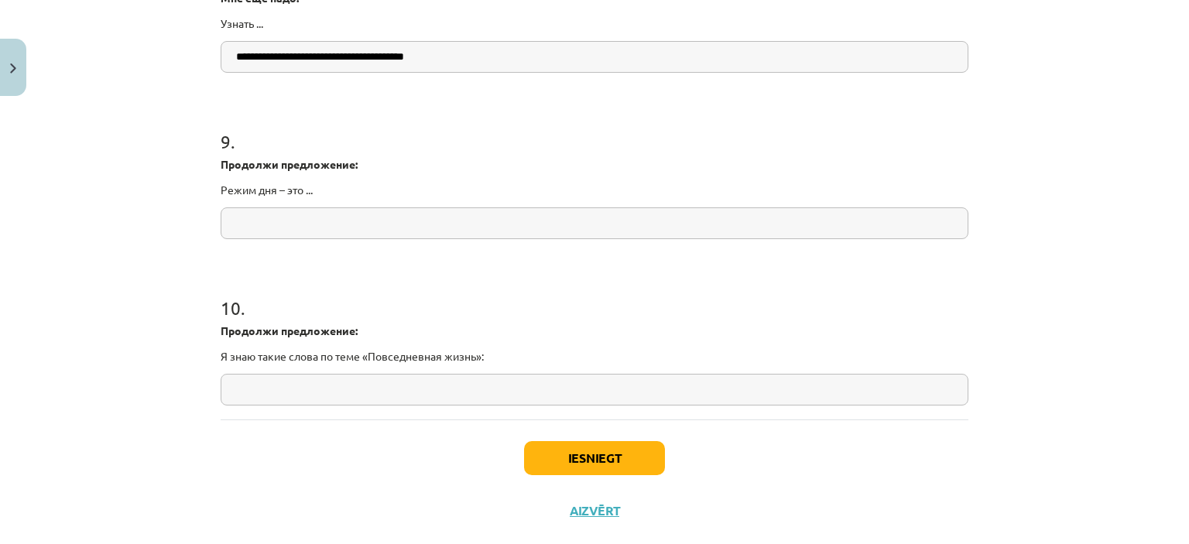
type input "**********"
click at [456, 233] on input "text" at bounding box center [595, 223] width 748 height 32
click at [231, 221] on input "**********" at bounding box center [595, 223] width 748 height 32
click at [450, 228] on input "**********" at bounding box center [595, 223] width 748 height 32
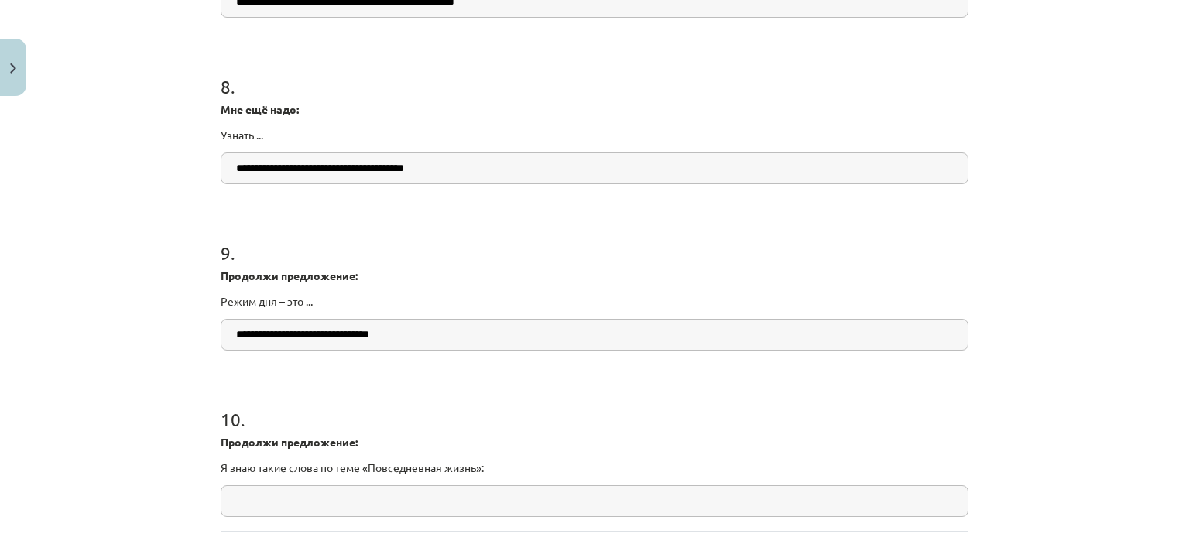
scroll to position [1944, 0]
type input "**********"
click at [502, 161] on input "**********" at bounding box center [595, 169] width 748 height 32
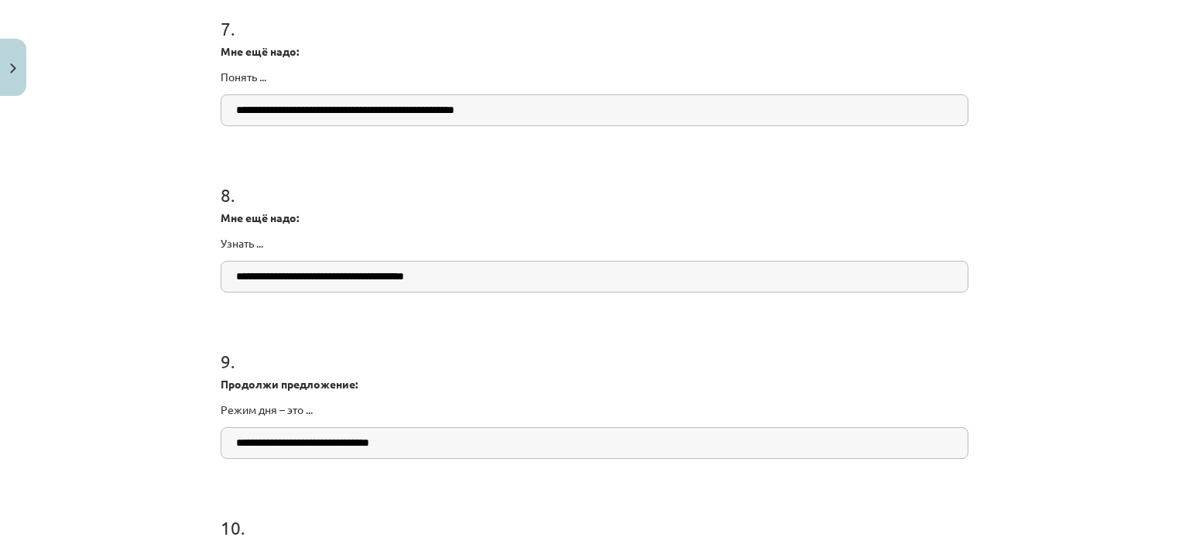
scroll to position [1836, 0]
type input "**********"
click at [567, 105] on input "**********" at bounding box center [595, 111] width 748 height 32
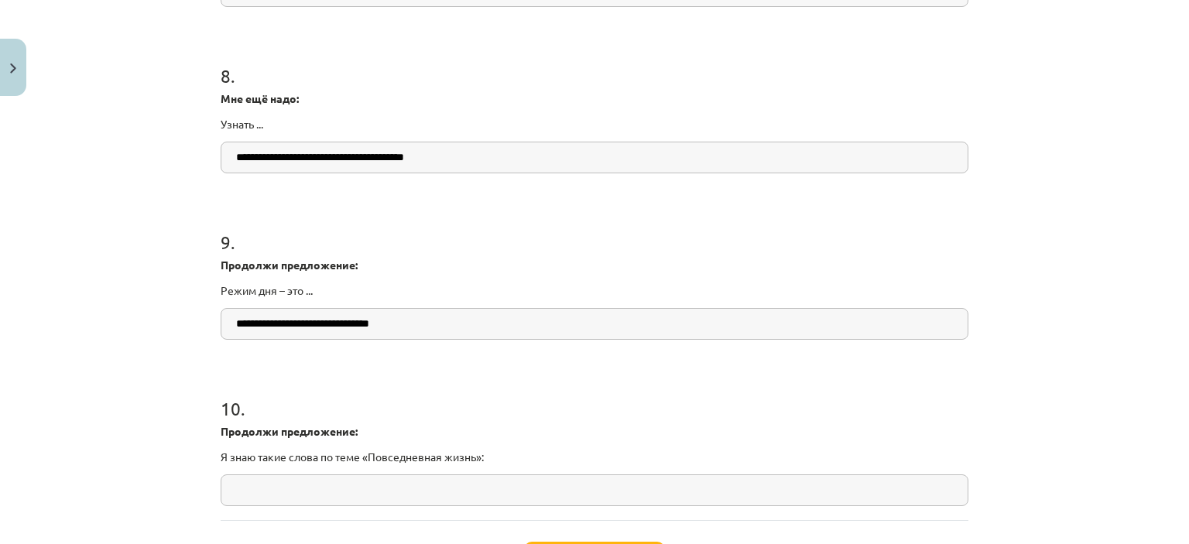
scroll to position [2087, 0]
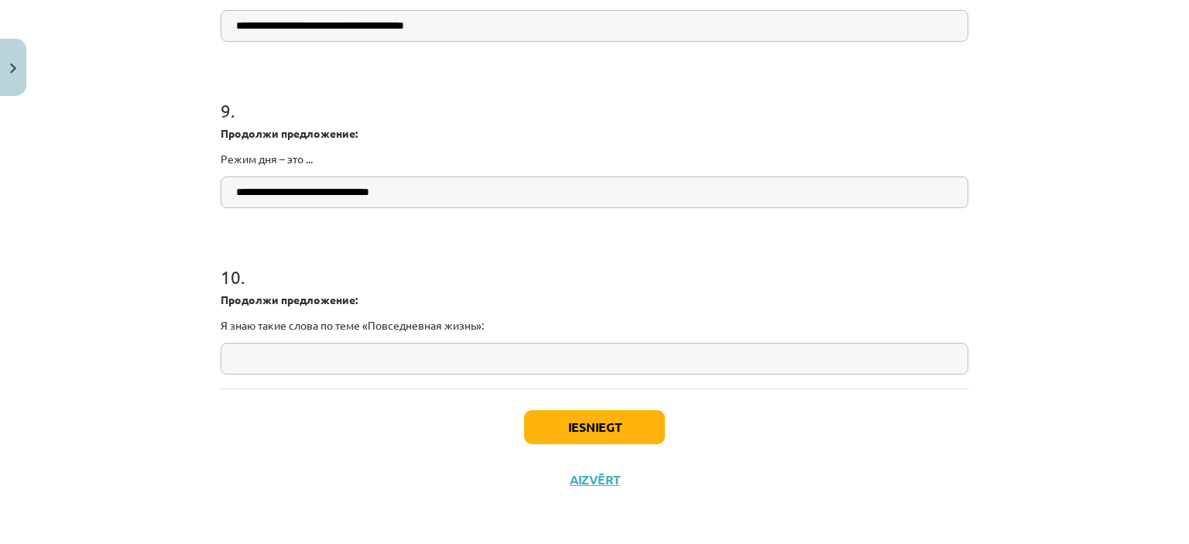
type input "**********"
click at [314, 354] on input "text" at bounding box center [595, 359] width 748 height 32
click at [559, 423] on button "Iesniegt" at bounding box center [594, 427] width 141 height 34
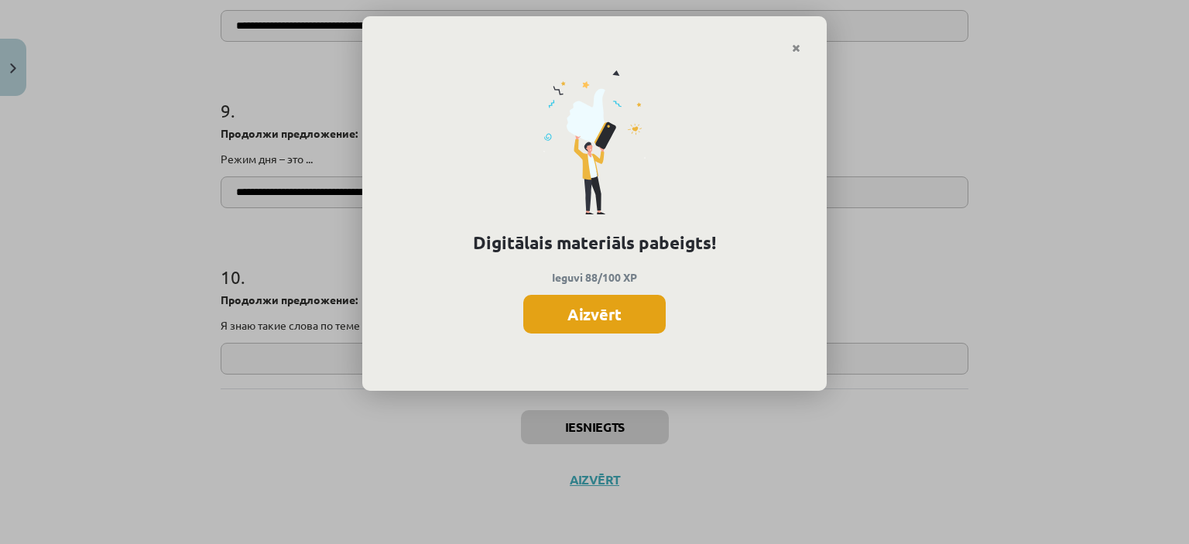
click at [598, 313] on button "Aizvērt" at bounding box center [594, 314] width 142 height 39
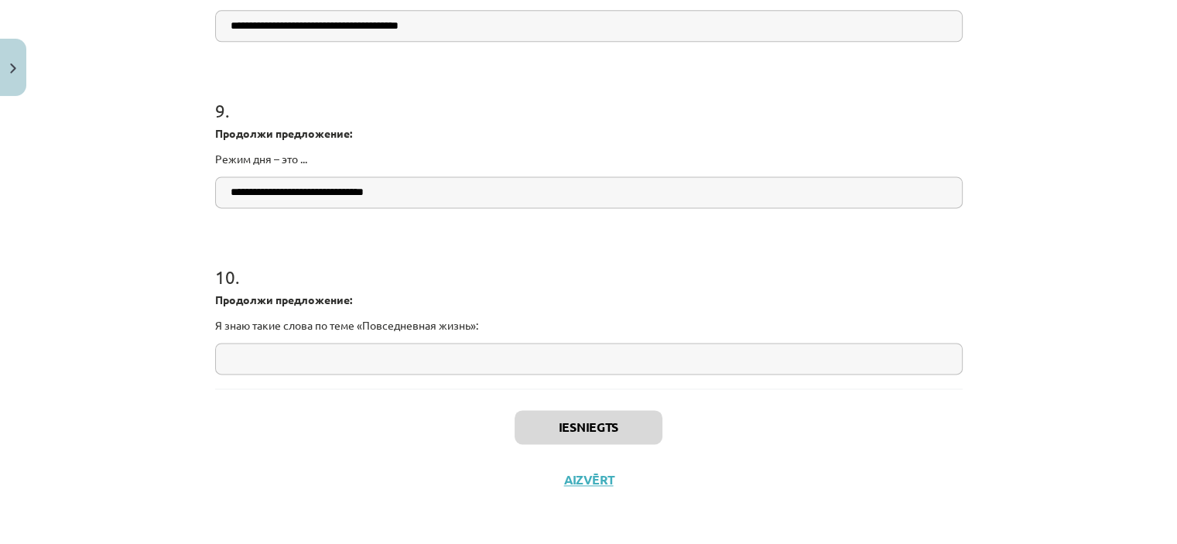
drag, startPoint x: 598, startPoint y: 313, endPoint x: 608, endPoint y: 274, distance: 39.8
click at [608, 274] on div "10 . Продолжи предложение: Я знаю такие слова по теме «Повседневная жизнь»:" at bounding box center [589, 306] width 748 height 135
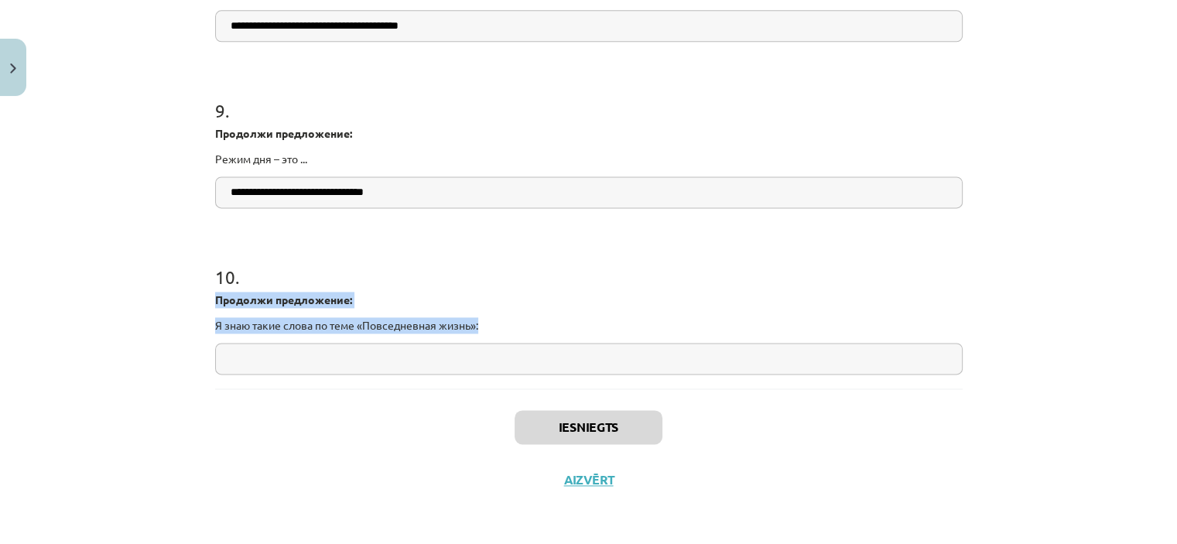
click at [608, 274] on h1 "10 ." at bounding box center [589, 263] width 748 height 48
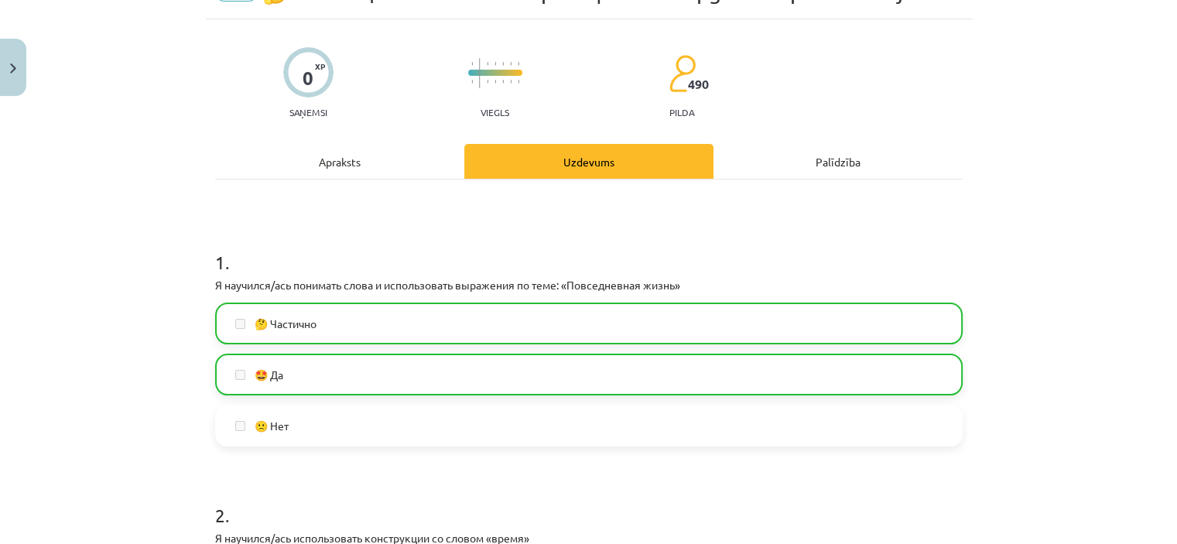
scroll to position [0, 0]
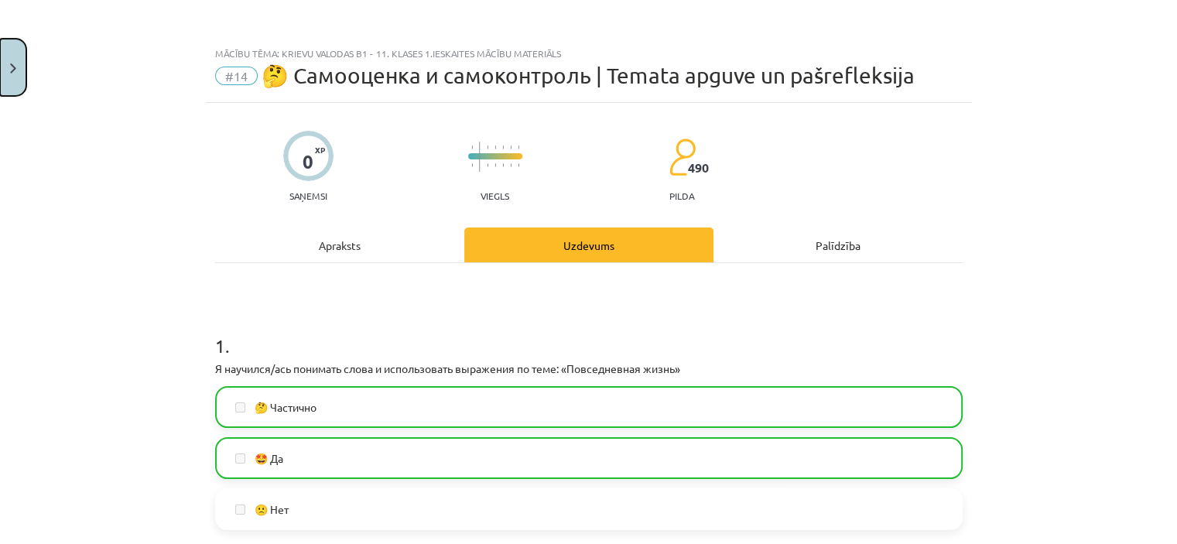
click at [19, 60] on button "Close" at bounding box center [13, 67] width 26 height 57
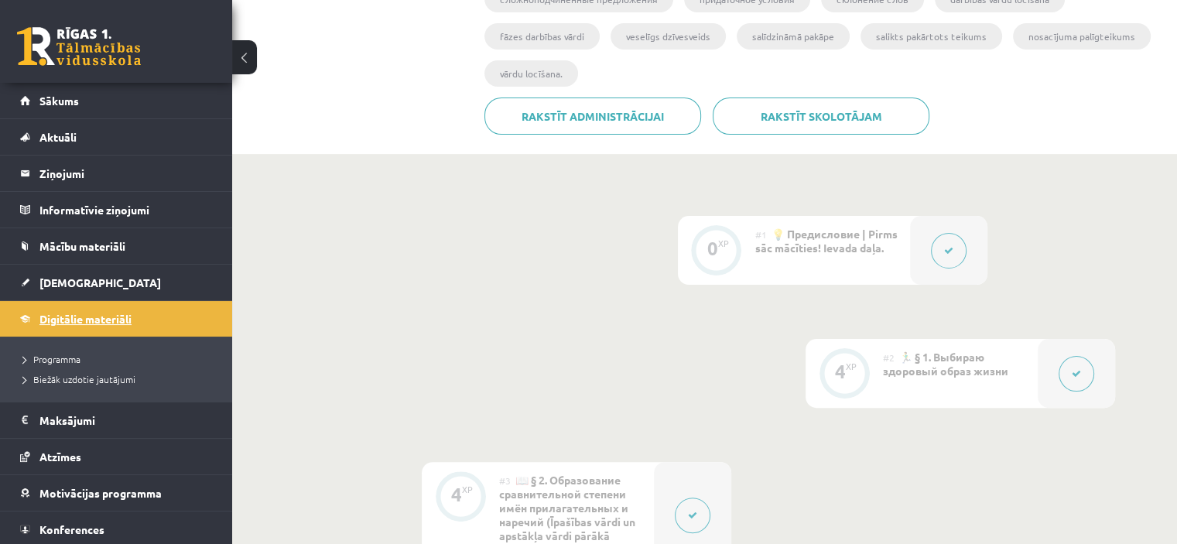
click at [112, 327] on link "Digitālie materiāli" at bounding box center [116, 319] width 193 height 36
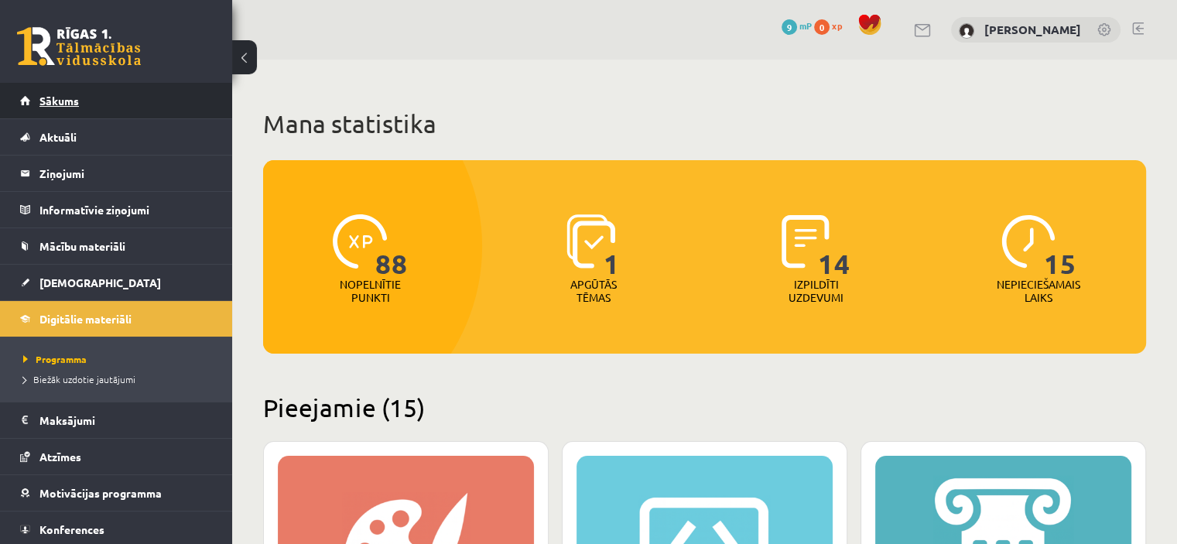
click at [125, 86] on link "Sākums" at bounding box center [116, 101] width 193 height 36
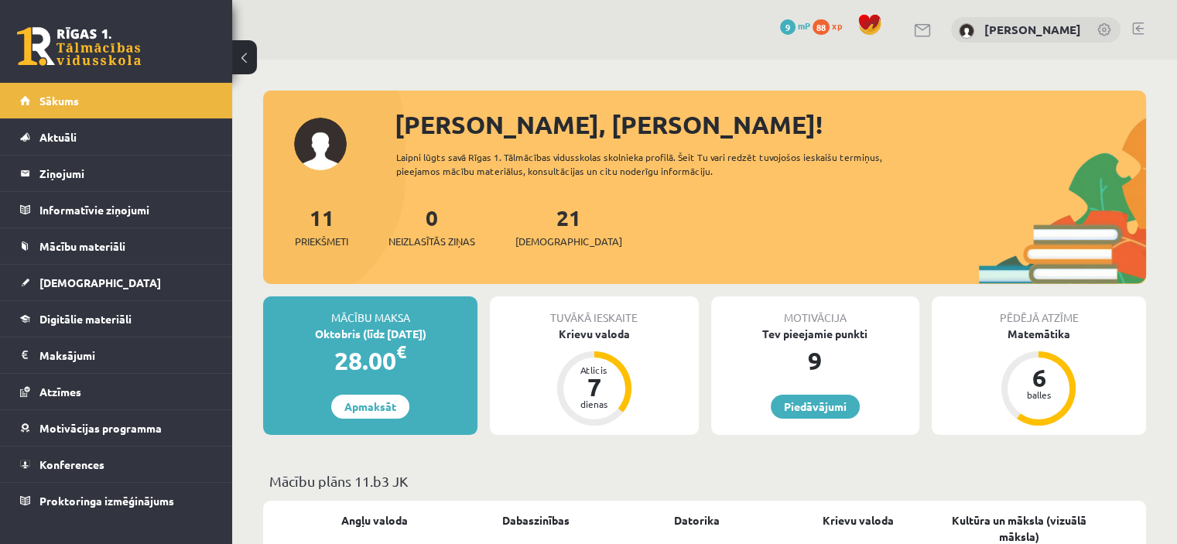
click at [842, 25] on link "88 xp" at bounding box center [831, 25] width 37 height 12
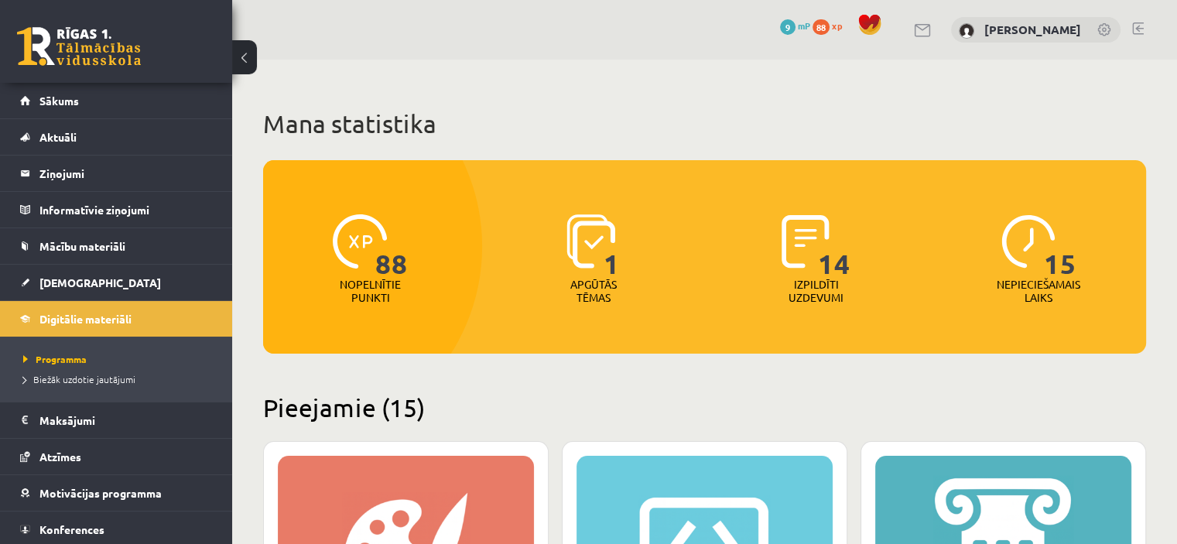
click at [796, 22] on span "9" at bounding box center [787, 26] width 15 height 15
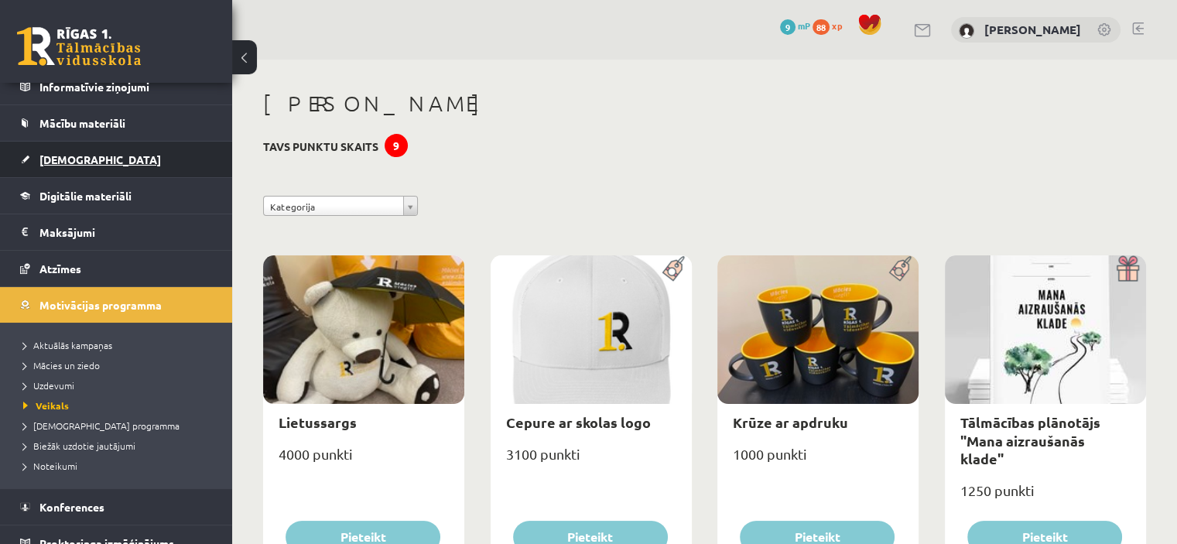
scroll to position [138, 0]
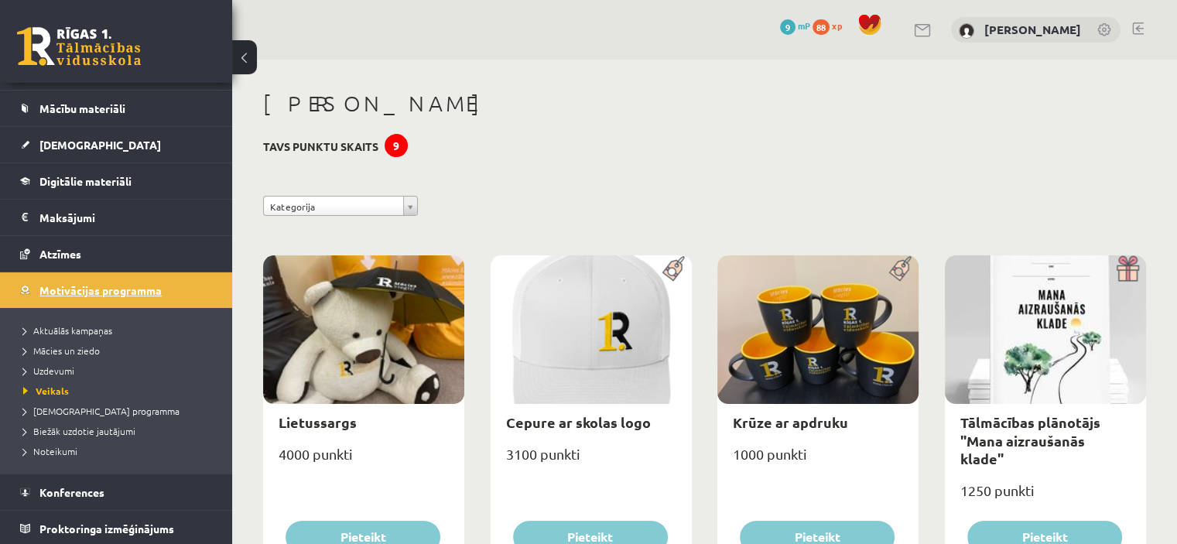
click at [131, 284] on span "Motivācijas programma" at bounding box center [100, 290] width 122 height 14
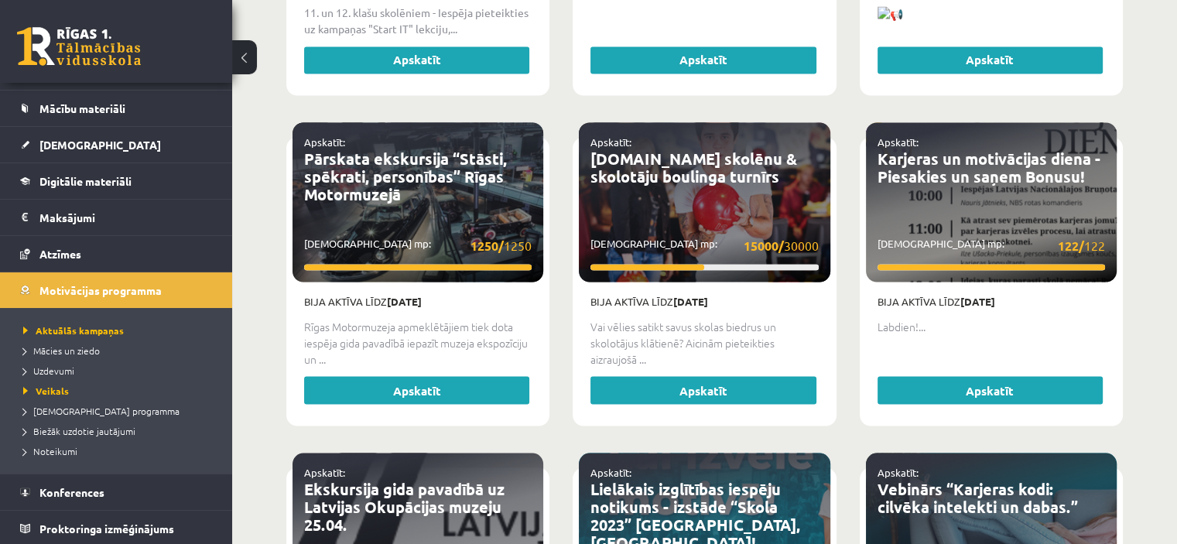
scroll to position [3100, 0]
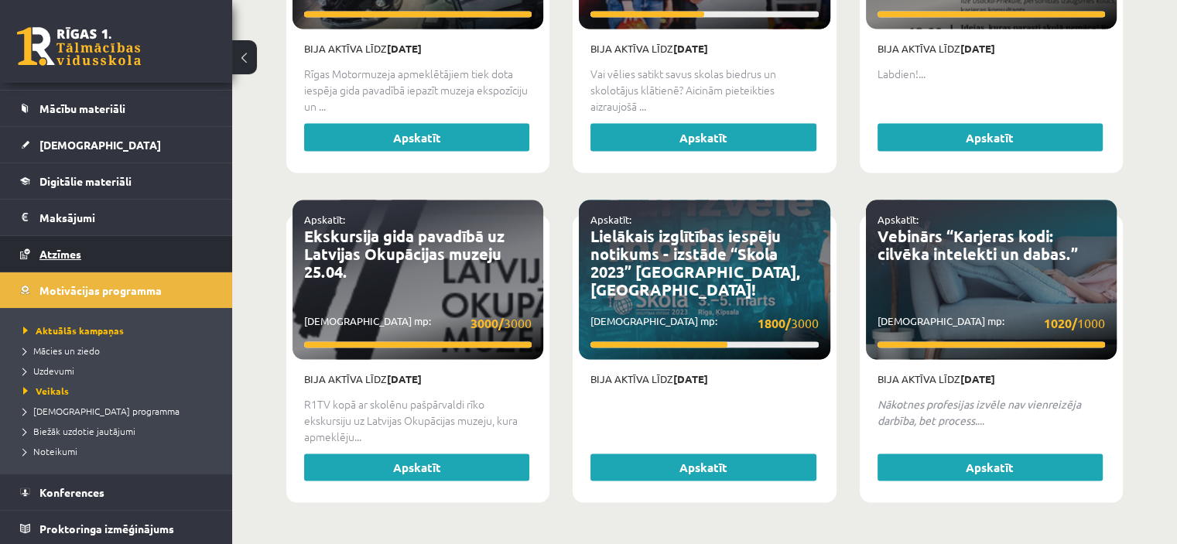
click at [146, 240] on link "Atzīmes" at bounding box center [116, 254] width 193 height 36
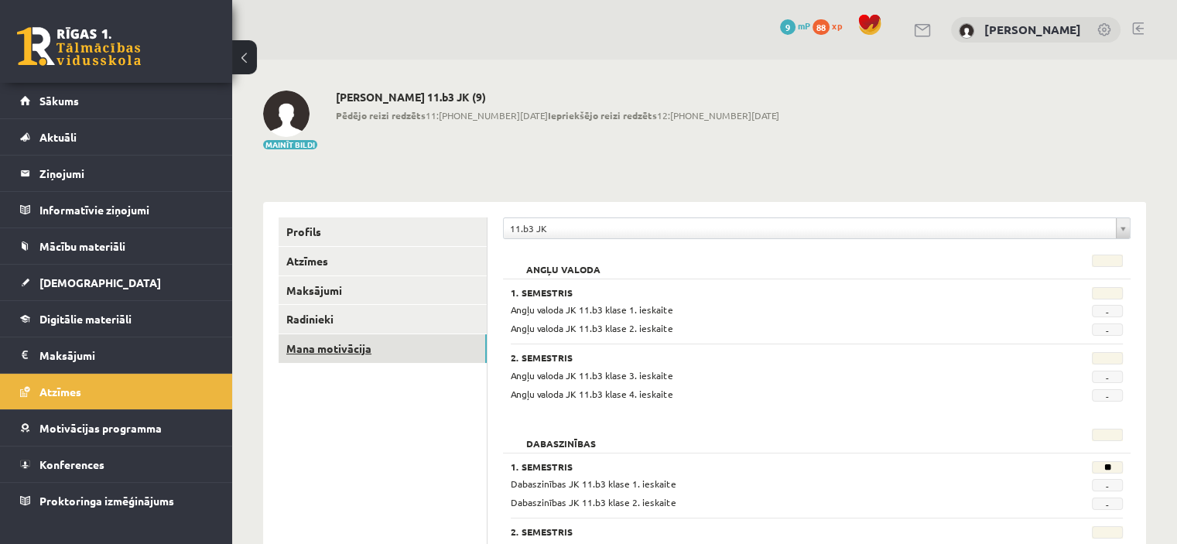
click at [314, 341] on link "Mana motivācija" at bounding box center [383, 348] width 208 height 29
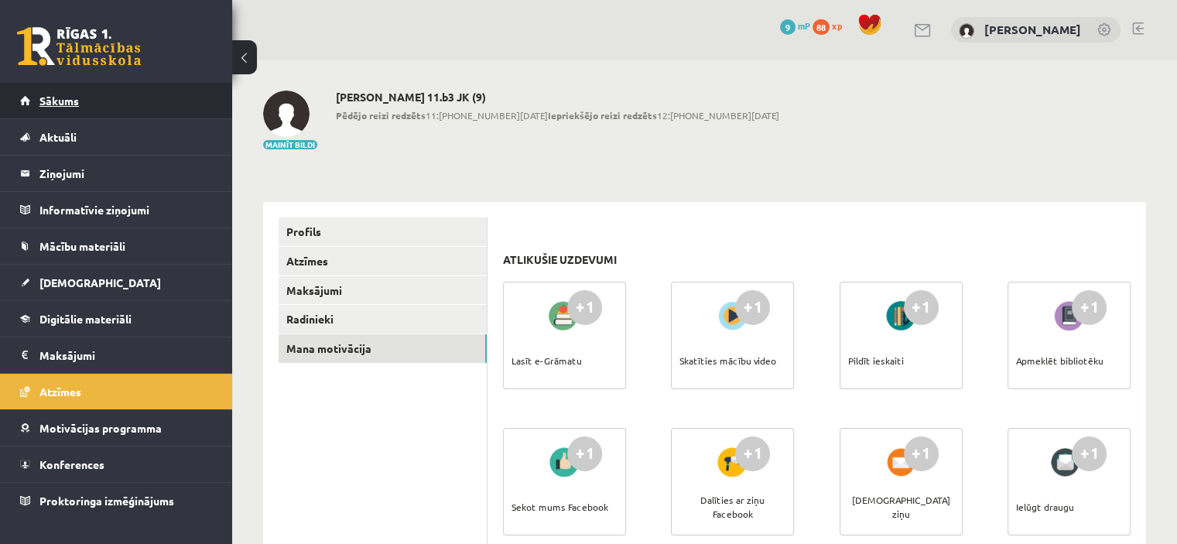
click at [132, 105] on link "Sākums" at bounding box center [116, 101] width 193 height 36
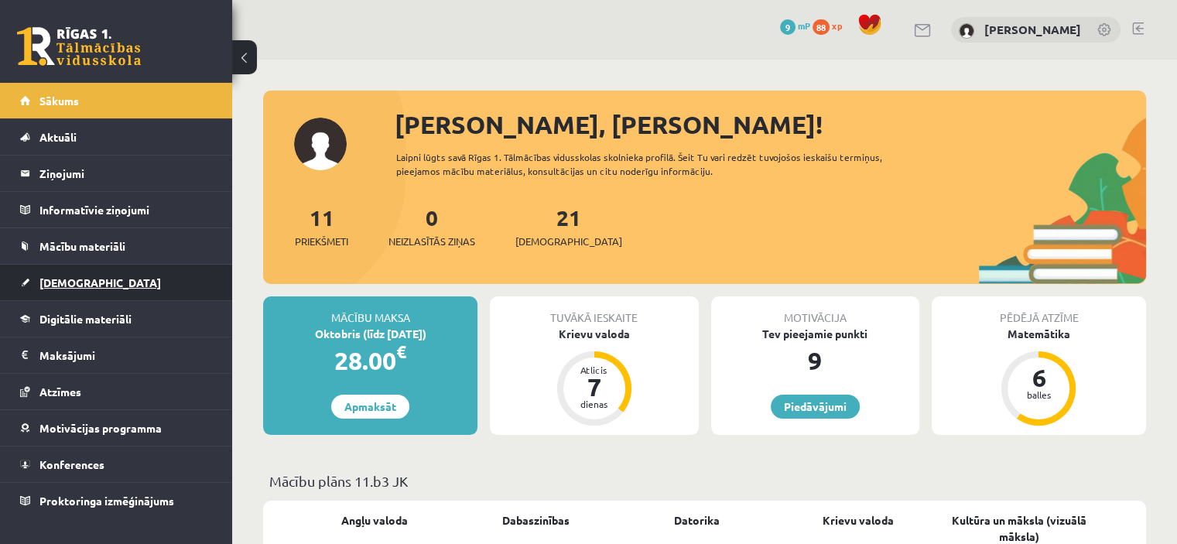
click at [127, 290] on link "[DEMOGRAPHIC_DATA]" at bounding box center [116, 283] width 193 height 36
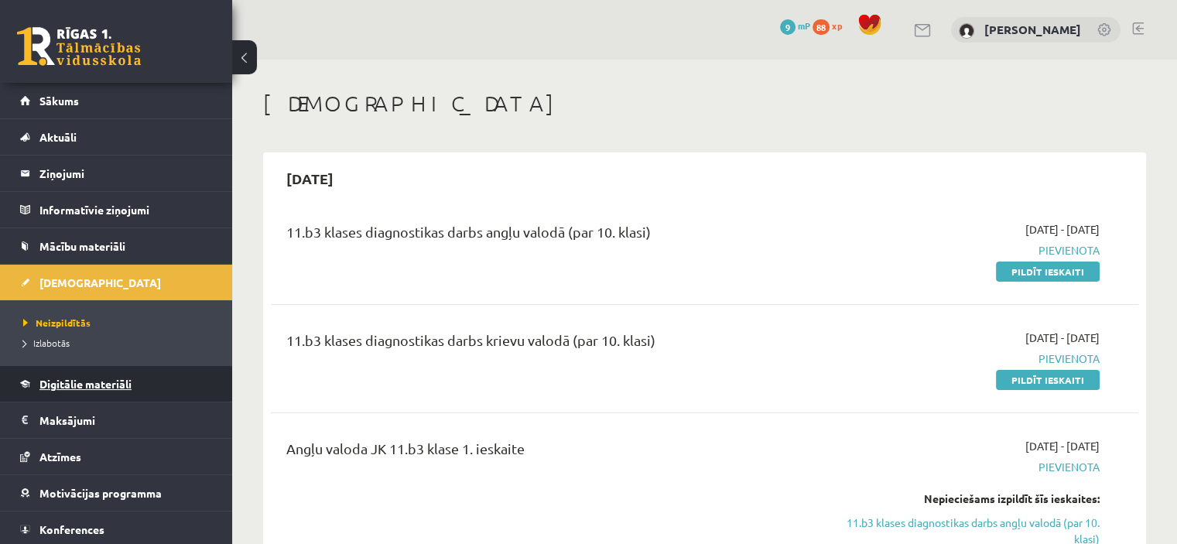
click at [111, 371] on link "Digitālie materiāli" at bounding box center [116, 384] width 193 height 36
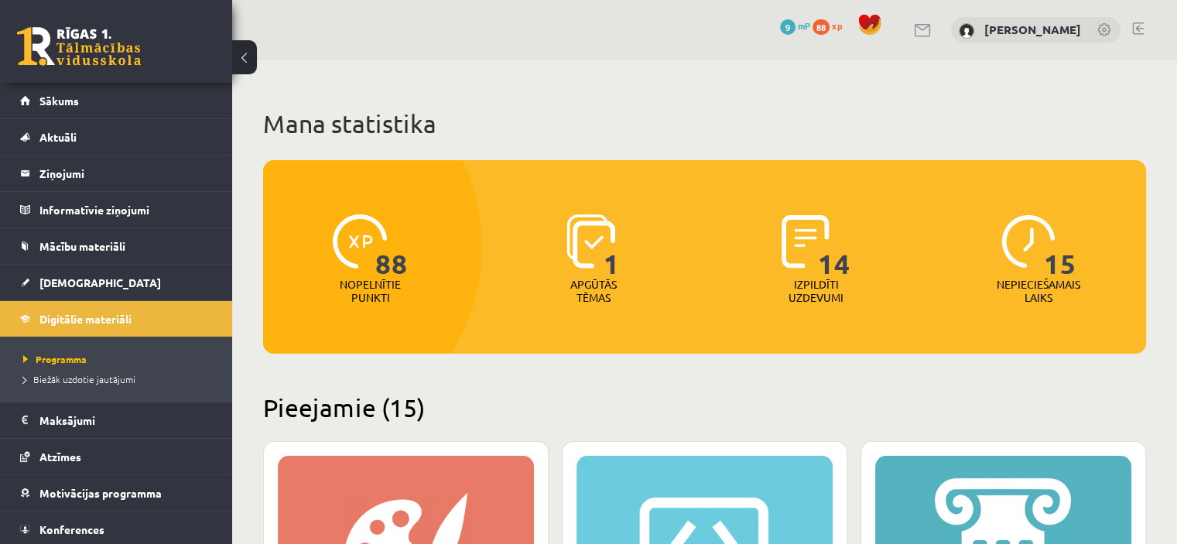
click at [882, 23] on span at bounding box center [870, 24] width 23 height 23
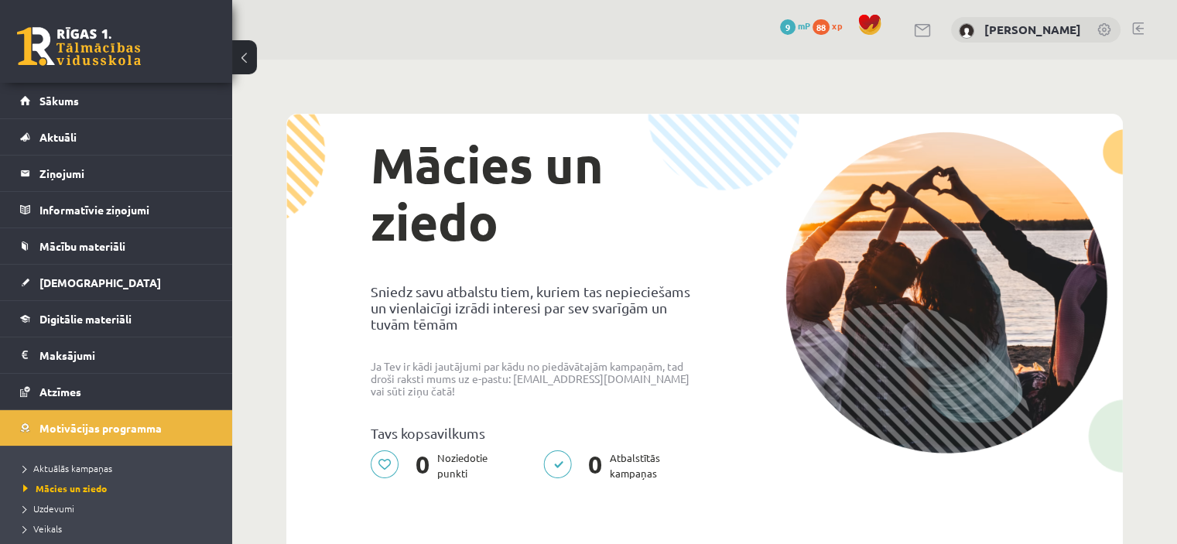
click at [842, 22] on span "xp" at bounding box center [837, 25] width 10 height 12
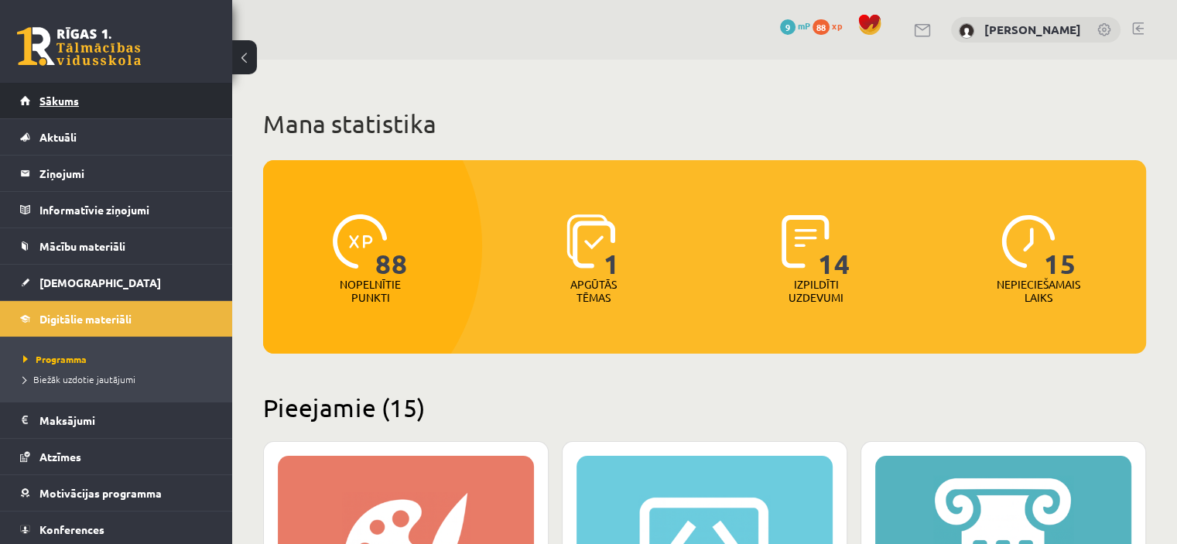
click at [108, 105] on link "Sākums" at bounding box center [116, 101] width 193 height 36
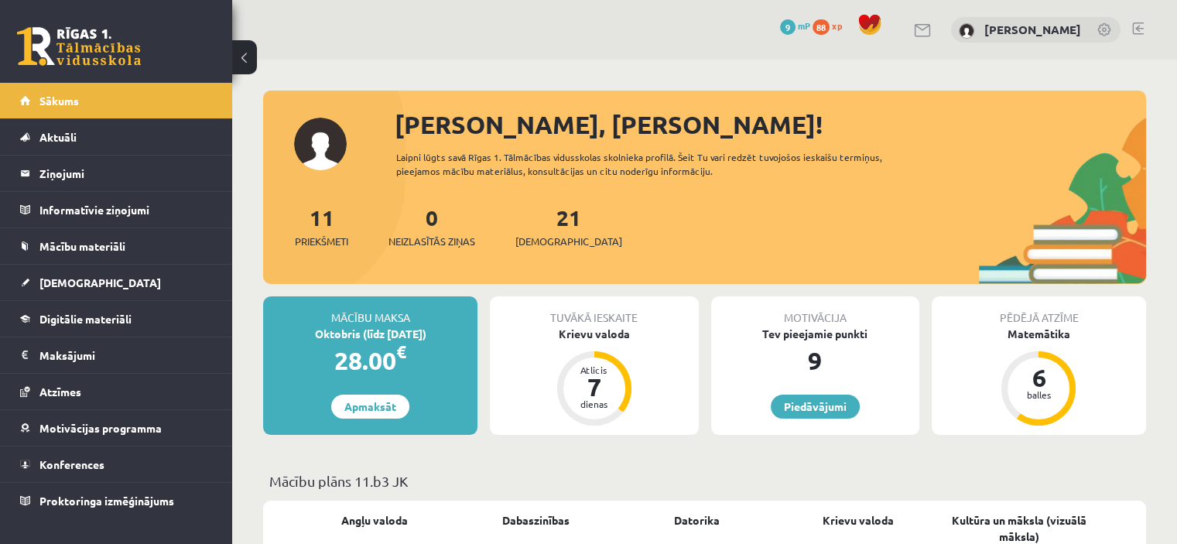
click at [1104, 26] on link at bounding box center [1105, 30] width 15 height 15
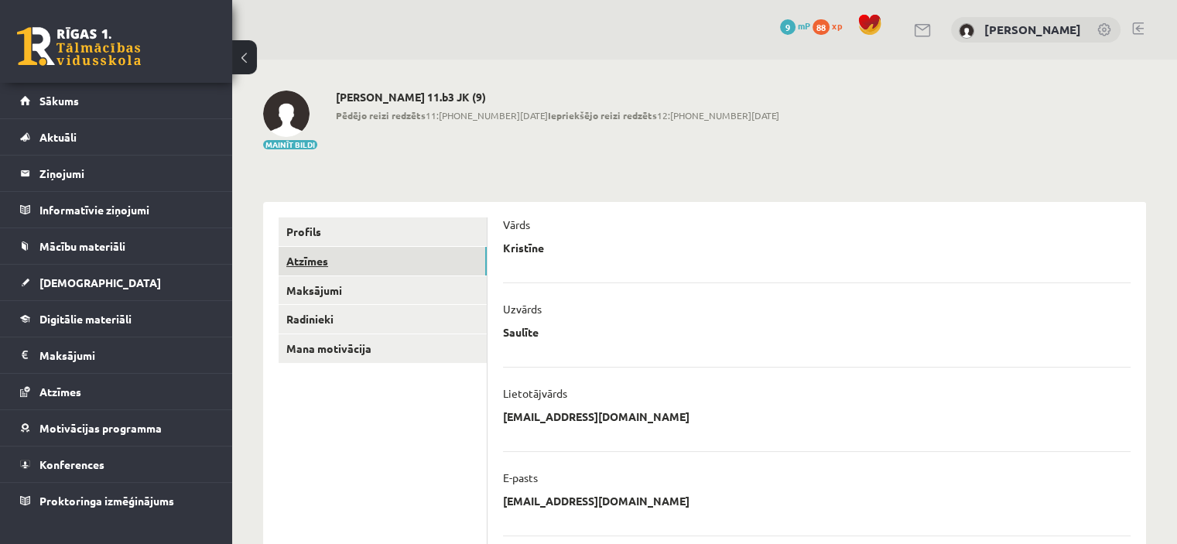
click at [420, 274] on link "Atzīmes" at bounding box center [383, 261] width 208 height 29
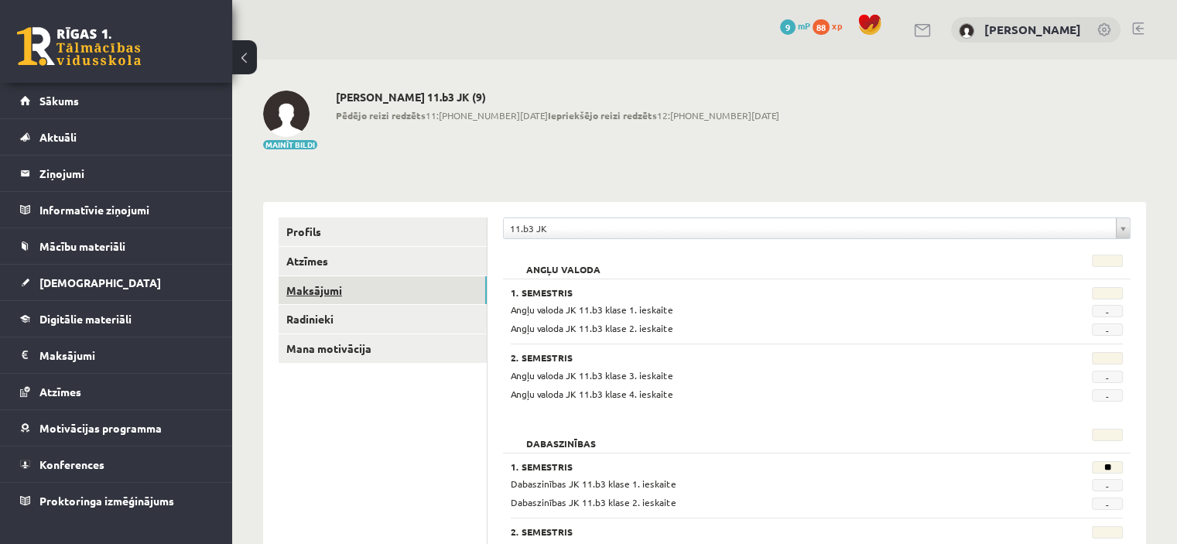
click at [415, 284] on link "Maksājumi" at bounding box center [383, 290] width 208 height 29
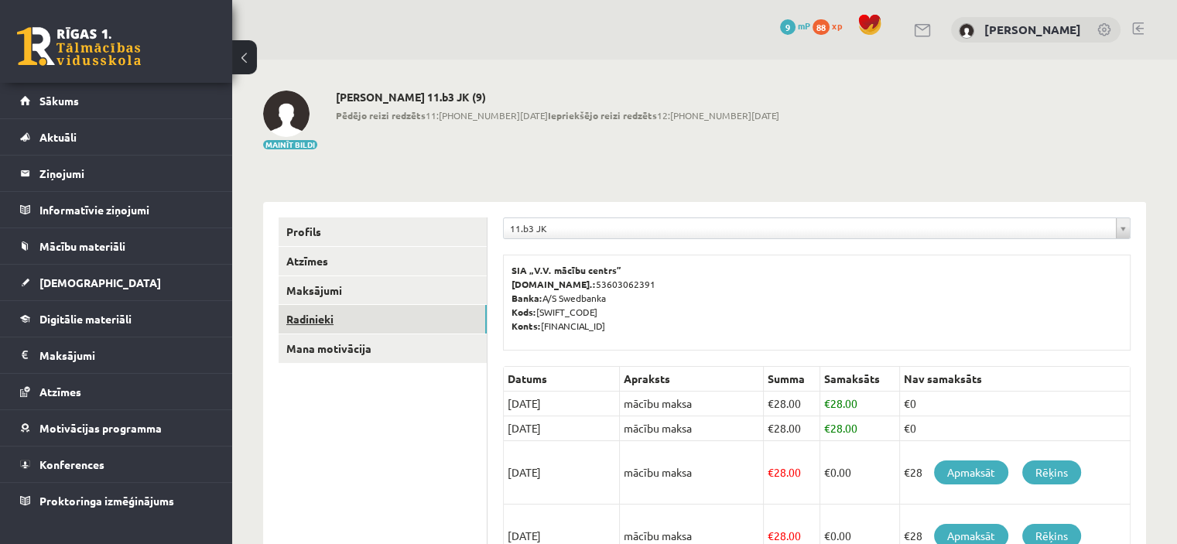
click at [407, 312] on link "Radinieki" at bounding box center [383, 319] width 208 height 29
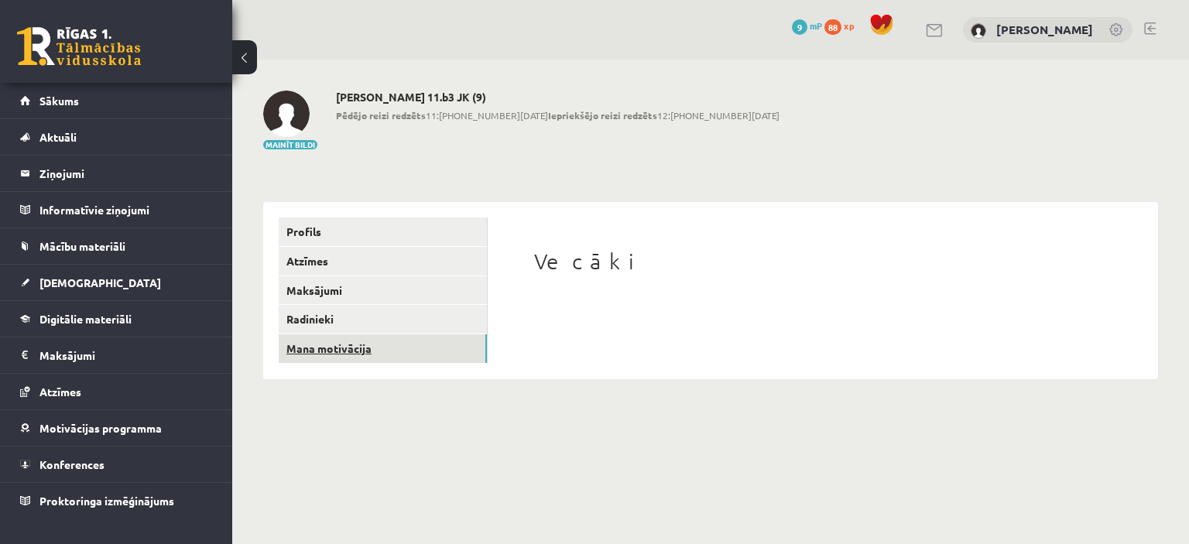
click at [407, 337] on link "Mana motivācija" at bounding box center [383, 348] width 208 height 29
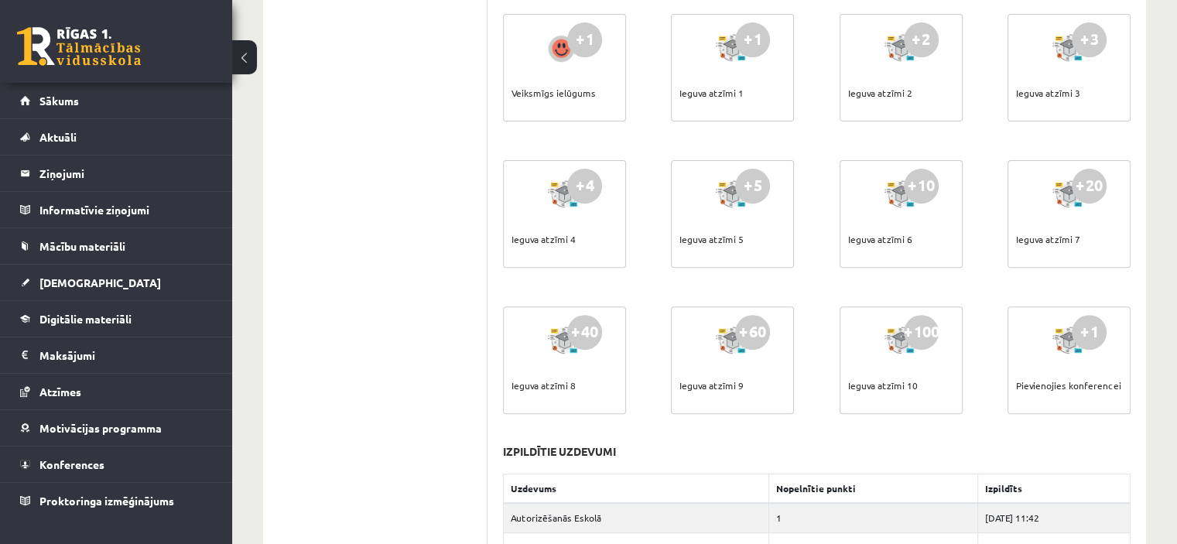
scroll to position [557, 0]
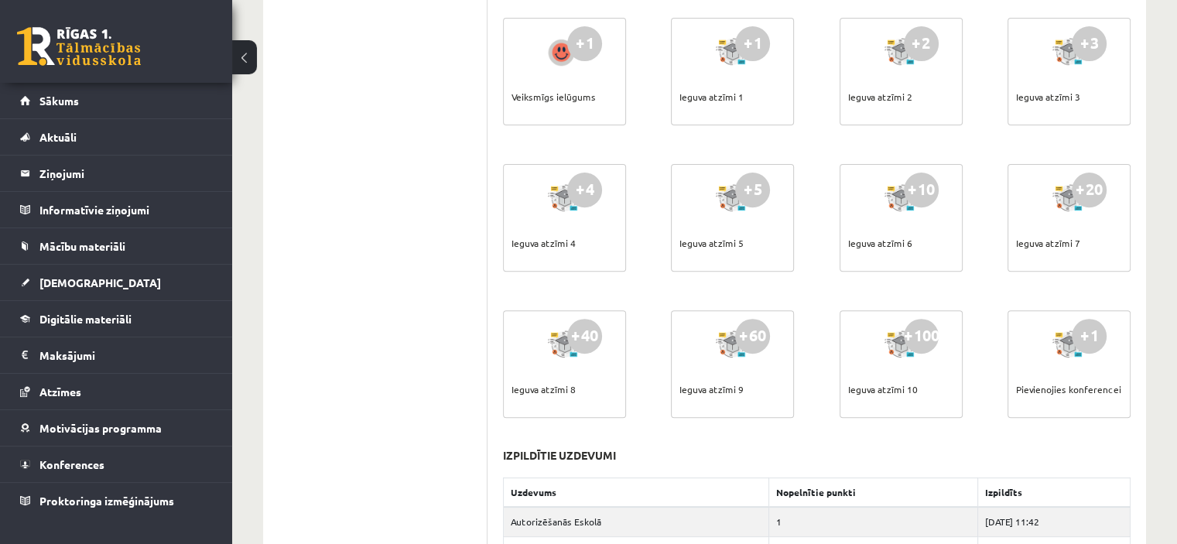
click at [718, 360] on div at bounding box center [733, 345] width 44 height 36
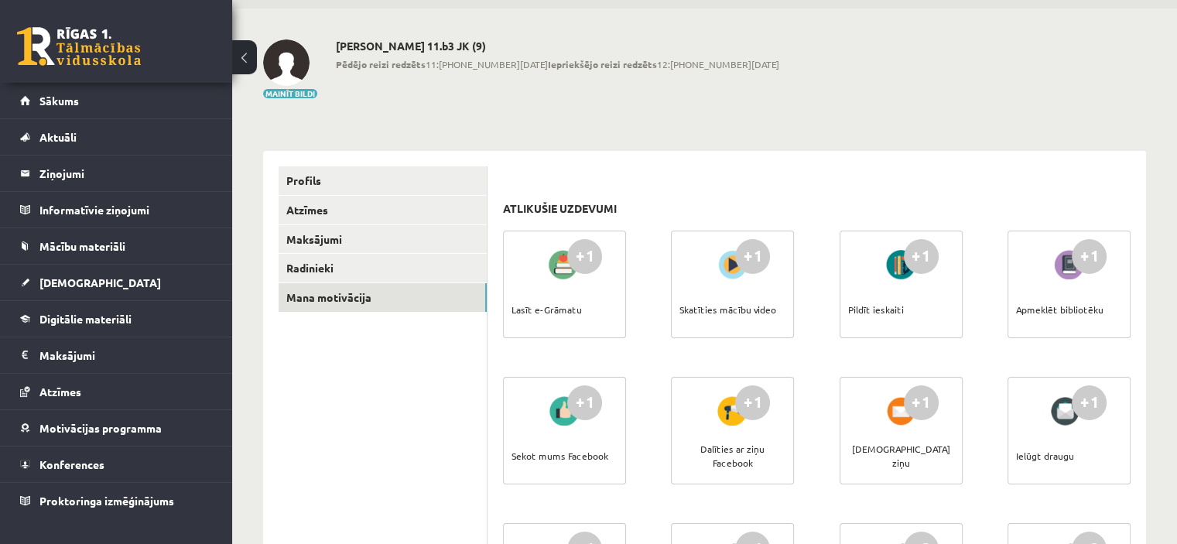
scroll to position [0, 0]
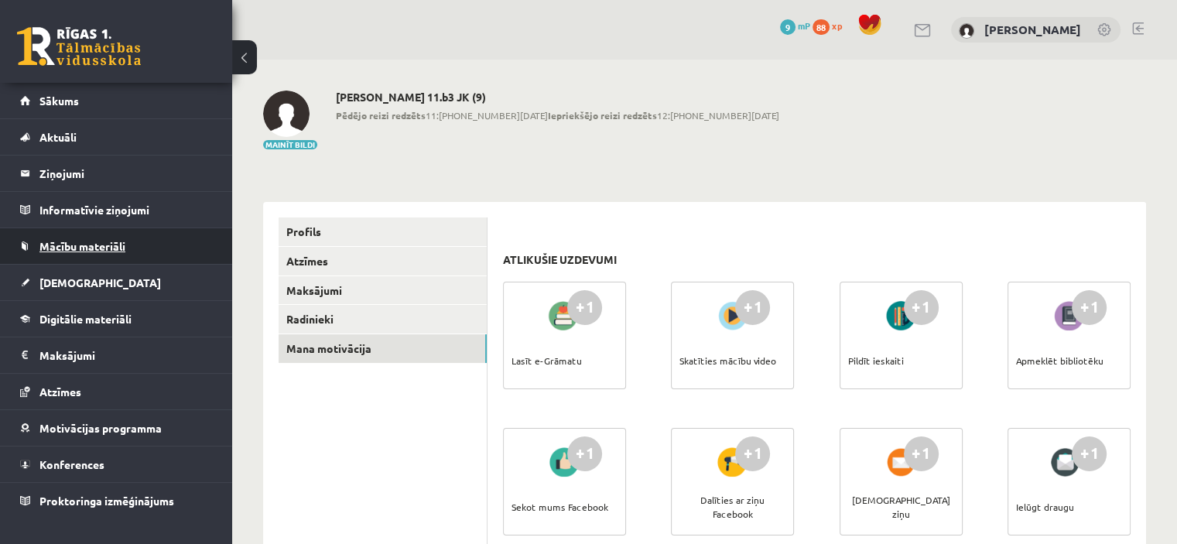
click at [138, 255] on link "Mācību materiāli" at bounding box center [116, 246] width 193 height 36
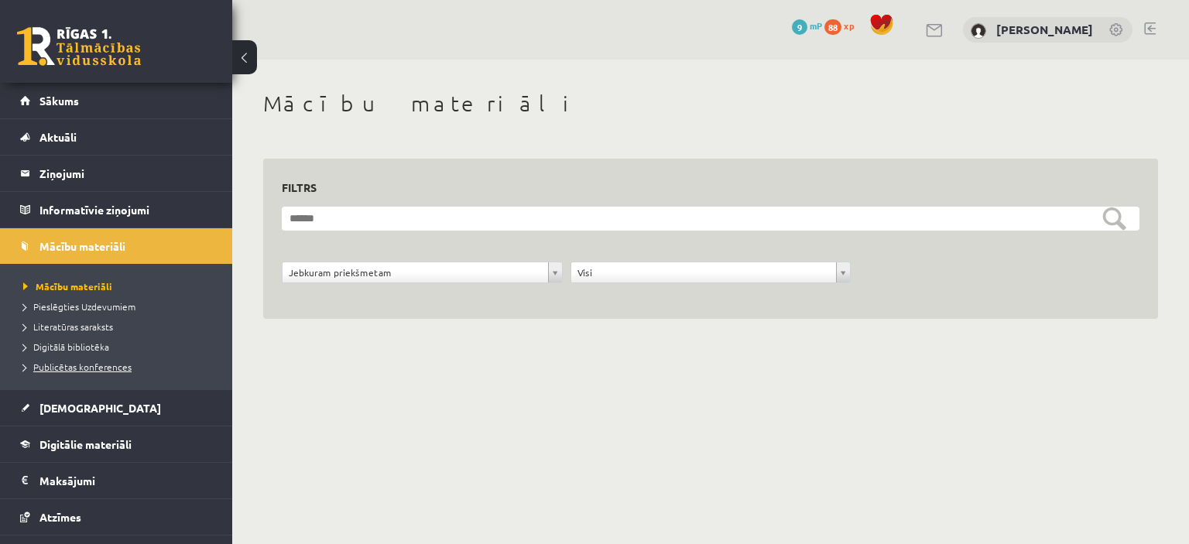
click at [124, 365] on span "Publicētas konferences" at bounding box center [77, 367] width 108 height 12
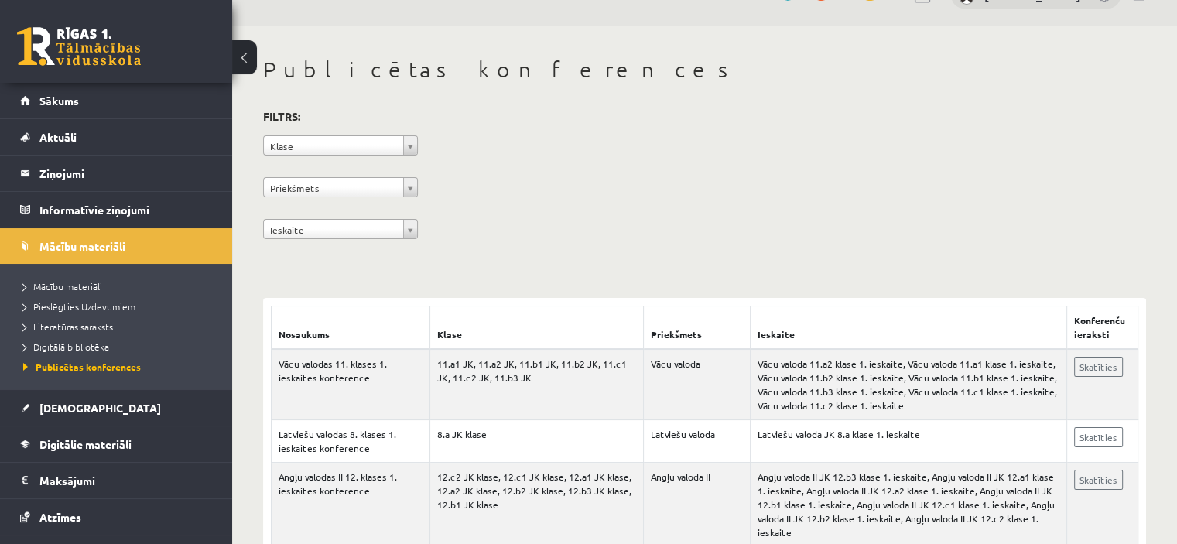
scroll to position [37, 0]
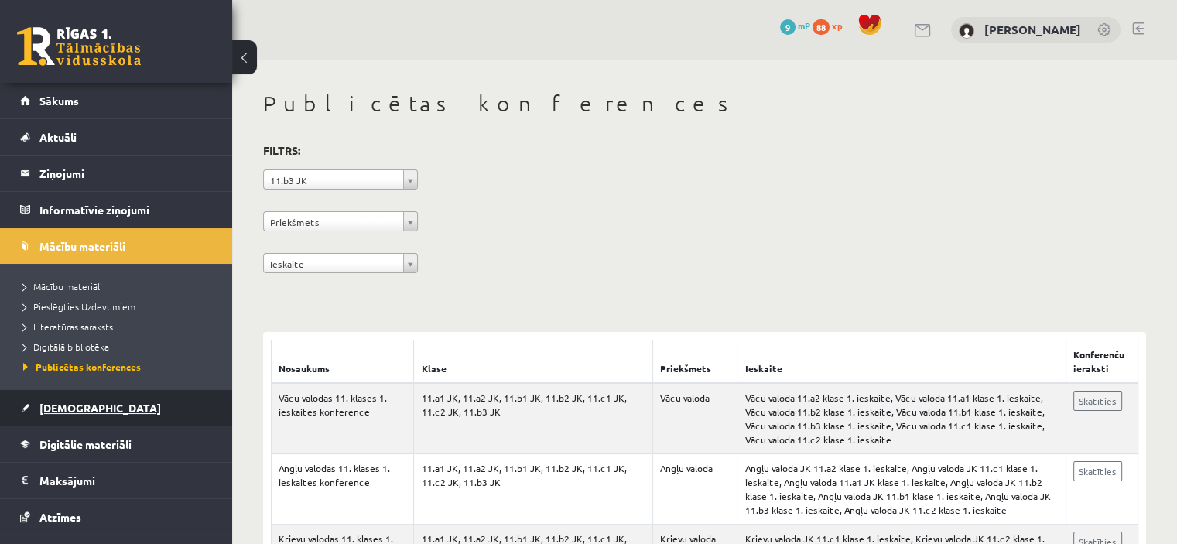
click at [108, 420] on link "[DEMOGRAPHIC_DATA]" at bounding box center [116, 408] width 193 height 36
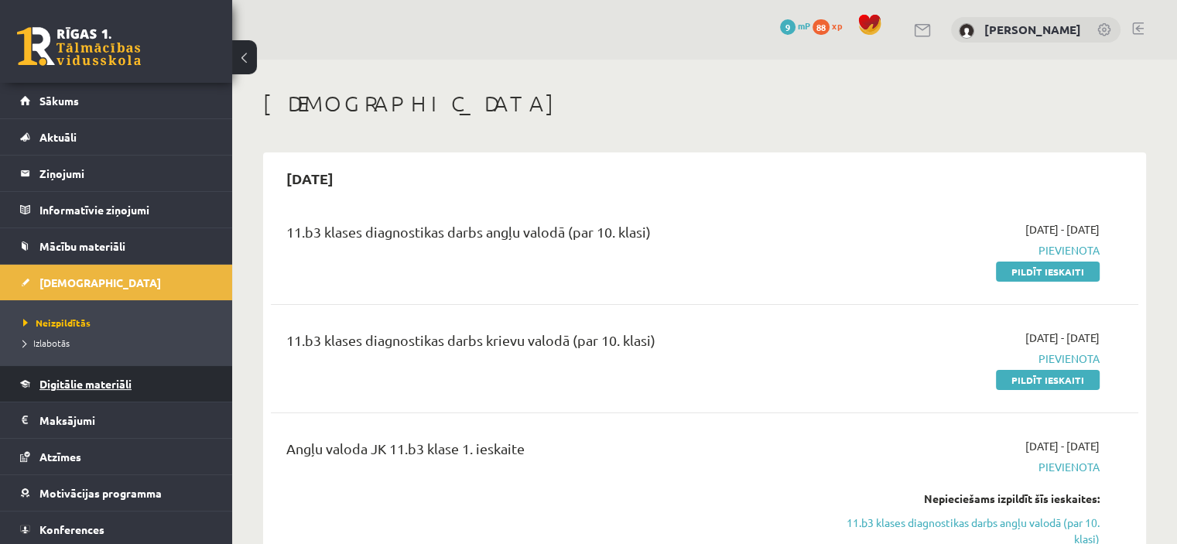
click at [93, 388] on span "Digitālie materiāli" at bounding box center [85, 384] width 92 height 14
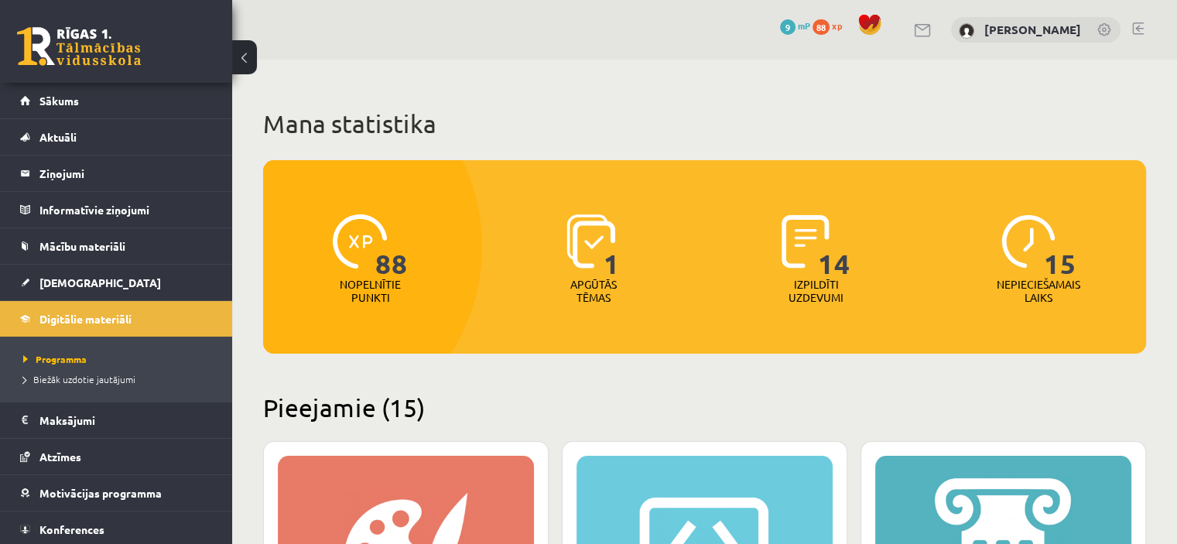
click at [375, 266] on span "88" at bounding box center [391, 245] width 33 height 63
click at [339, 240] on img at bounding box center [360, 241] width 54 height 54
click at [393, 303] on p "Nopelnītie punkti" at bounding box center [370, 291] width 61 height 26
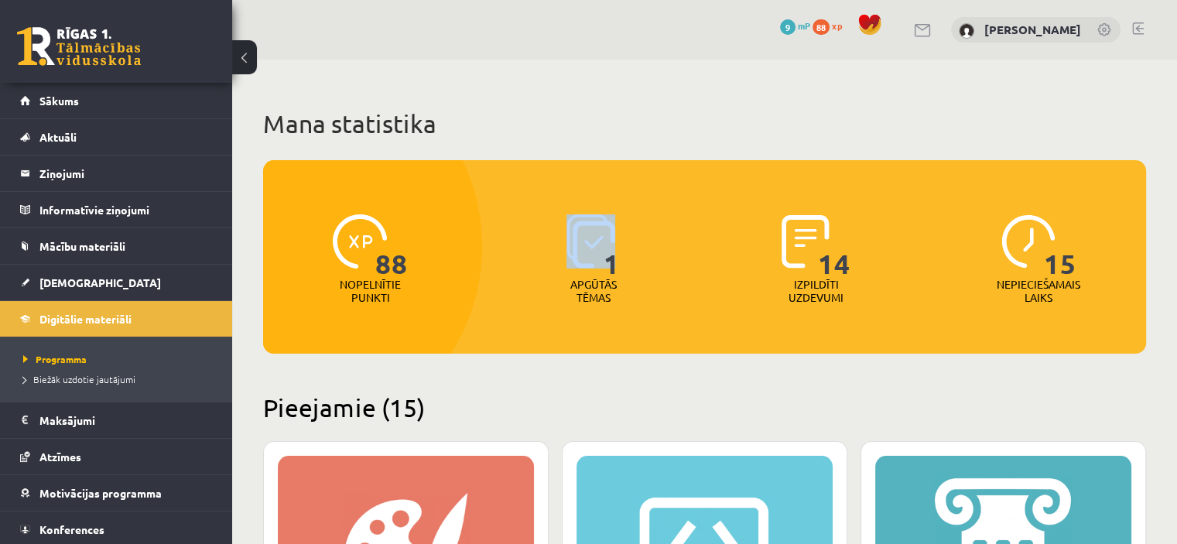
click at [393, 303] on p "Nopelnītie punkti" at bounding box center [370, 291] width 61 height 26
click at [830, 22] on span "88" at bounding box center [821, 26] width 17 height 15
click at [882, 18] on span at bounding box center [870, 24] width 23 height 23
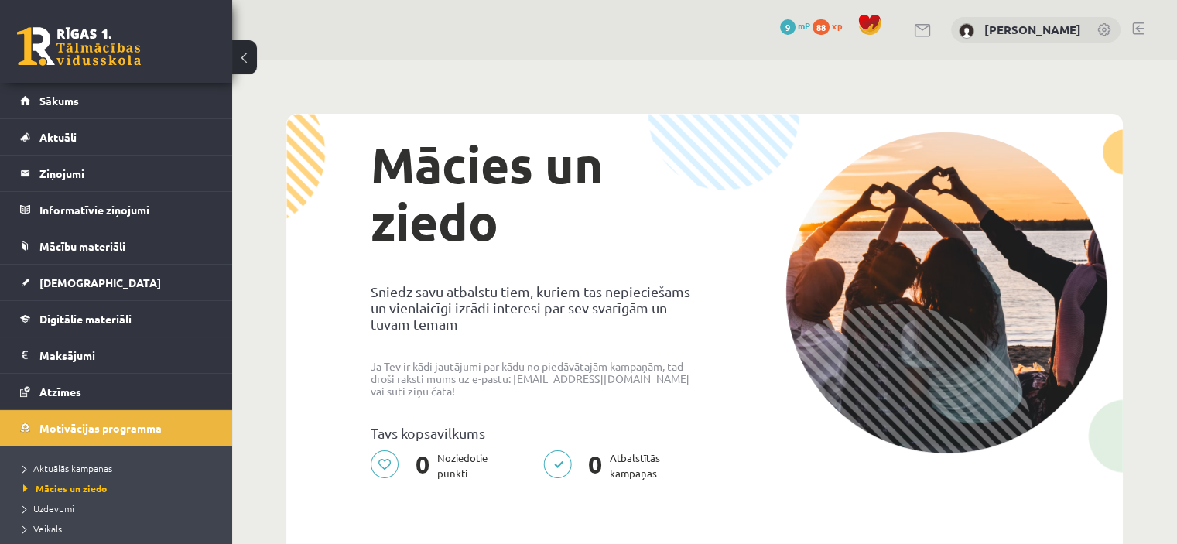
click at [830, 24] on span "88" at bounding box center [821, 26] width 17 height 15
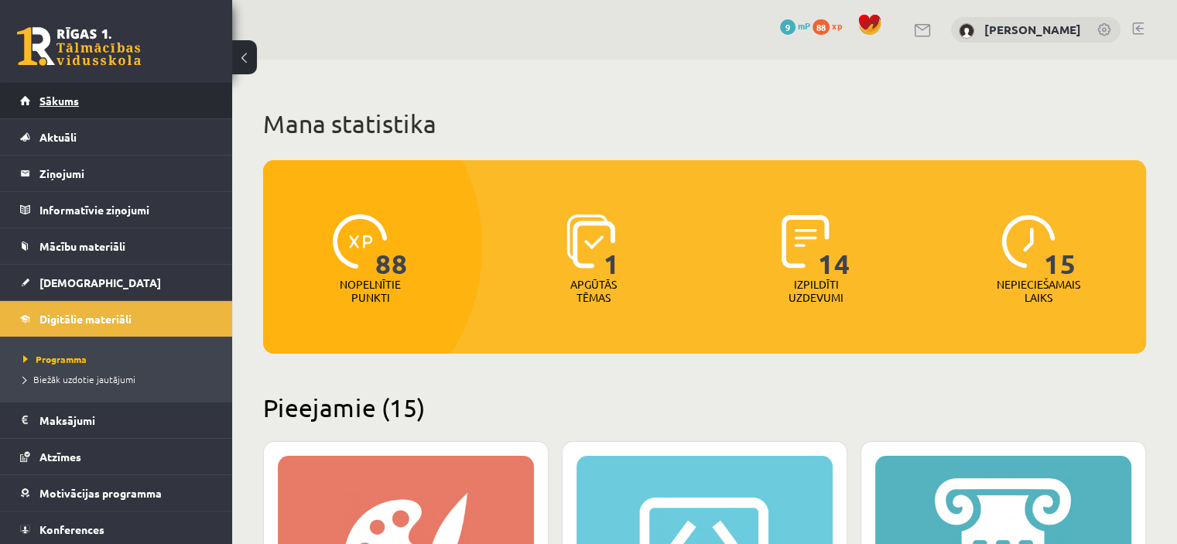
click at [161, 84] on link "Sākums" at bounding box center [116, 101] width 193 height 36
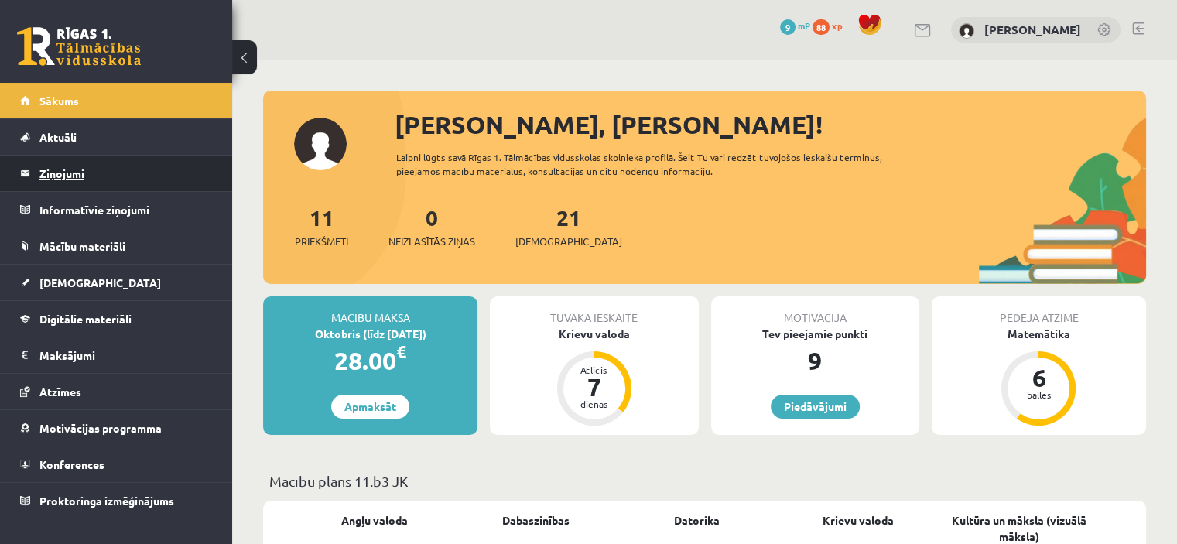
click at [143, 182] on legend "Ziņojumi 0" at bounding box center [125, 174] width 173 height 36
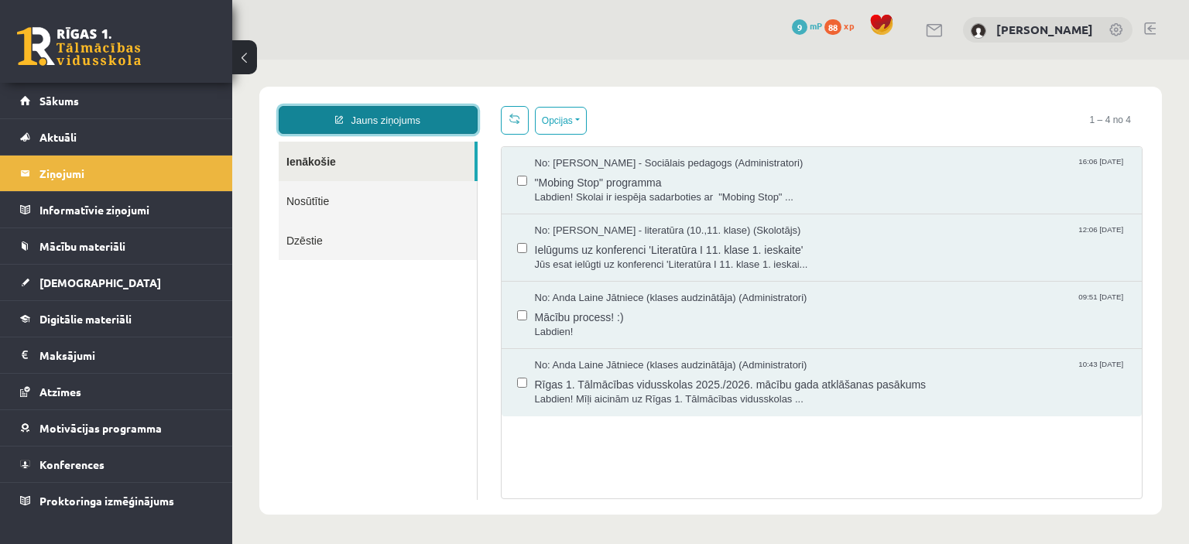
click at [348, 115] on link "Jauns ziņojums" at bounding box center [378, 120] width 199 height 28
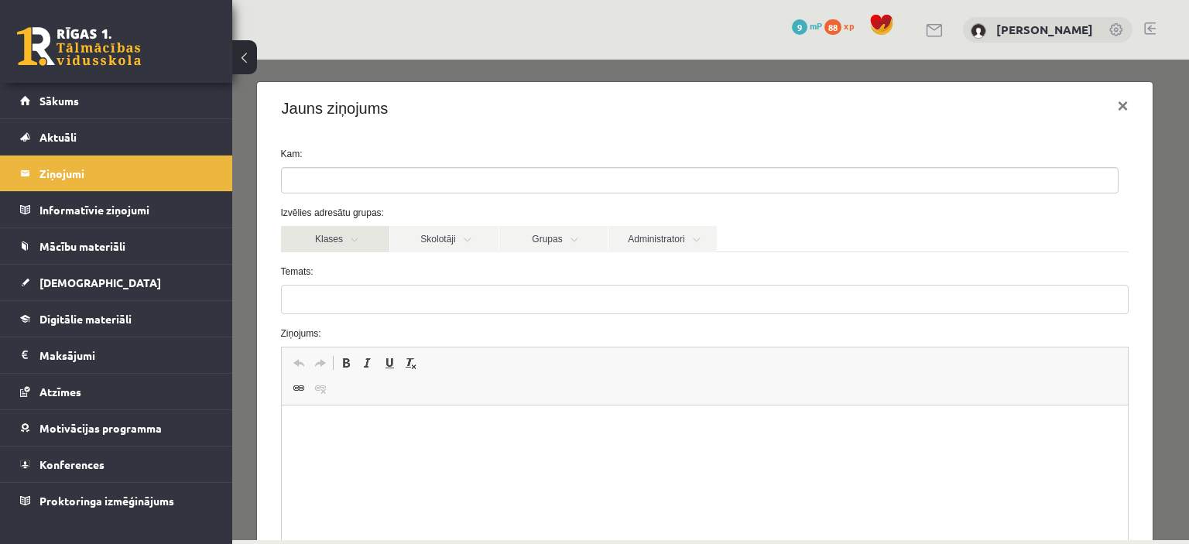
click at [318, 234] on link "Klases" at bounding box center [335, 239] width 108 height 26
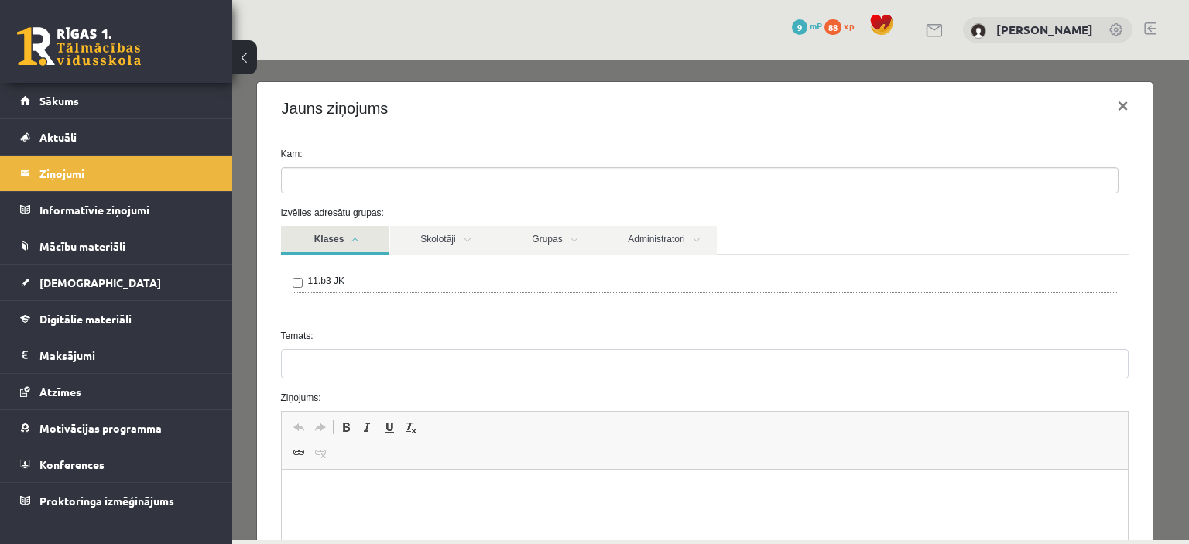
click at [318, 234] on link "Klases" at bounding box center [335, 240] width 108 height 29
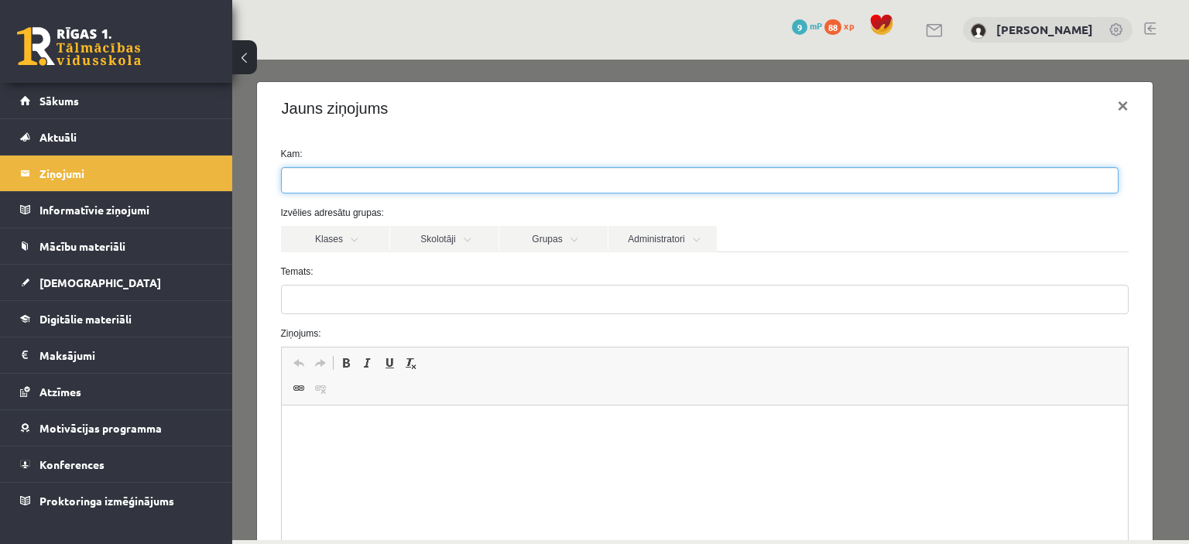
click at [388, 173] on ul at bounding box center [700, 180] width 836 height 25
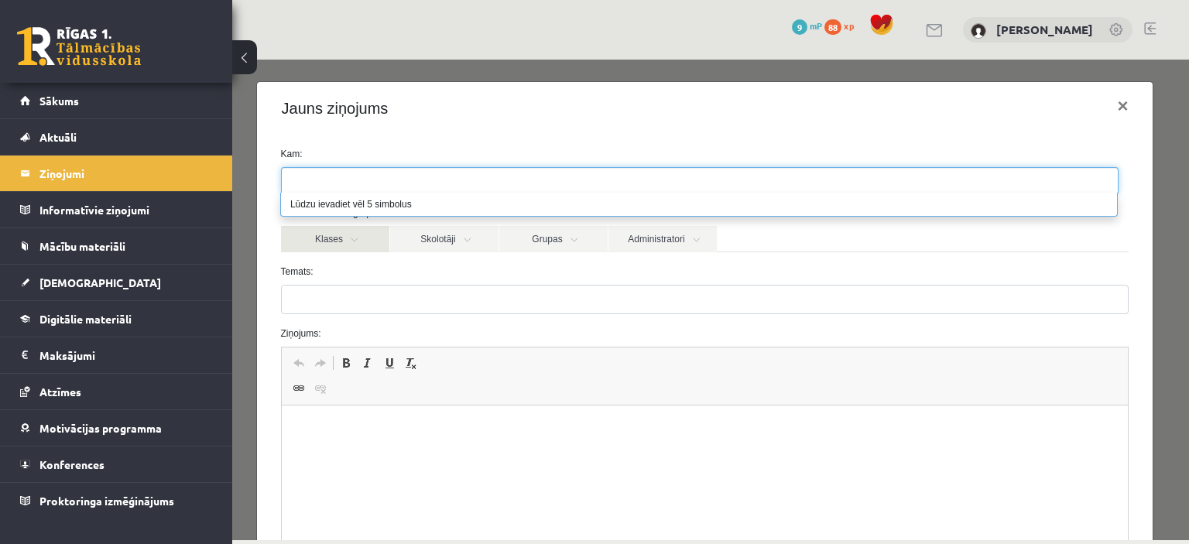
click at [341, 232] on link "Klases" at bounding box center [335, 239] width 108 height 26
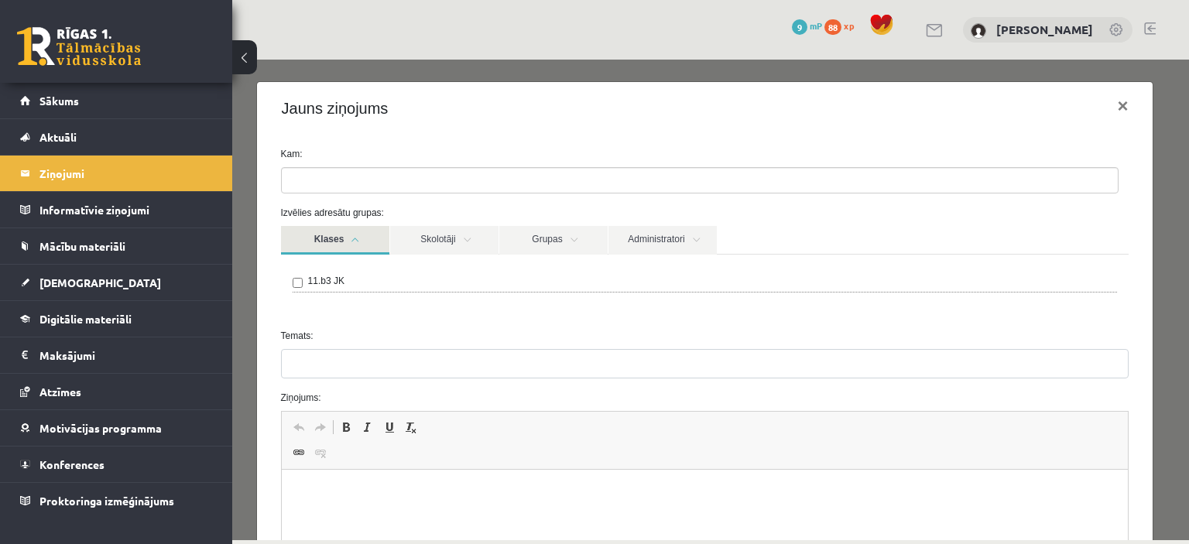
click at [325, 279] on label "11.b3 JK" at bounding box center [326, 281] width 36 height 14
click at [402, 241] on link "Skolotāji" at bounding box center [444, 240] width 108 height 29
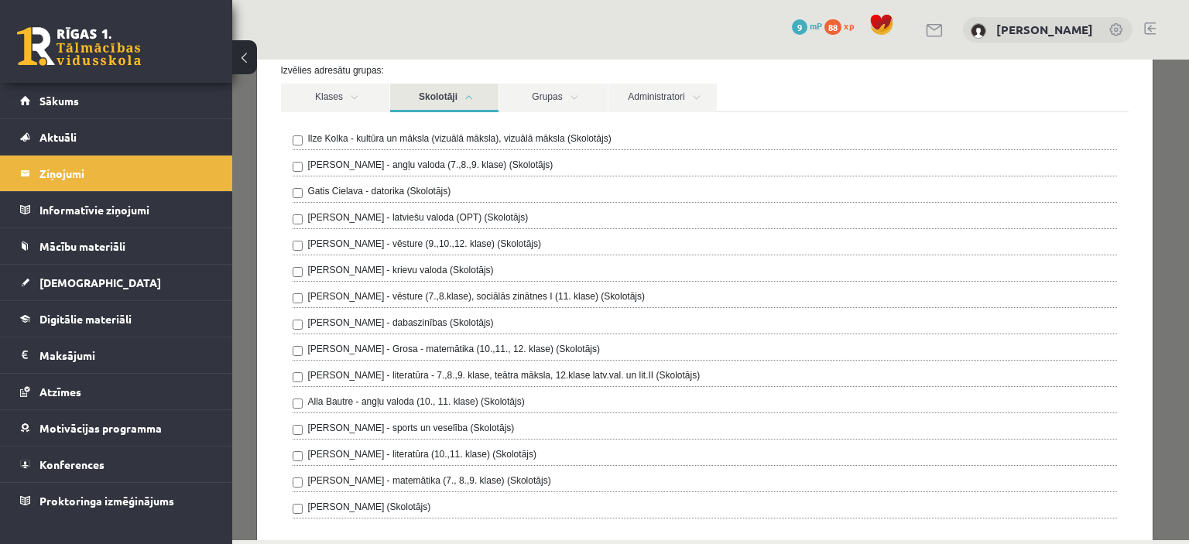
scroll to position [135, 0]
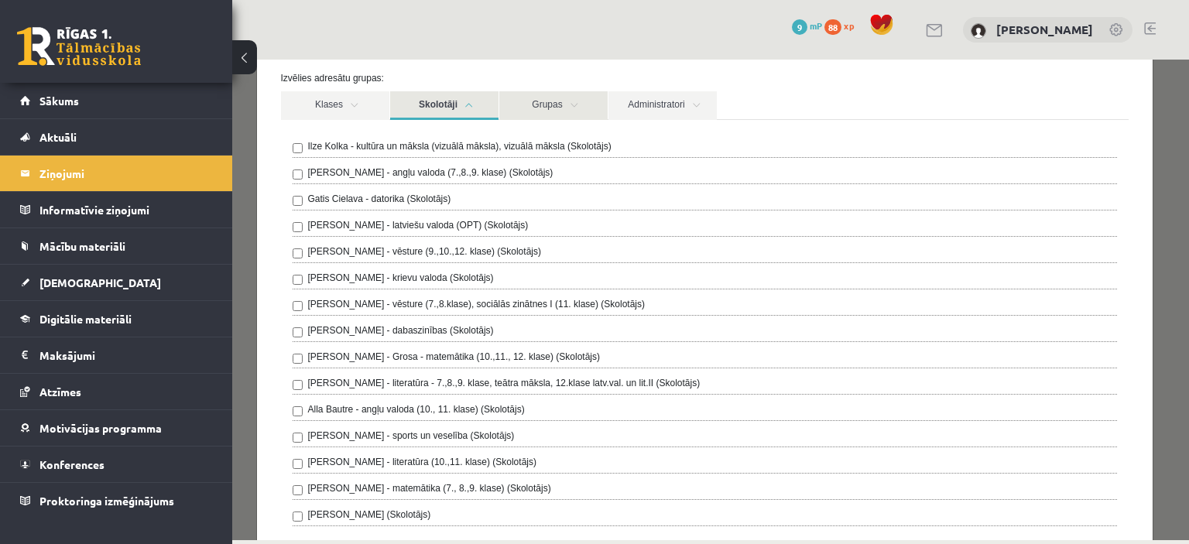
click at [579, 102] on link "Grupas" at bounding box center [553, 105] width 108 height 29
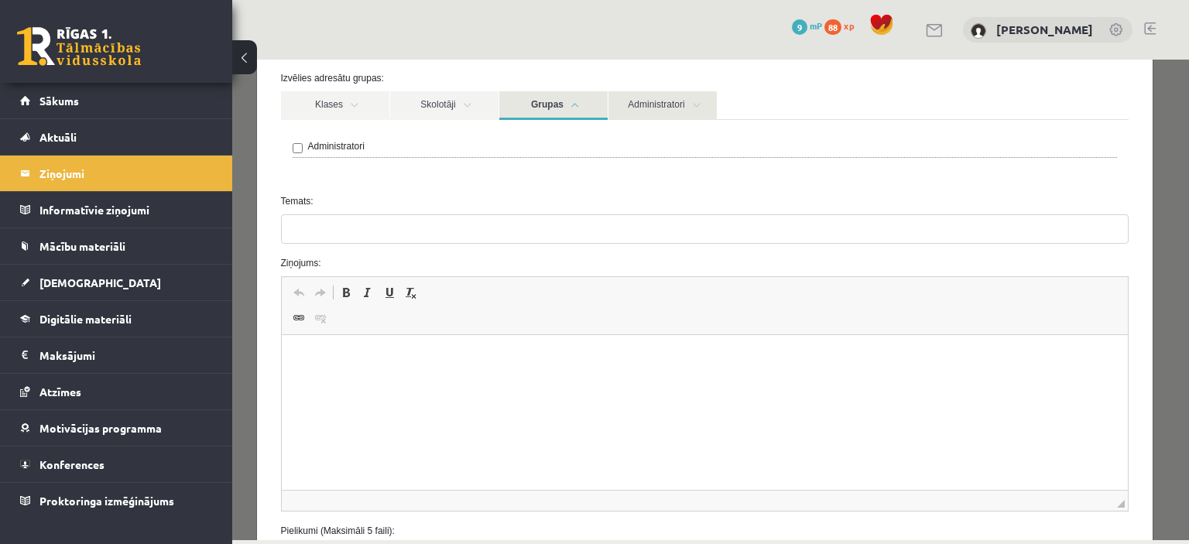
click at [629, 100] on link "Administratori" at bounding box center [662, 105] width 108 height 29
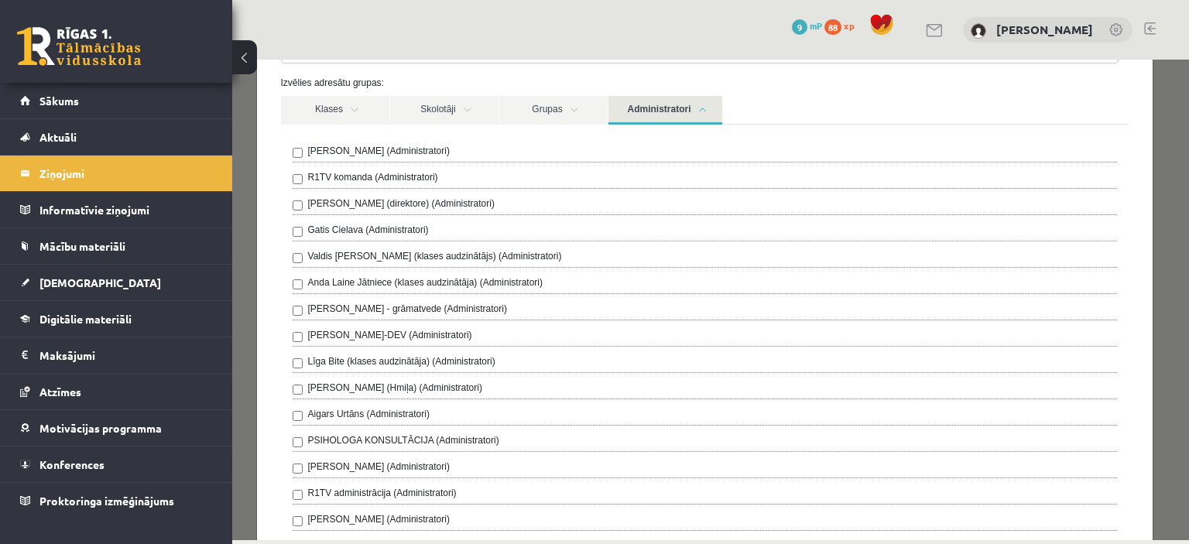
scroll to position [0, 0]
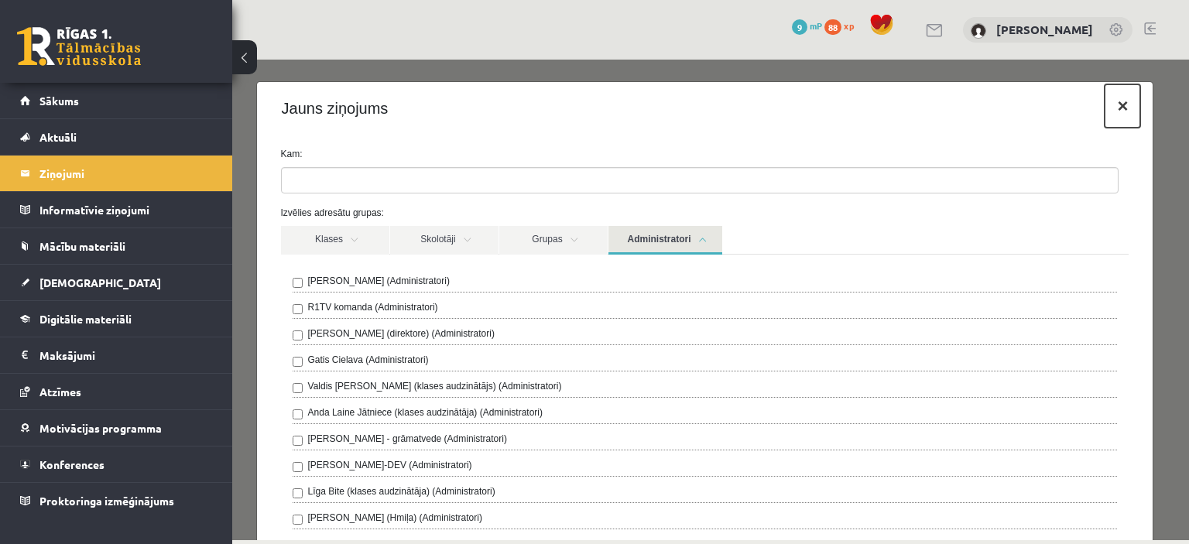
click at [1107, 106] on button "×" at bounding box center [1123, 105] width 36 height 43
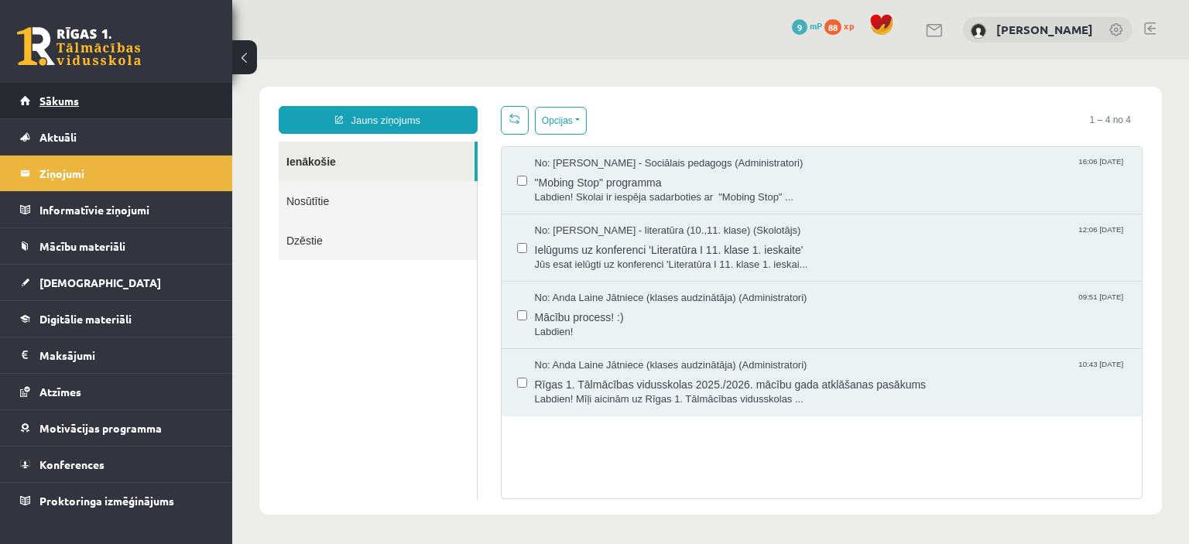
click at [154, 92] on link "Sākums" at bounding box center [116, 101] width 193 height 36
